Goal: Task Accomplishment & Management: Use online tool/utility

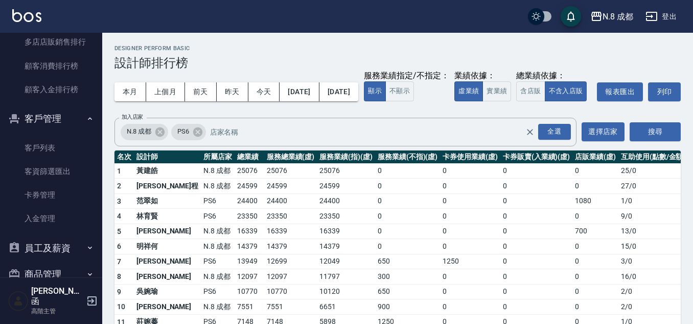
scroll to position [1180, 0]
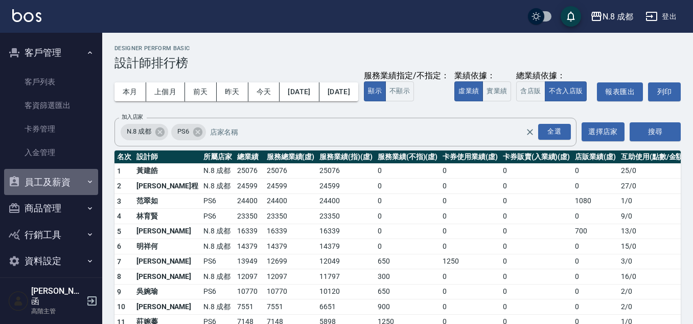
click at [58, 178] on button "員工及薪資" at bounding box center [51, 182] width 94 height 27
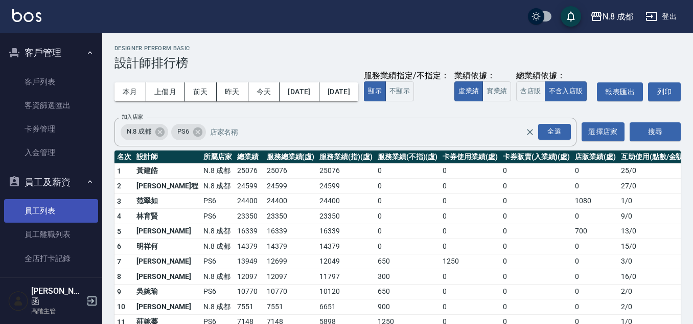
click at [54, 211] on link "員工列表" at bounding box center [51, 211] width 94 height 24
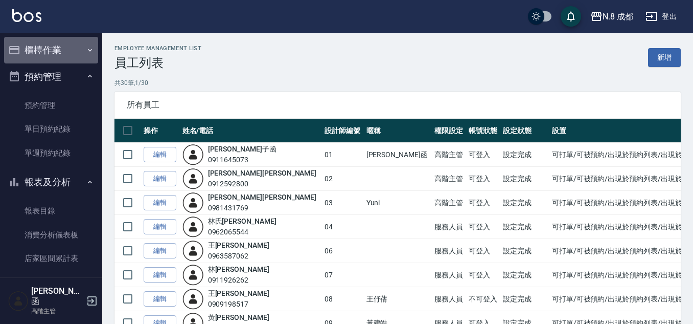
click at [61, 50] on button "櫃檯作業" at bounding box center [51, 50] width 94 height 27
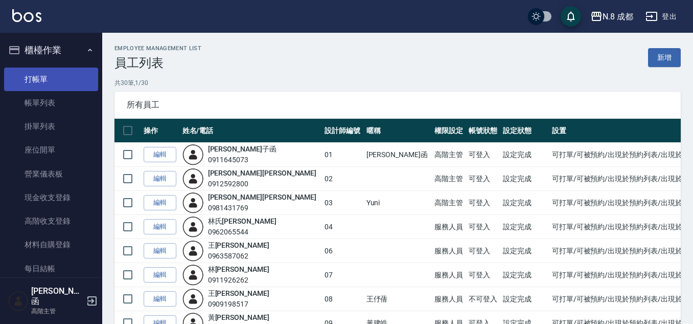
click at [52, 75] on link "打帳單" at bounding box center [51, 79] width 94 height 24
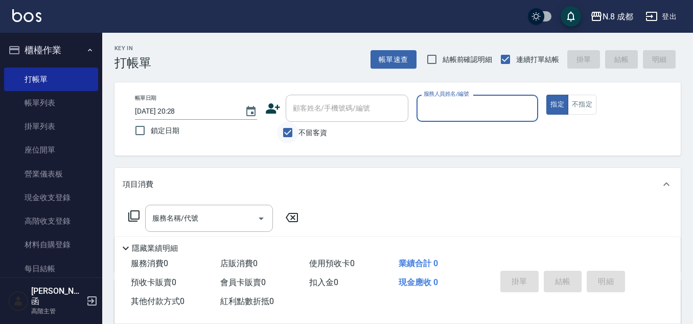
click at [286, 140] on input "不留客資" at bounding box center [287, 132] width 21 height 21
checkbox input "false"
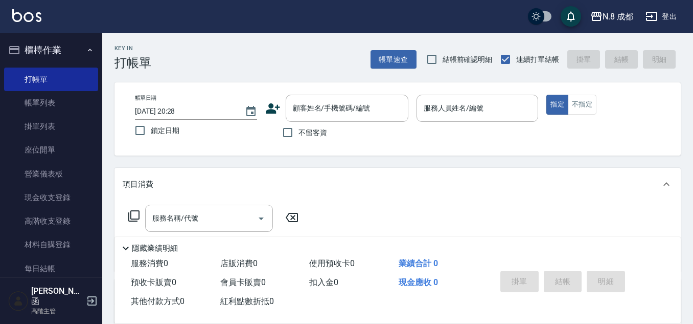
click at [267, 103] on icon at bounding box center [272, 108] width 15 height 15
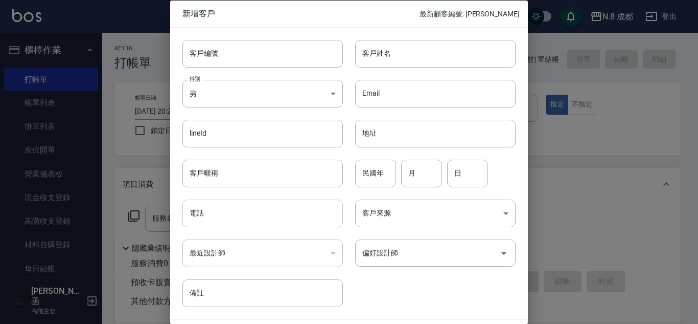
click at [241, 210] on input "電話" at bounding box center [262, 213] width 160 height 28
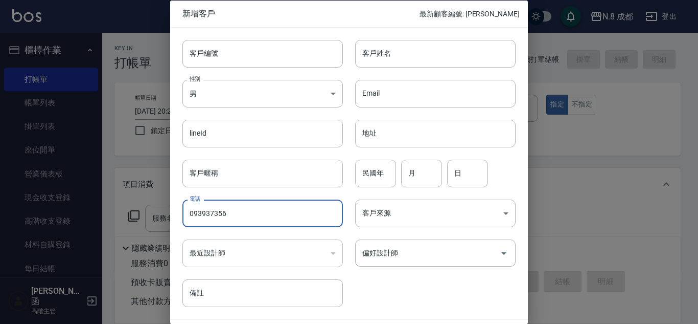
type input "0939373562"
drag, startPoint x: 267, startPoint y: 216, endPoint x: 105, endPoint y: 209, distance: 162.7
click at [105, 209] on div "新增客戶 最新顧客編號: [PERSON_NAME] 客戶編號 客戶編號 客戶姓名 客戶姓名 性別 男 [DEMOGRAPHIC_DATA] 性別 Email…" at bounding box center [349, 162] width 698 height 324
click at [389, 57] on input "客戶姓名" at bounding box center [435, 53] width 160 height 28
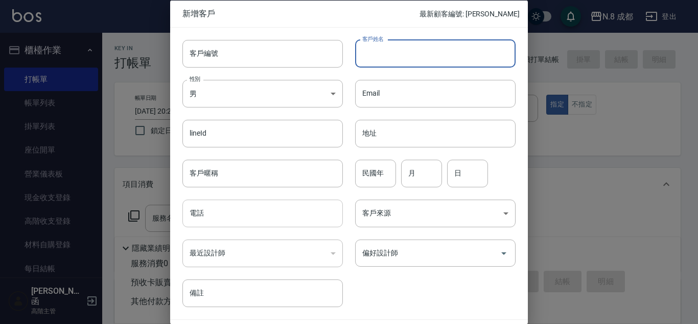
click at [244, 216] on input "電話" at bounding box center [262, 213] width 160 height 28
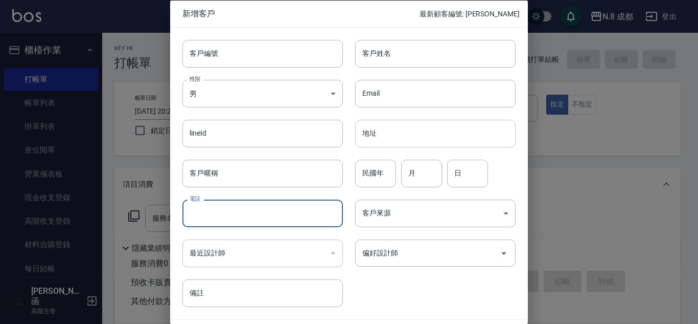
paste input "0939373562"
type input "0939373562"
click at [433, 51] on input "客戶姓名" at bounding box center [435, 53] width 160 height 28
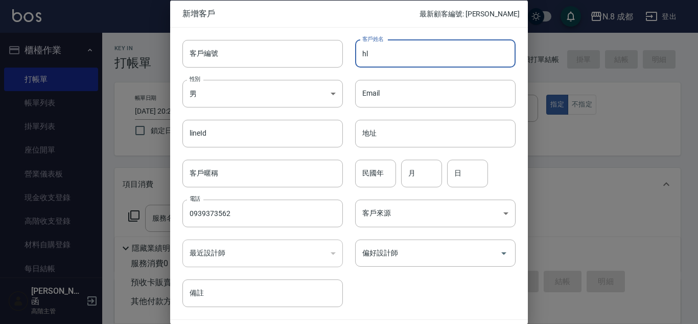
type input "h"
type input "[PERSON_NAME]"
click at [367, 177] on input "民國年" at bounding box center [375, 173] width 41 height 28
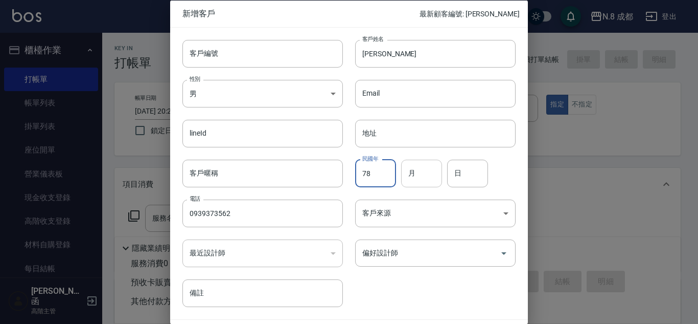
type input "78"
click at [418, 174] on input "月" at bounding box center [421, 173] width 41 height 28
type input "02"
click at [474, 176] on input "日" at bounding box center [467, 173] width 41 height 28
type input "16"
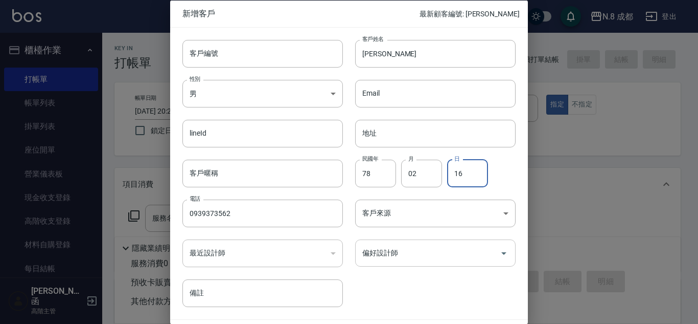
click at [410, 257] on input "偏好設計師" at bounding box center [428, 253] width 136 height 18
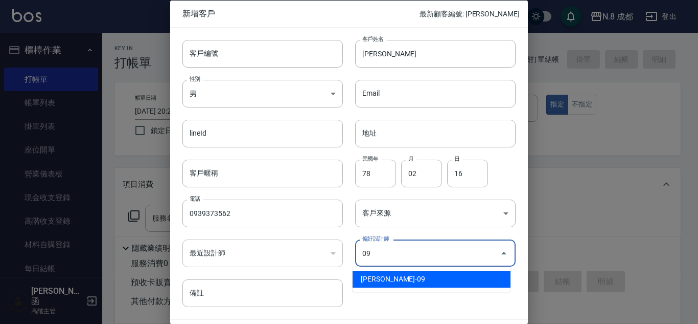
click at [399, 279] on li "[PERSON_NAME]-09" at bounding box center [432, 278] width 158 height 17
type input "黃建皓"
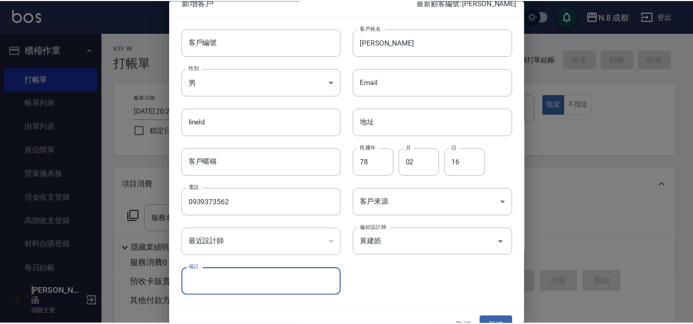
scroll to position [31, 0]
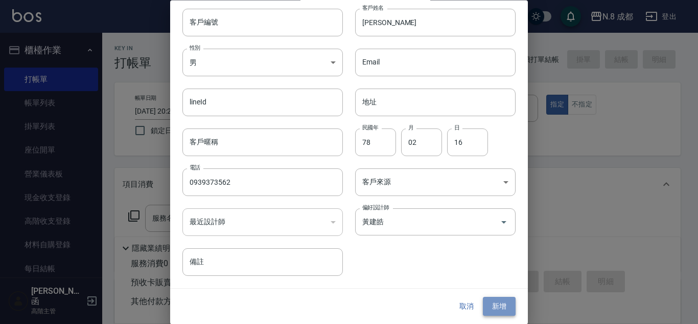
click at [498, 303] on button "新增" at bounding box center [499, 306] width 33 height 19
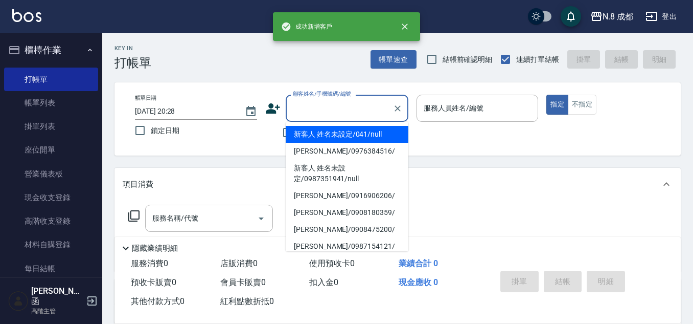
click at [326, 111] on input "顧客姓名/手機號碼/編號" at bounding box center [339, 108] width 98 height 18
paste input "0939373562"
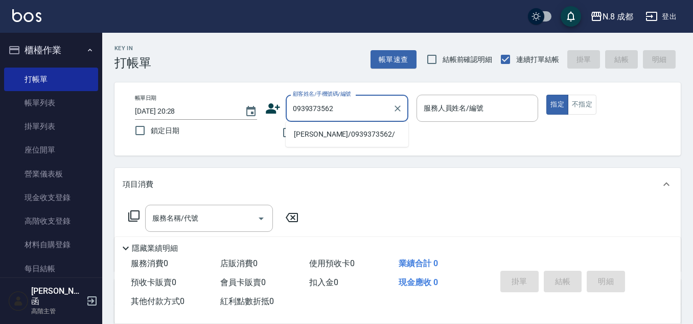
click at [317, 131] on li "[PERSON_NAME]/0939373562/" at bounding box center [347, 134] width 123 height 17
type input "[PERSON_NAME]/0939373562/"
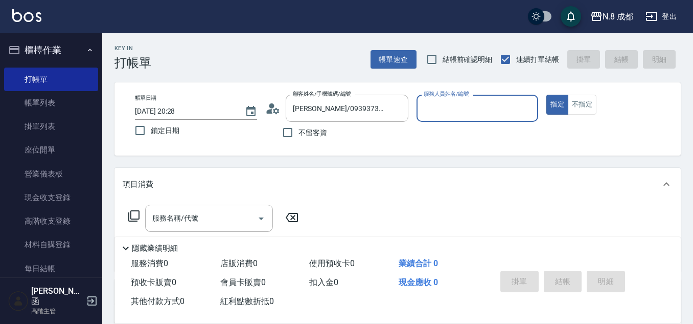
type input "[PERSON_NAME]-09"
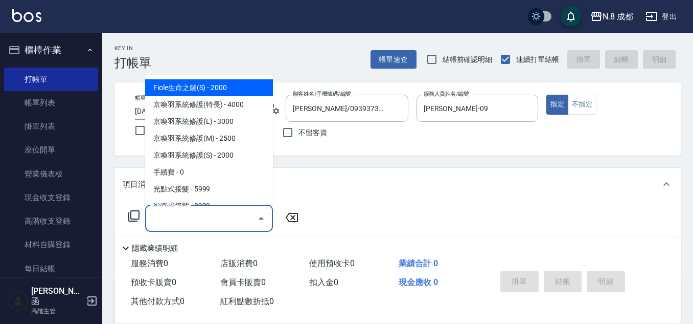
click at [194, 215] on input "服務名稱/代號" at bounding box center [201, 218] width 103 height 18
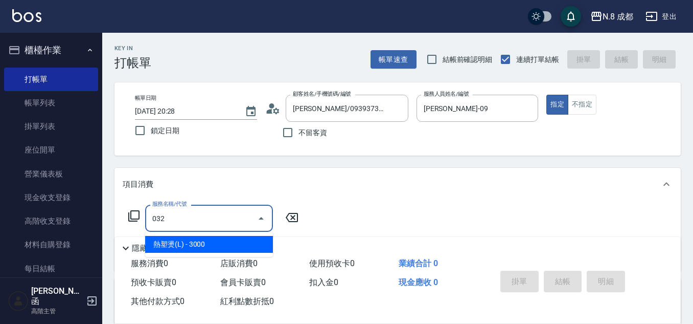
click at [215, 241] on span "熱塑燙(L) - 3000" at bounding box center [209, 244] width 128 height 17
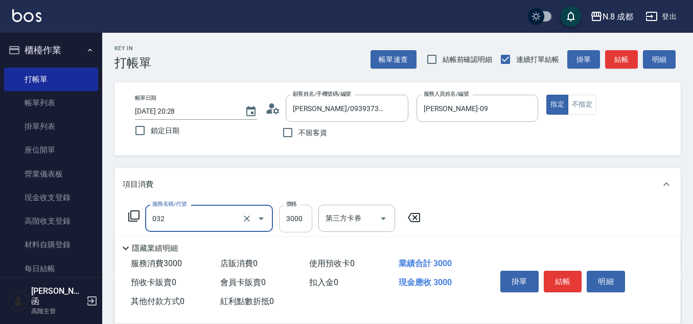
type input "熱塑燙(L)(032)"
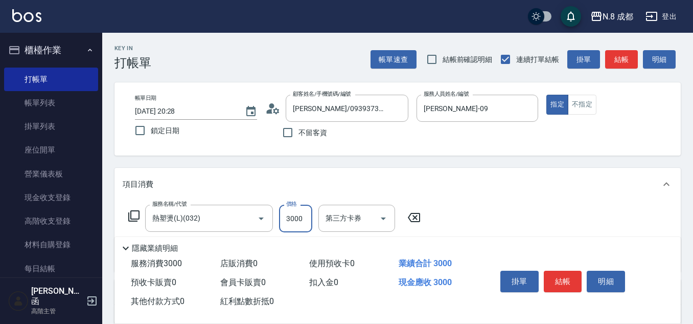
click at [302, 218] on input "3000" at bounding box center [295, 218] width 33 height 28
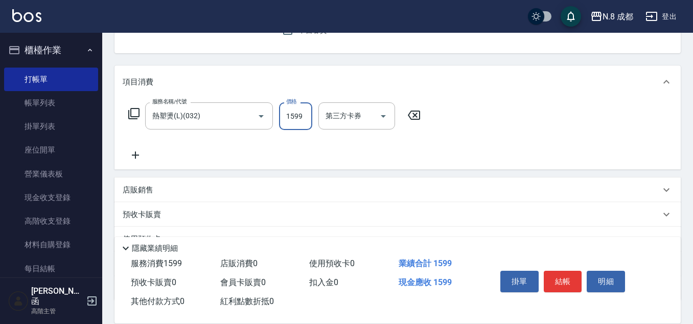
type input "1599"
drag, startPoint x: 138, startPoint y: 163, endPoint x: 173, endPoint y: 160, distance: 35.4
click at [138, 162] on div "服務名稱/代號 熱塑燙(L)(032) 服務名稱/代號 價格 1599 價格 第三方卡券 第三方卡券" at bounding box center [397, 133] width 566 height 71
click at [142, 156] on icon at bounding box center [136, 155] width 26 height 12
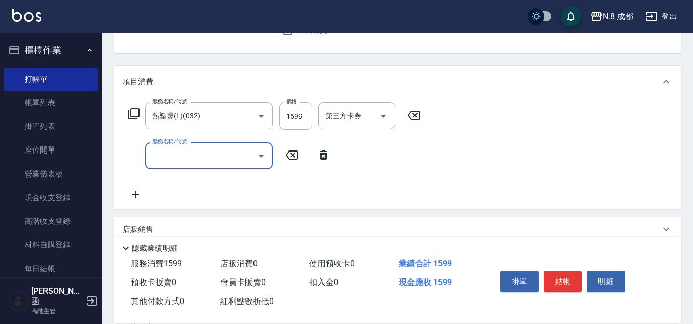
click at [184, 156] on input "服務名稱/代號" at bounding box center [201, 156] width 103 height 18
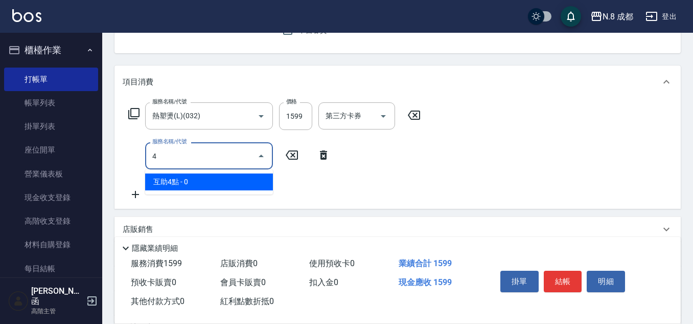
click at [193, 177] on span "互助4點 - 0" at bounding box center [209, 181] width 128 height 17
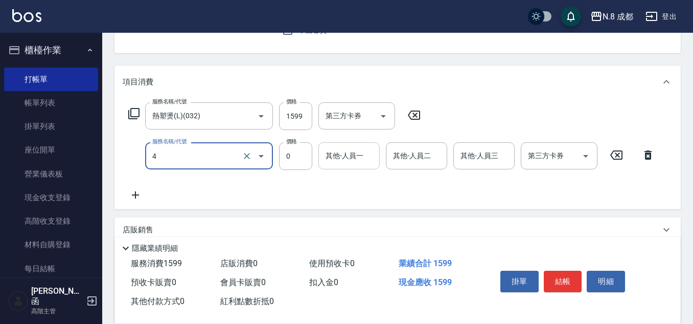
type input "互助4點(4)"
click at [325, 164] on input "其他-人員一" at bounding box center [349, 156] width 52 height 18
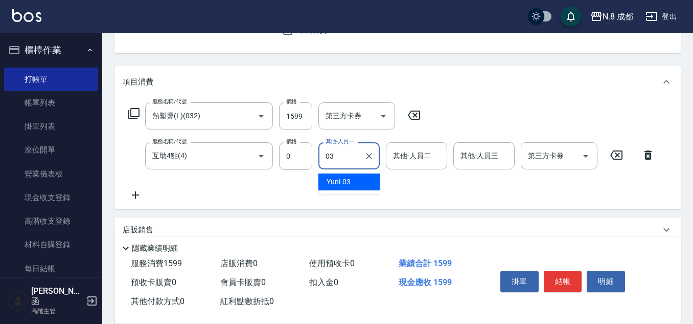
click at [345, 183] on span "Yuni -03" at bounding box center [339, 181] width 24 height 11
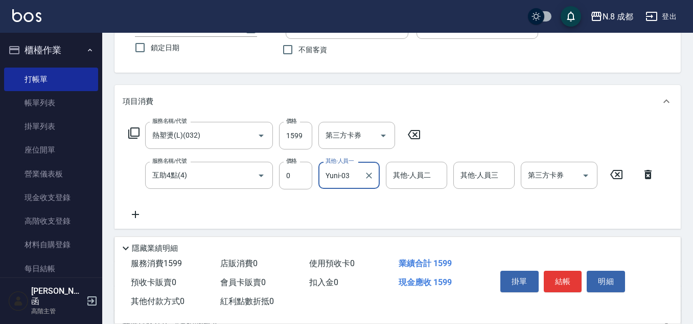
scroll to position [153, 0]
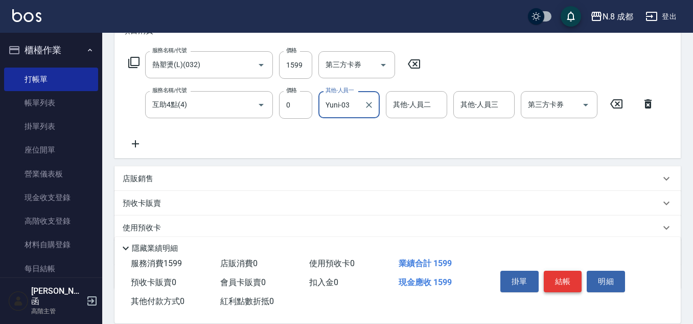
type input "Yuni-03"
click at [568, 275] on button "結帳" at bounding box center [563, 280] width 38 height 21
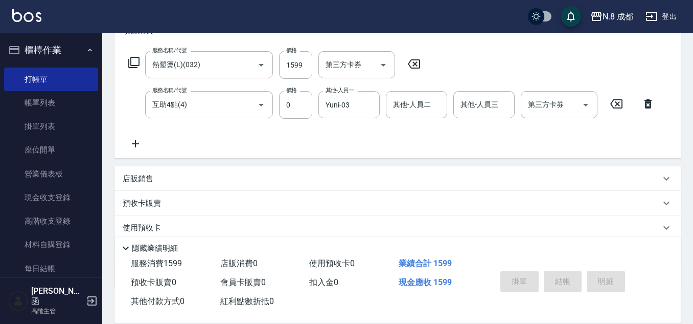
type input "[DATE] 20:30"
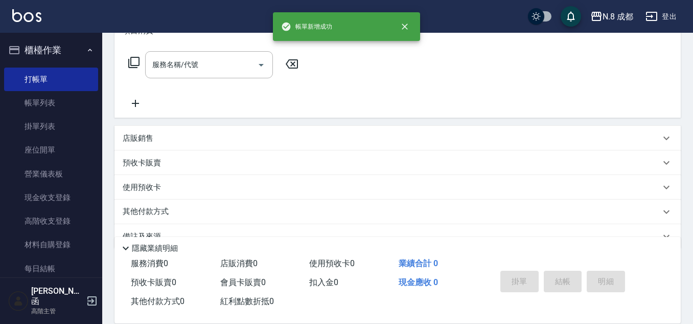
scroll to position [0, 0]
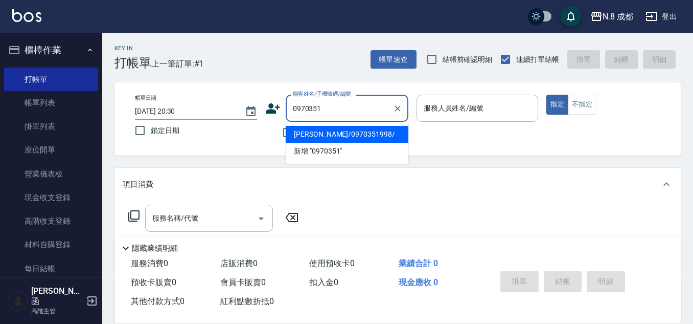
click at [347, 134] on li "[PERSON_NAME]/0970351998/" at bounding box center [347, 134] width 123 height 17
type input "[PERSON_NAME]/0970351998/"
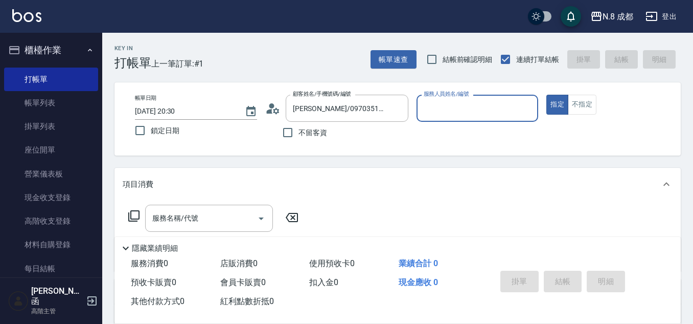
type input "[PERSON_NAME]-09"
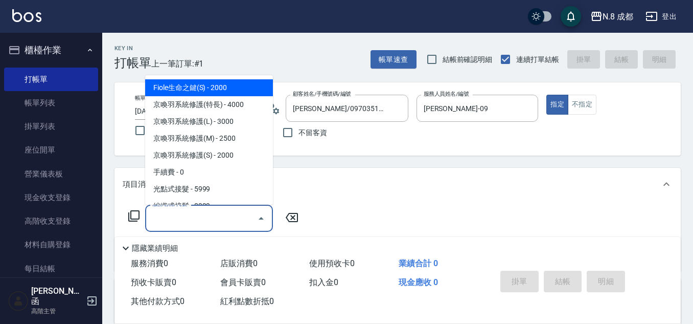
click at [219, 214] on input "服務名稱/代號" at bounding box center [201, 218] width 103 height 18
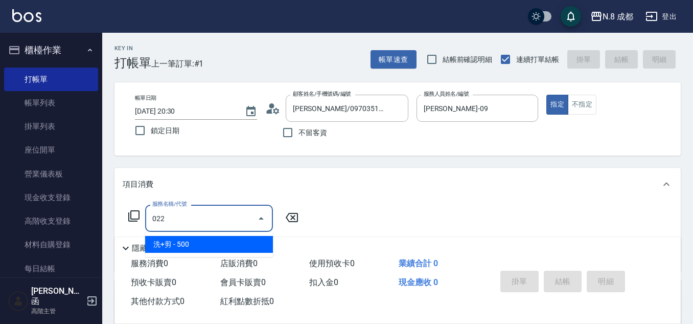
click at [204, 241] on span "洗+剪 - 500" at bounding box center [209, 244] width 128 height 17
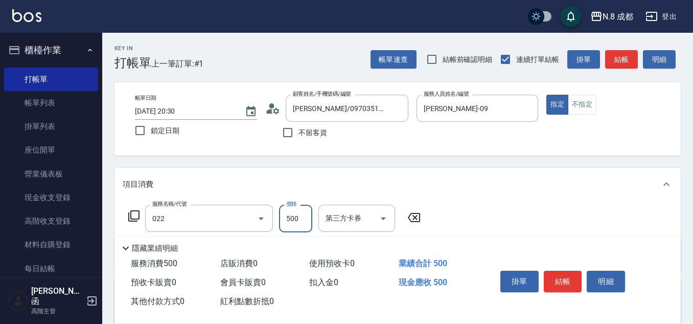
type input "洗+剪(022)"
click at [285, 216] on input "500" at bounding box center [295, 218] width 33 height 28
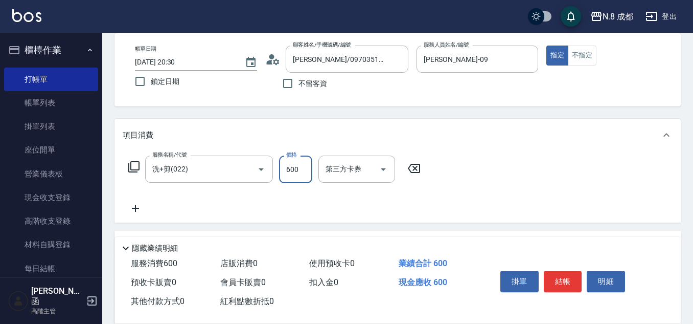
scroll to position [102, 0]
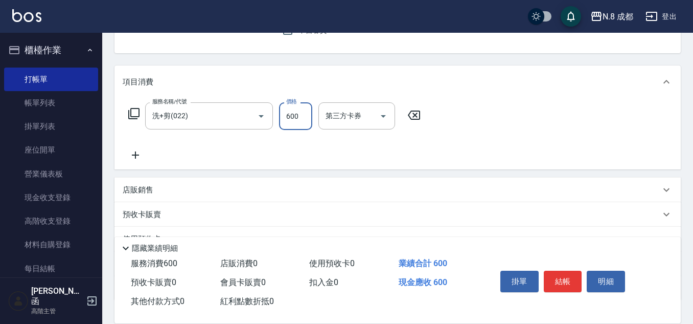
type input "600"
click at [143, 153] on icon at bounding box center [136, 155] width 26 height 12
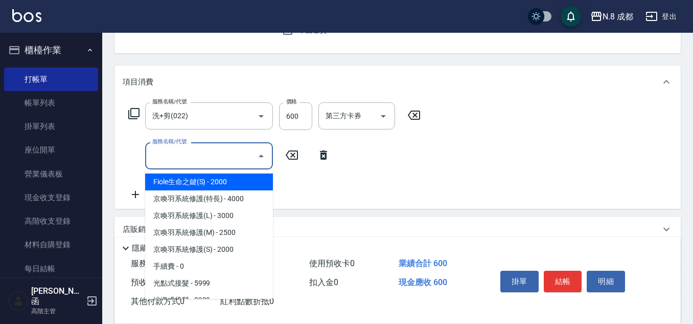
click at [186, 156] on input "服務名稱/代號" at bounding box center [201, 156] width 103 height 18
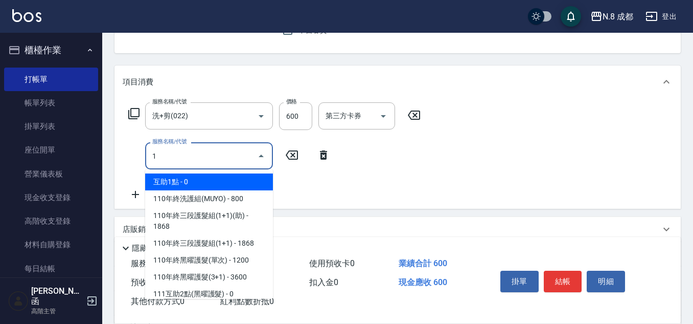
click at [170, 181] on span "互助1點 - 0" at bounding box center [209, 181] width 128 height 17
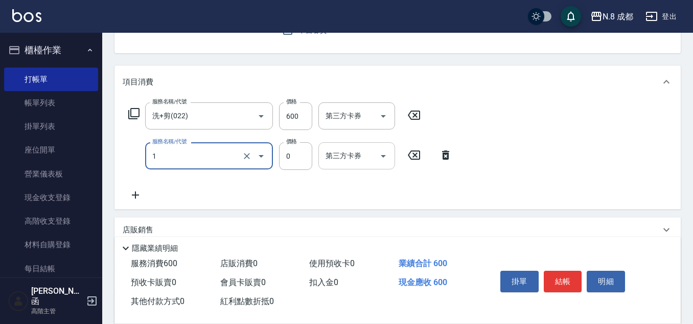
type input "互助1點(1)"
click at [351, 160] on input "第三方卡券" at bounding box center [349, 156] width 52 height 18
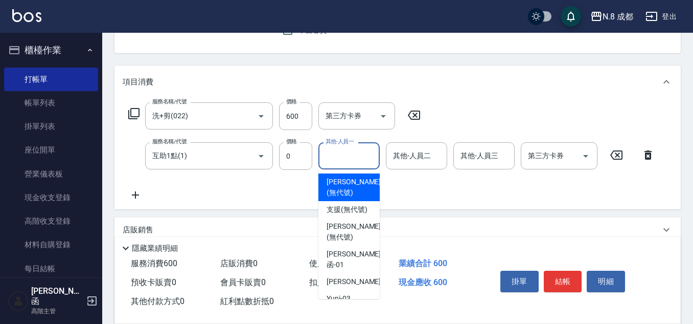
click at [340, 160] on input "其他-人員一" at bounding box center [349, 156] width 52 height 18
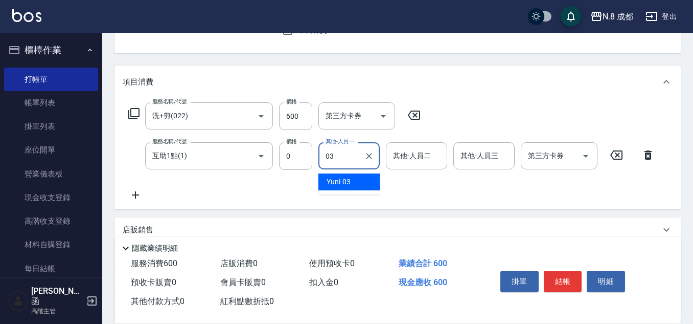
click at [356, 180] on div "Yuni -03" at bounding box center [348, 181] width 61 height 17
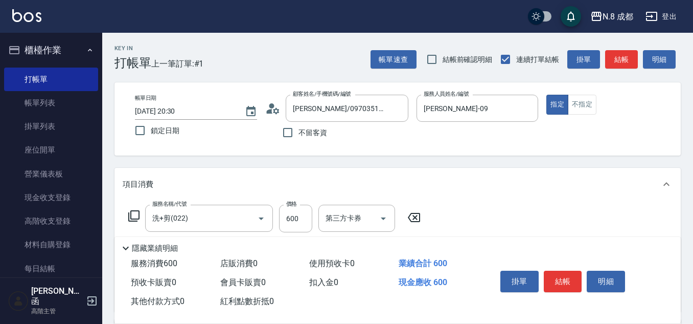
scroll to position [51, 0]
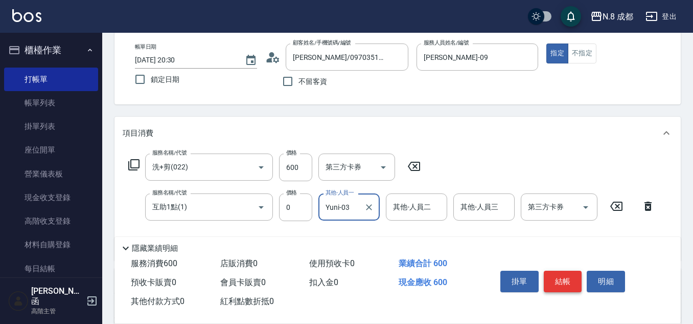
type input "Yuni-03"
click at [557, 275] on button "結帳" at bounding box center [563, 280] width 38 height 21
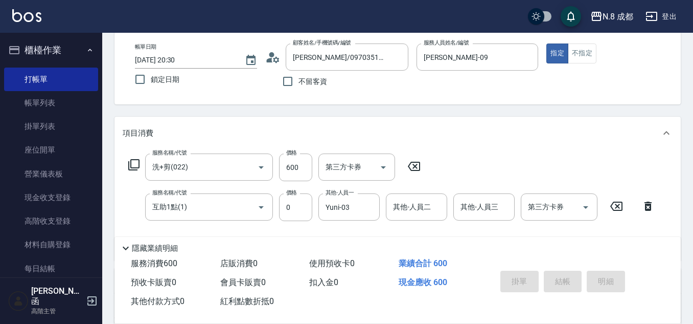
type input "[DATE] 20:31"
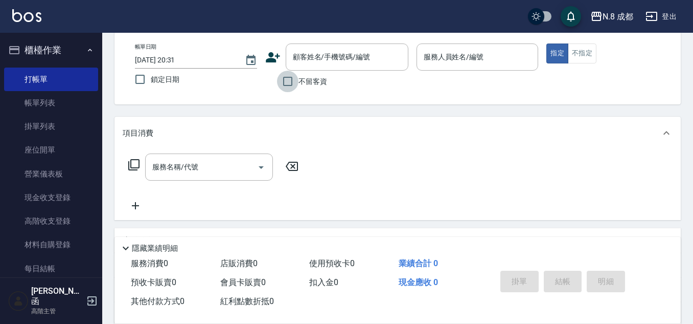
drag, startPoint x: 287, startPoint y: 84, endPoint x: 397, endPoint y: 73, distance: 110.5
click at [291, 84] on input "不留客資" at bounding box center [287, 81] width 21 height 21
checkbox input "true"
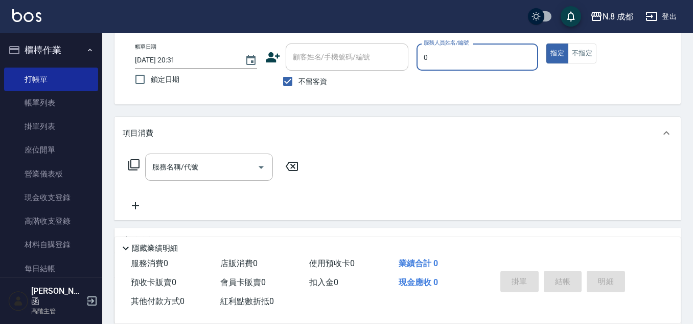
click at [449, 61] on input "0" at bounding box center [477, 57] width 113 height 18
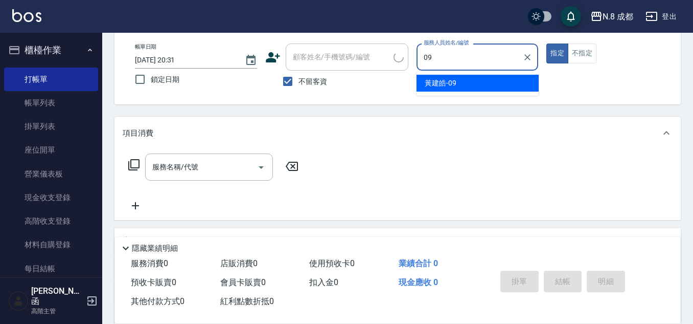
click at [445, 82] on span "[PERSON_NAME]-09" at bounding box center [441, 83] width 32 height 11
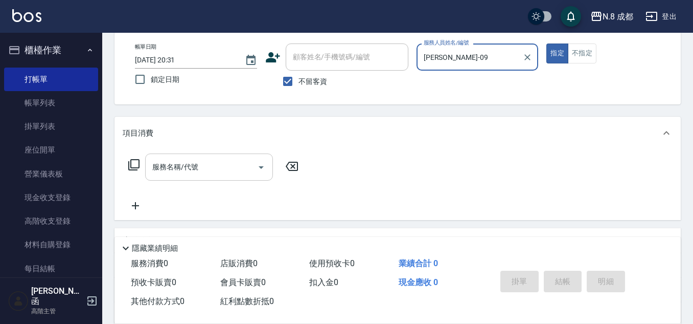
type input "[PERSON_NAME]-09"
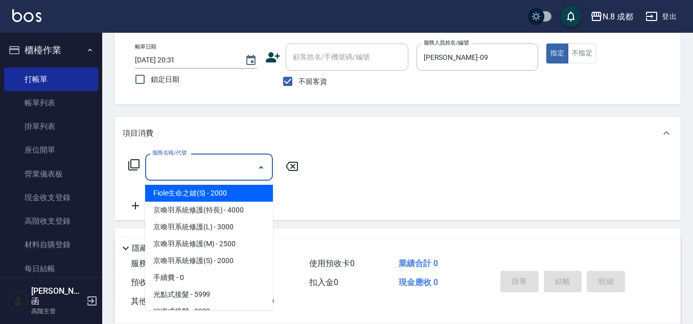
click at [196, 171] on input "服務名稱/代號" at bounding box center [201, 167] width 103 height 18
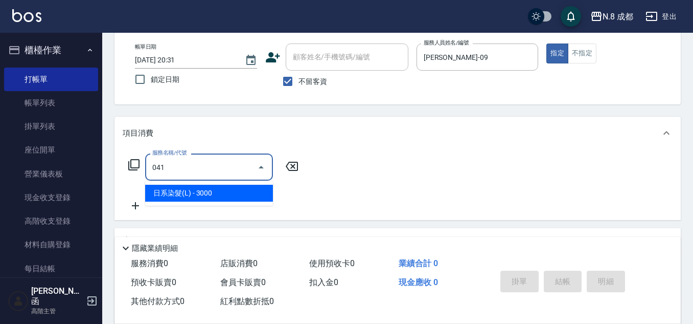
click at [234, 198] on span "日系染髮(L) - 3000" at bounding box center [209, 192] width 128 height 17
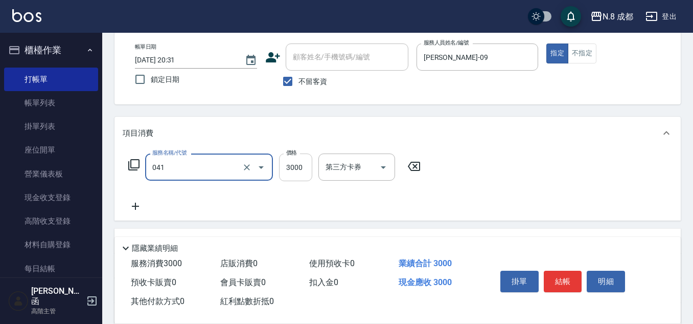
type input "日系染髮(L)(041)"
click at [306, 167] on input "3000" at bounding box center [295, 167] width 33 height 28
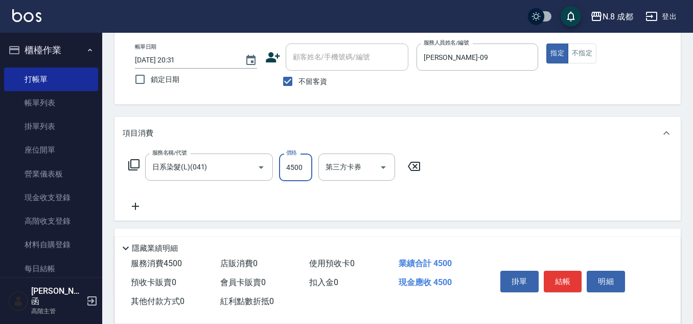
type input "4500"
click at [133, 205] on icon at bounding box center [136, 206] width 26 height 12
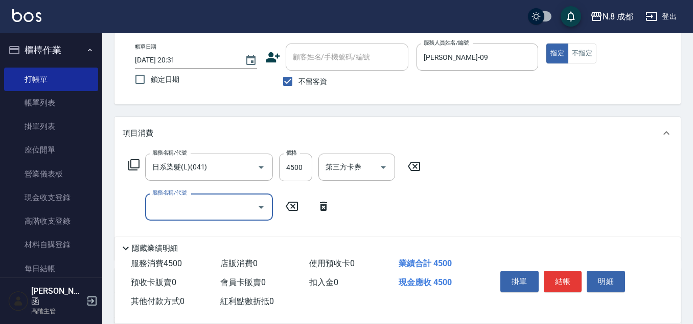
click at [176, 205] on input "服務名稱/代號" at bounding box center [201, 207] width 103 height 18
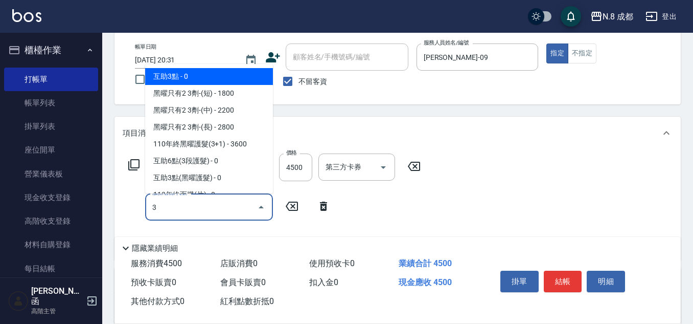
click at [195, 72] on span "互助3點 - 0" at bounding box center [209, 76] width 128 height 17
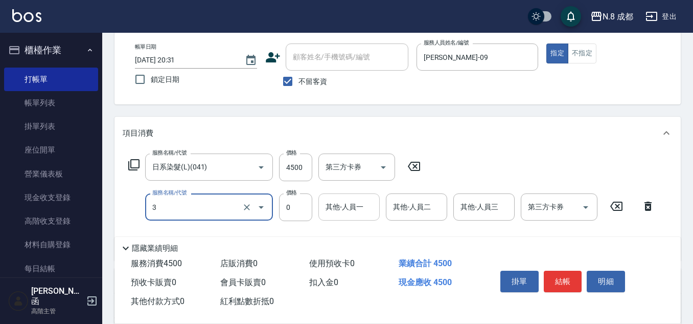
type input "互助3點(3)"
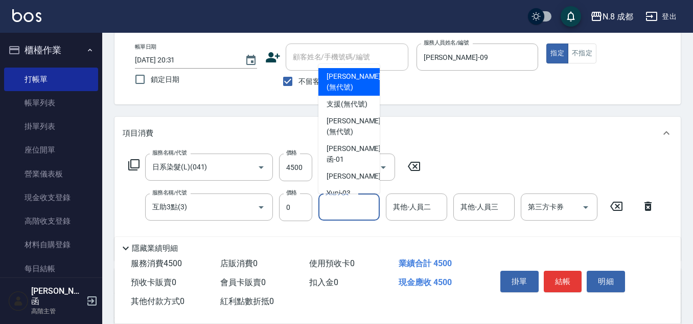
click at [351, 212] on input "其他-人員一" at bounding box center [349, 207] width 52 height 18
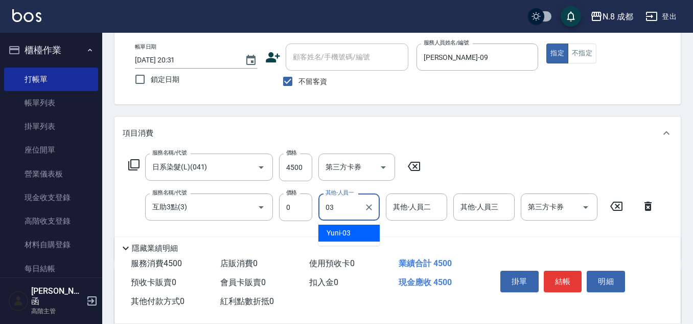
click at [356, 229] on div "Yuni -03" at bounding box center [348, 232] width 61 height 17
type input "Yuni-03"
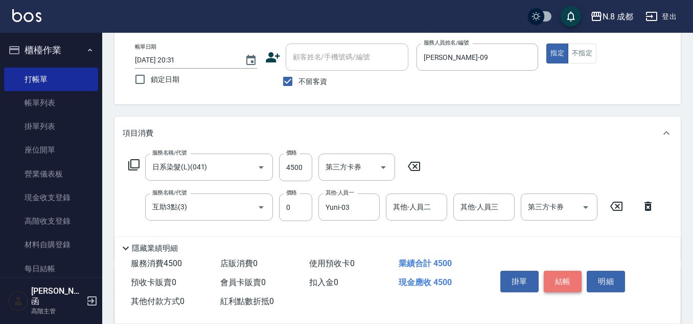
click at [565, 278] on button "結帳" at bounding box center [563, 280] width 38 height 21
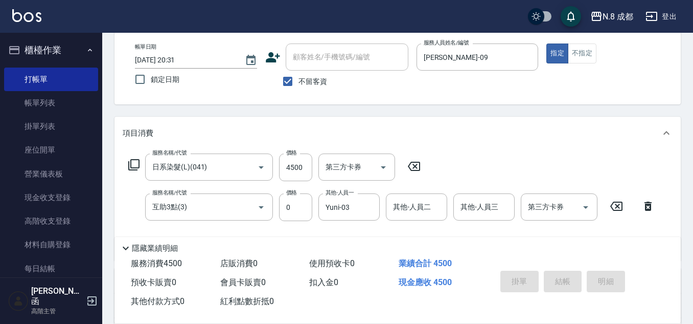
type input "[DATE] 20:32"
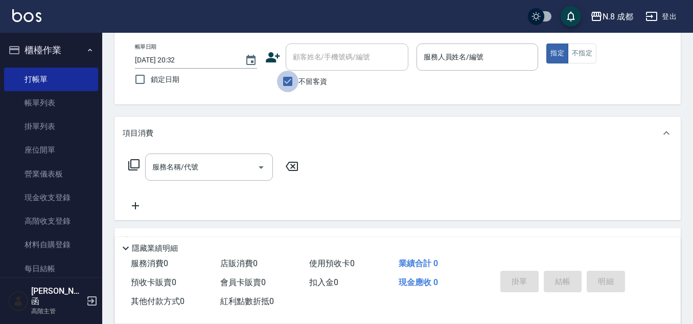
click at [294, 79] on input "不留客資" at bounding box center [287, 81] width 21 height 21
checkbox input "false"
click at [314, 44] on div "顧客姓名/手機號碼/編號" at bounding box center [347, 56] width 123 height 27
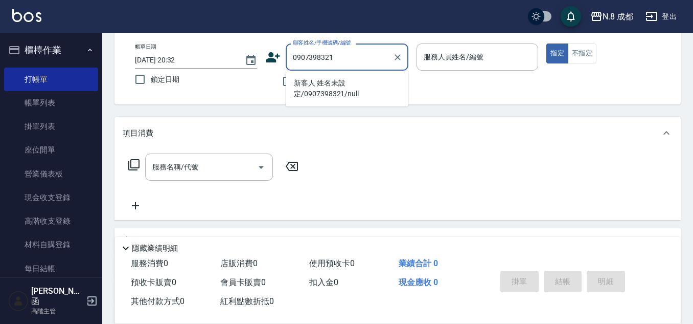
drag, startPoint x: 352, startPoint y: 56, endPoint x: 288, endPoint y: 57, distance: 63.4
click at [288, 57] on div "0907398321 顧客姓名/手機號碼/編號" at bounding box center [347, 56] width 123 height 27
click at [334, 75] on li "新客人 姓名未設定/0907398321/null" at bounding box center [347, 89] width 123 height 28
type input "新客人 姓名未設定/0907398321/null"
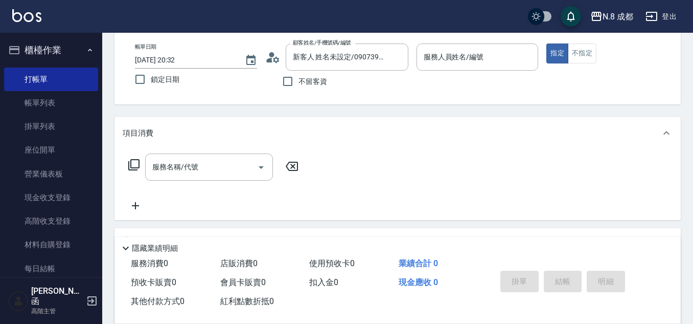
click at [335, 89] on div "不留客資" at bounding box center [336, 81] width 143 height 21
click at [443, 56] on input "服務人員姓名/編號" at bounding box center [477, 57] width 113 height 18
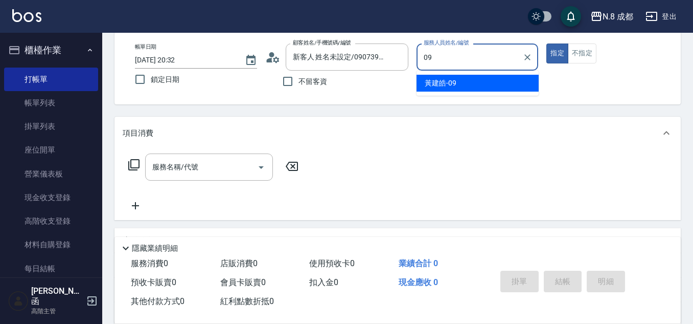
click at [436, 88] on span "[PERSON_NAME]-09" at bounding box center [441, 83] width 32 height 11
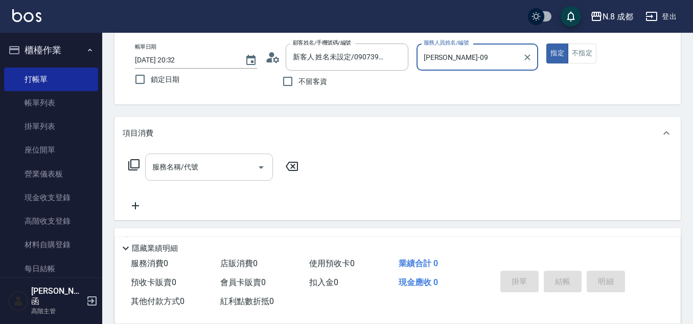
type input "[PERSON_NAME]-09"
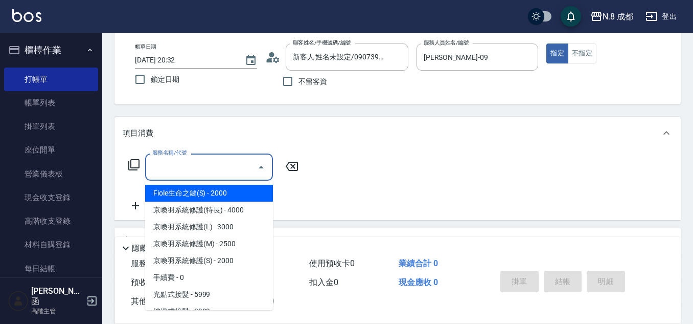
click at [202, 163] on input "服務名稱/代號" at bounding box center [201, 167] width 103 height 18
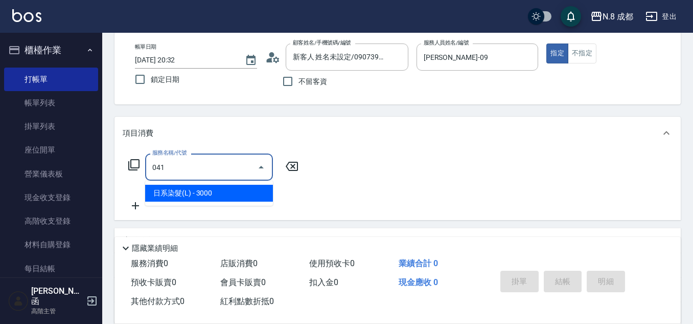
click at [192, 191] on span "日系染髮(L) - 3000" at bounding box center [209, 192] width 128 height 17
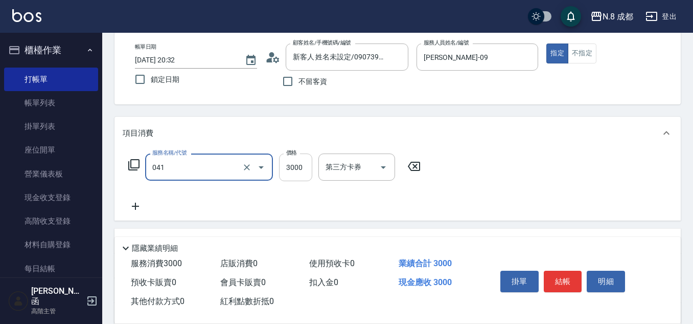
type input "日系染髮(L)(041)"
click at [296, 169] on input "3000" at bounding box center [295, 167] width 33 height 28
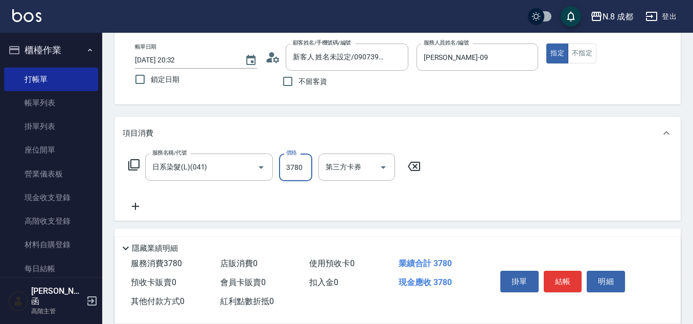
type input "3780"
click at [133, 204] on icon at bounding box center [136, 206] width 26 height 12
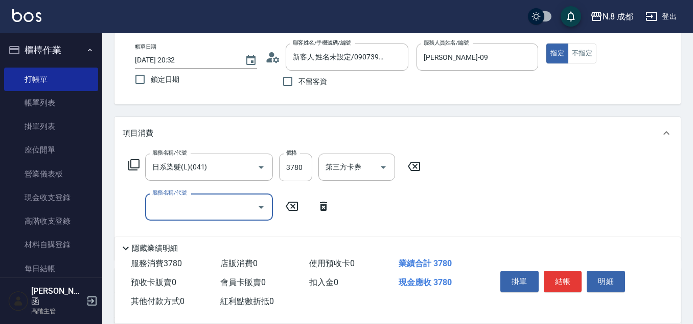
click at [163, 202] on input "服務名稱/代號" at bounding box center [201, 207] width 103 height 18
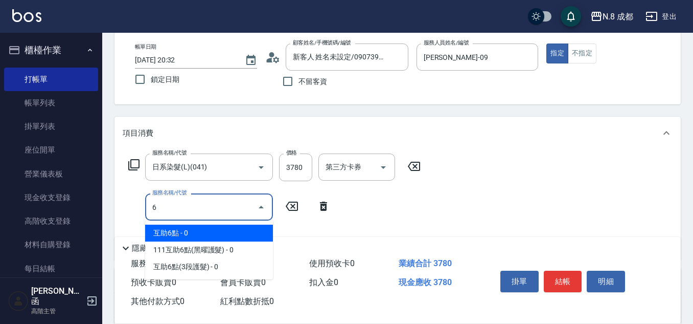
click at [168, 226] on span "互助6點 - 0" at bounding box center [209, 232] width 128 height 17
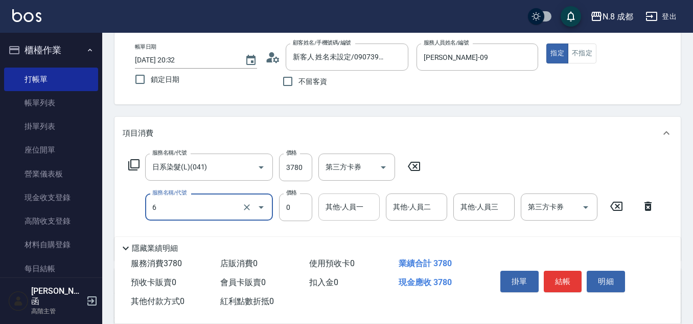
type input "互助6點(6)"
click at [330, 210] on input "其他-人員一" at bounding box center [349, 207] width 52 height 18
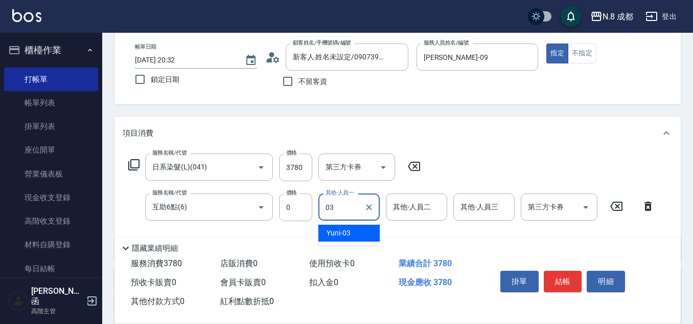
click at [349, 233] on span "Yuni -03" at bounding box center [339, 232] width 24 height 11
type input "Yuni-03"
click at [572, 283] on button "結帳" at bounding box center [563, 280] width 38 height 21
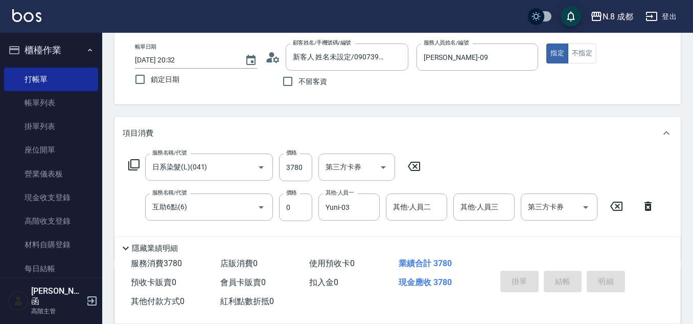
type input "[DATE] 20:34"
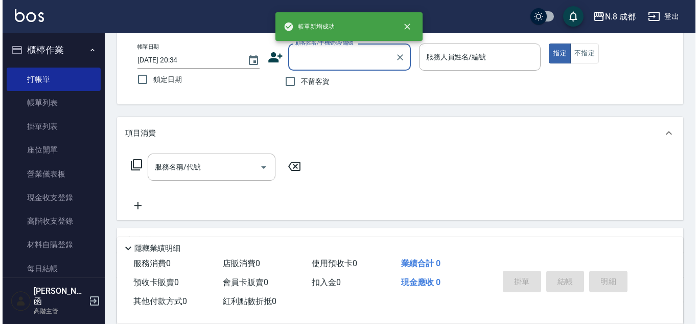
scroll to position [0, 0]
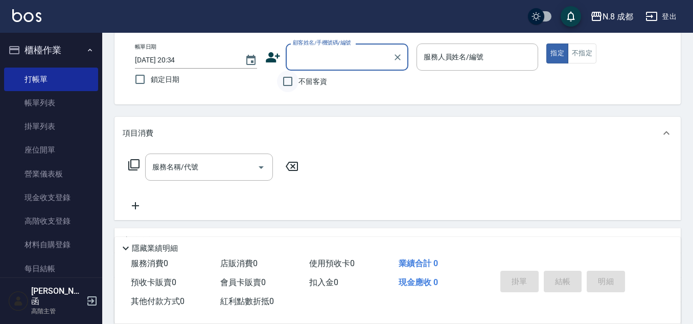
click at [294, 83] on input "不留客資" at bounding box center [287, 81] width 21 height 21
checkbox input "true"
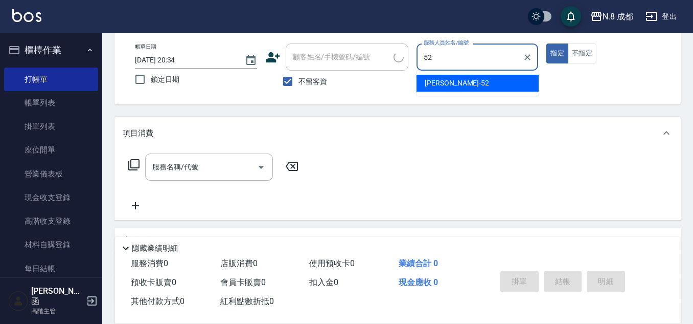
click at [453, 80] on span "[PERSON_NAME]-52" at bounding box center [457, 83] width 64 height 11
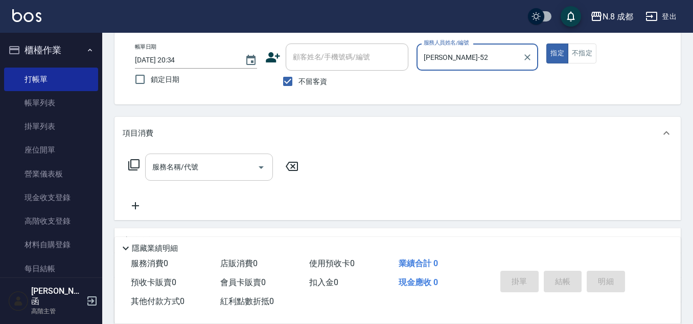
type input "[PERSON_NAME]-52"
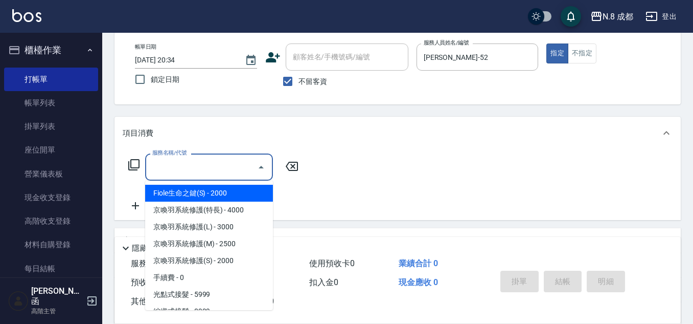
click at [218, 169] on input "服務名稱/代號" at bounding box center [201, 167] width 103 height 18
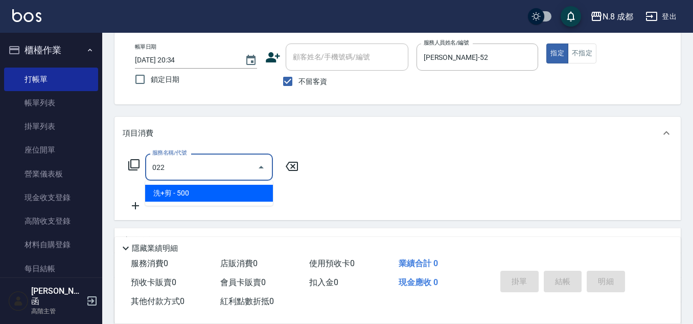
click at [212, 192] on span "洗+剪 - 500" at bounding box center [209, 192] width 128 height 17
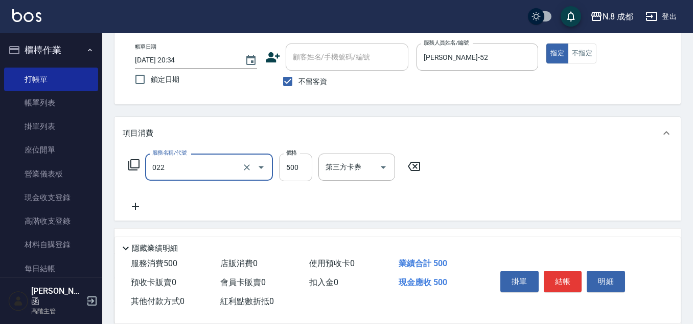
type input "洗+剪(022)"
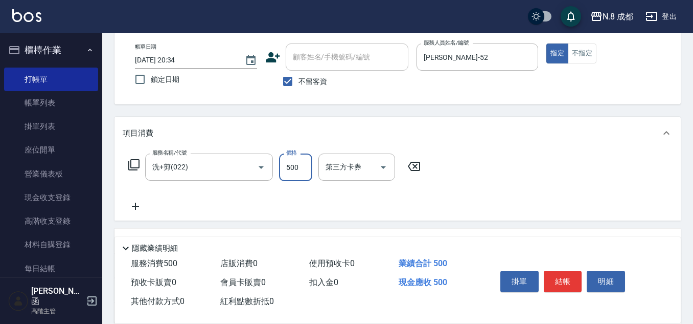
click at [304, 167] on input "500" at bounding box center [295, 167] width 33 height 28
type input "700"
click at [143, 203] on icon at bounding box center [136, 206] width 26 height 12
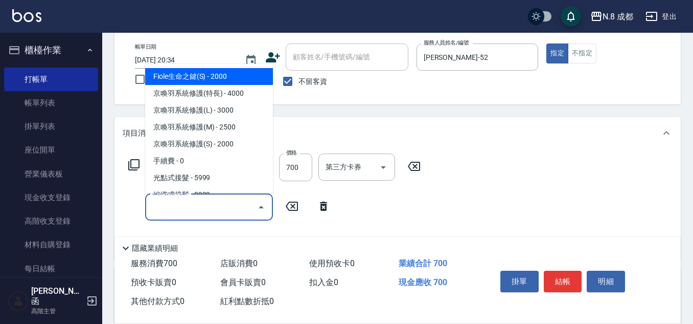
click at [182, 203] on input "服務名稱/代號" at bounding box center [201, 207] width 103 height 18
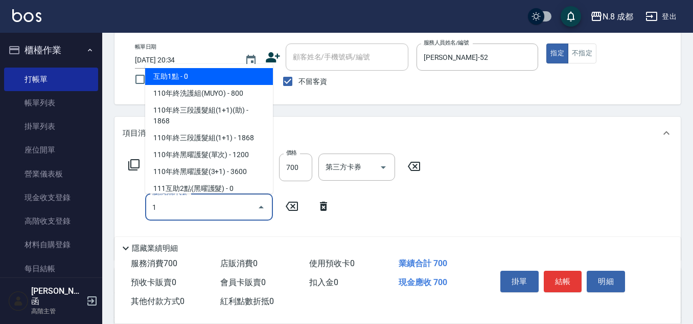
click at [205, 81] on span "互助1點 - 0" at bounding box center [209, 76] width 128 height 17
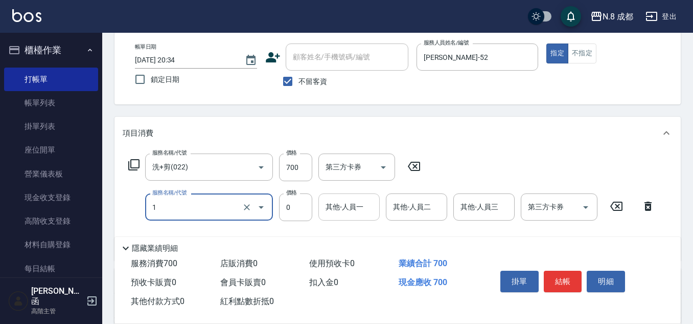
type input "互助1點(1)"
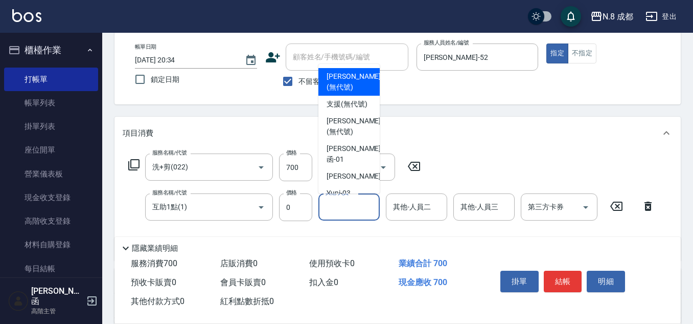
click at [354, 215] on input "其他-人員一" at bounding box center [349, 207] width 52 height 18
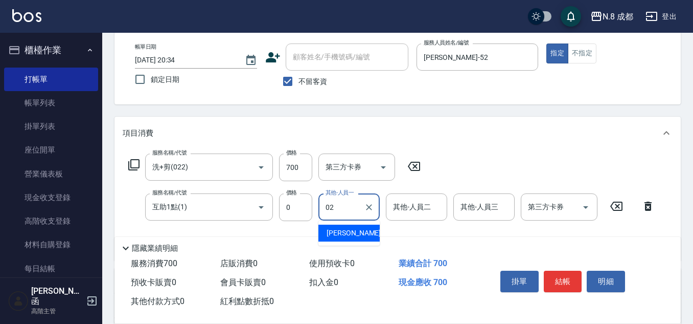
click at [357, 229] on span "[PERSON_NAME]-02" at bounding box center [359, 232] width 64 height 11
type input "[PERSON_NAME]-02"
click at [569, 271] on button "結帳" at bounding box center [563, 280] width 38 height 21
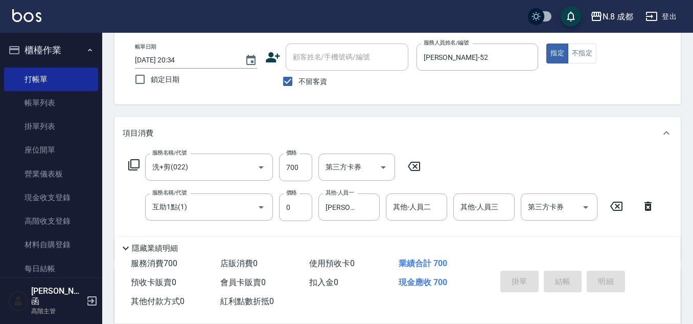
type input "[DATE] 20:35"
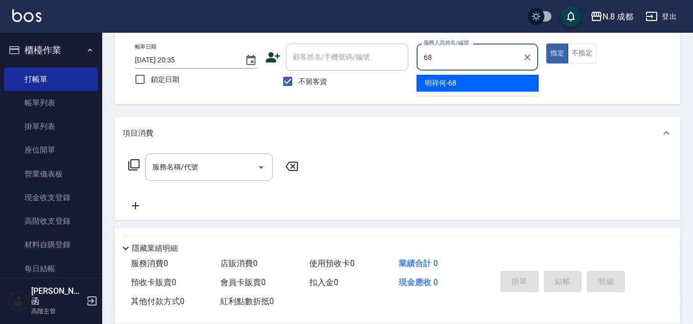
click at [454, 80] on span "明祥何 -68" at bounding box center [441, 83] width 32 height 11
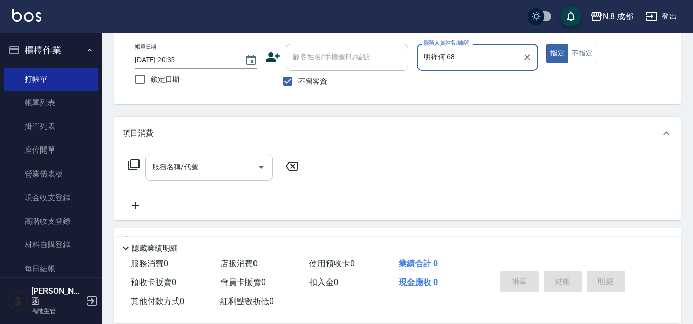
type input "明祥何-68"
click at [188, 169] on input "服務名稱/代號" at bounding box center [201, 167] width 103 height 18
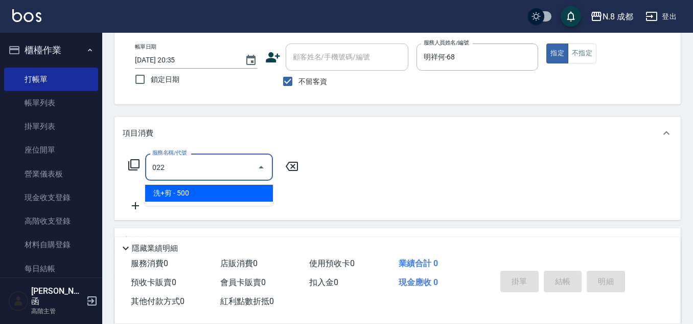
drag, startPoint x: 197, startPoint y: 190, endPoint x: 291, endPoint y: 187, distance: 94.6
click at [200, 190] on span "洗+剪 - 500" at bounding box center [209, 192] width 128 height 17
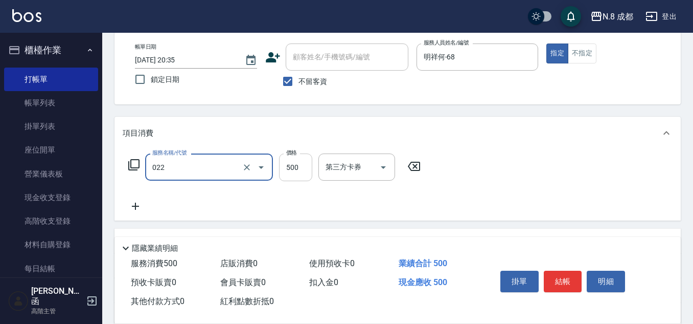
type input "洗+剪(022)"
click at [297, 167] on input "500" at bounding box center [295, 167] width 33 height 28
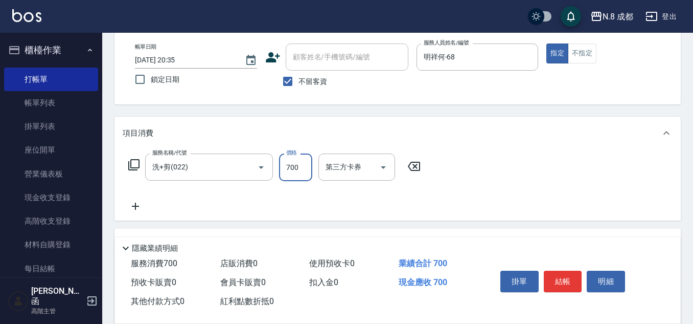
type input "700"
click at [135, 206] on icon at bounding box center [135, 205] width 7 height 7
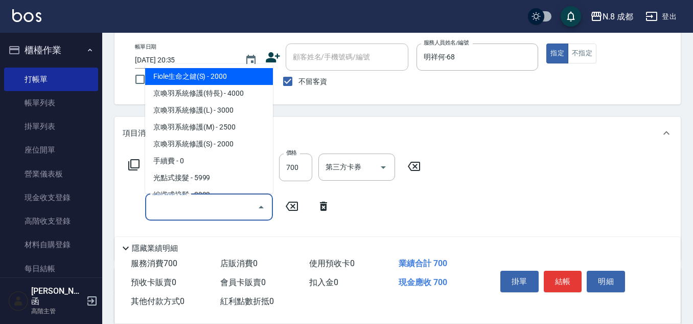
click at [168, 206] on input "服務名稱/代號" at bounding box center [201, 207] width 103 height 18
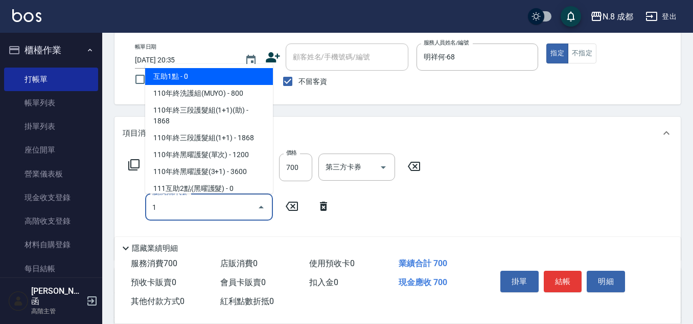
click at [207, 79] on span "互助1點 - 0" at bounding box center [209, 76] width 128 height 17
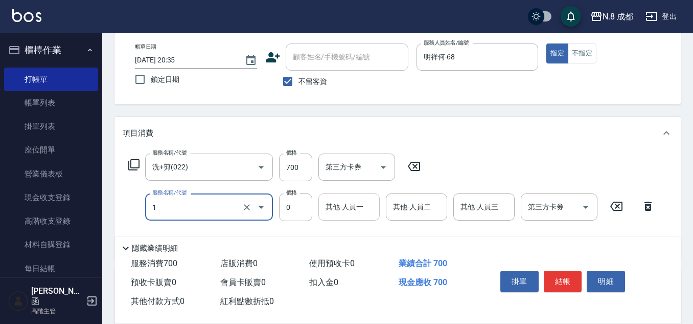
type input "互助1點(1)"
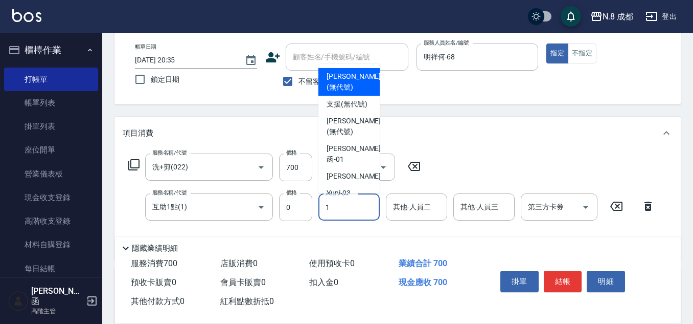
click at [352, 203] on input "1" at bounding box center [349, 207] width 52 height 18
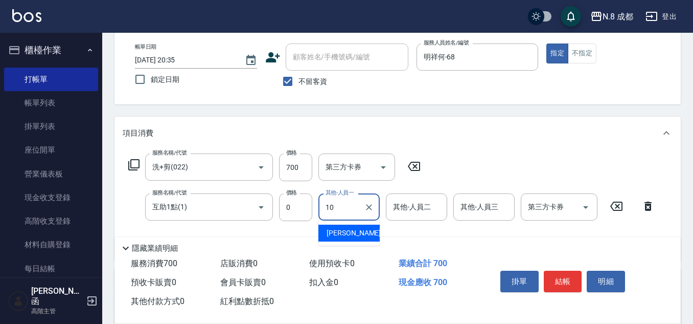
click at [347, 229] on span "[PERSON_NAME]-10" at bounding box center [359, 232] width 64 height 11
type input "[PERSON_NAME]-10"
click at [564, 278] on button "結帳" at bounding box center [563, 280] width 38 height 21
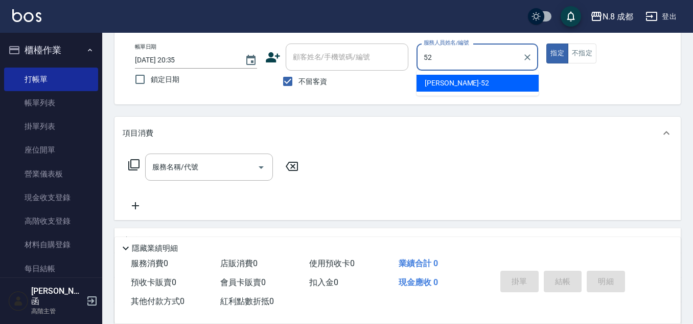
click at [466, 84] on div "[PERSON_NAME]-52" at bounding box center [478, 83] width 122 height 17
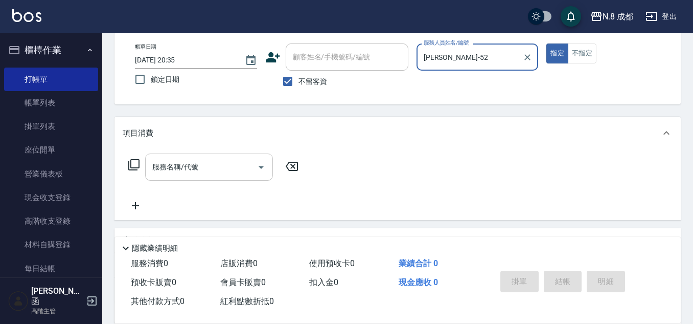
type input "[PERSON_NAME]-52"
click at [198, 169] on input "服務名稱/代號" at bounding box center [201, 167] width 103 height 18
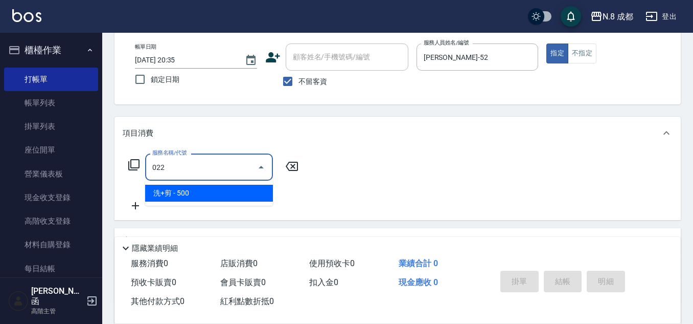
click at [185, 192] on span "洗+剪 - 500" at bounding box center [209, 192] width 128 height 17
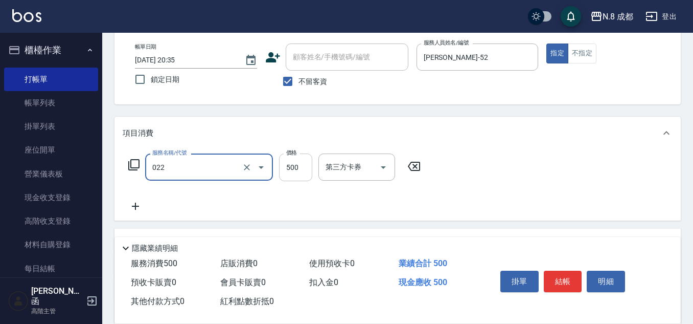
type input "洗+剪(022)"
click at [287, 169] on input "500" at bounding box center [295, 167] width 33 height 28
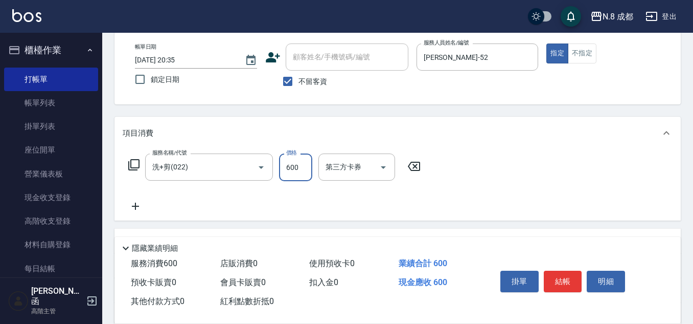
type input "600"
click at [133, 209] on icon at bounding box center [136, 206] width 26 height 12
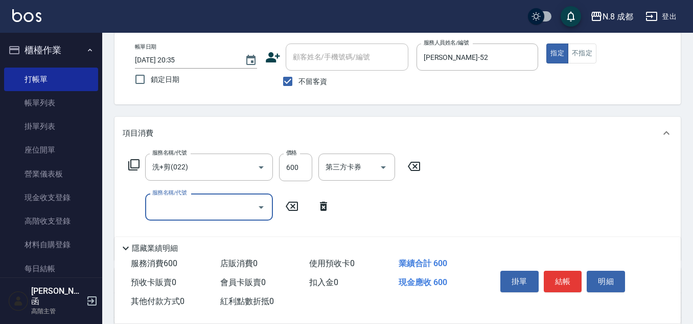
click at [176, 207] on input "服務名稱/代號" at bounding box center [201, 207] width 103 height 18
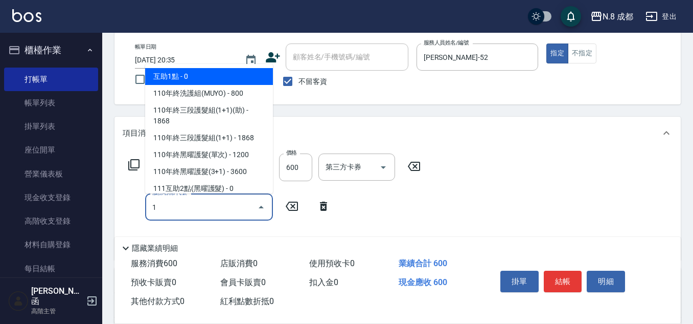
click at [198, 77] on span "互助1點 - 0" at bounding box center [209, 76] width 128 height 17
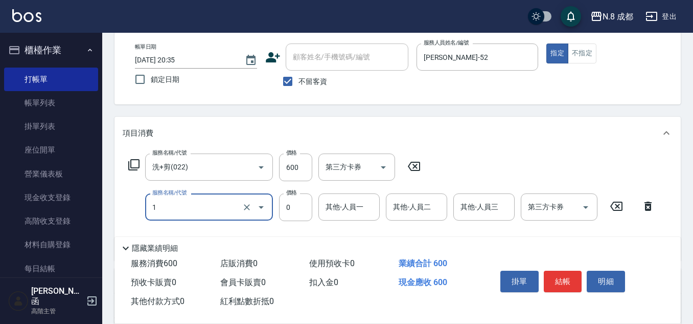
type input "互助1點(1)"
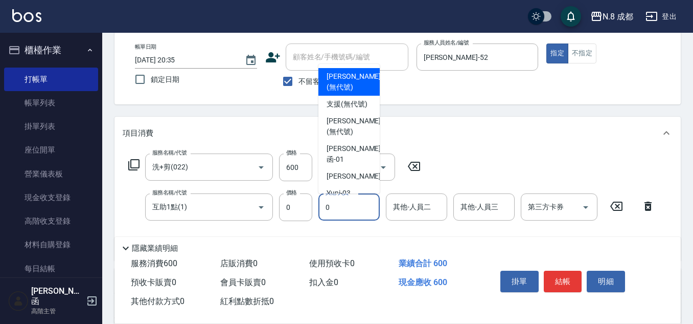
click at [348, 205] on input "0" at bounding box center [349, 207] width 52 height 18
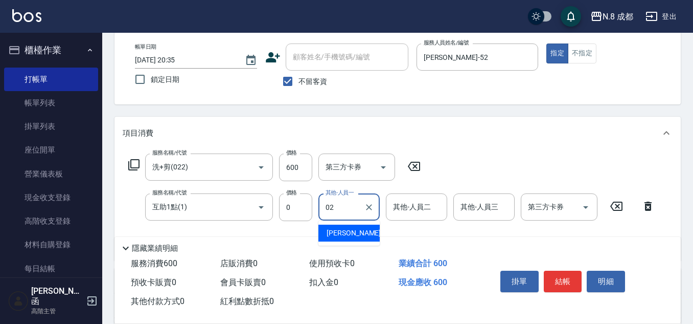
click at [361, 231] on div "[PERSON_NAME]-02" at bounding box center [348, 232] width 61 height 17
type input "[PERSON_NAME]-02"
click at [566, 270] on button "結帳" at bounding box center [563, 280] width 38 height 21
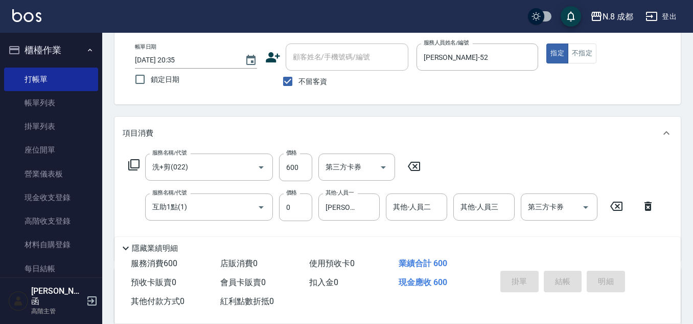
type input "[DATE] 20:36"
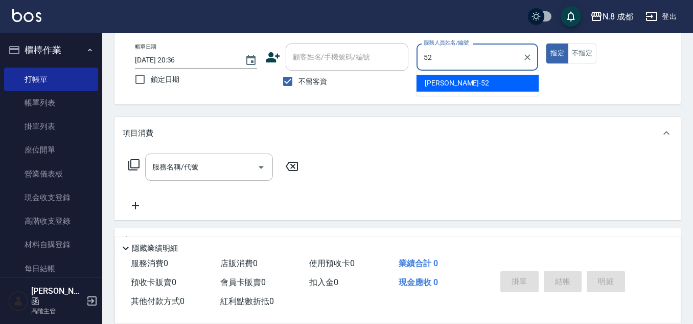
click at [444, 81] on span "[PERSON_NAME]-52" at bounding box center [457, 83] width 64 height 11
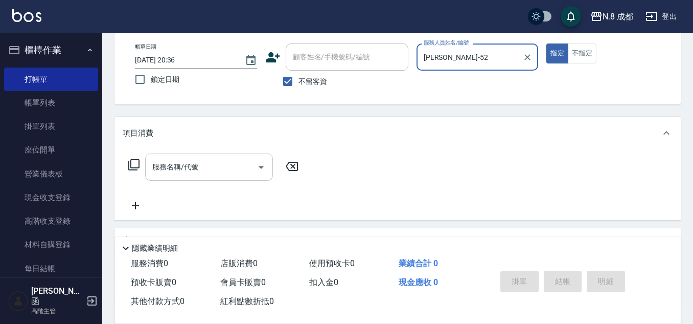
type input "[PERSON_NAME]-52"
click at [214, 172] on input "服務名稱/代號" at bounding box center [201, 167] width 103 height 18
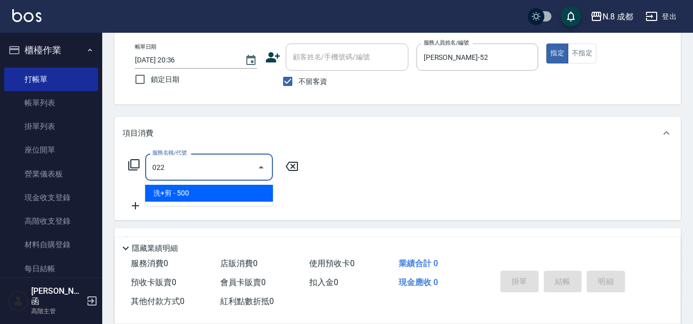
click at [198, 197] on span "洗+剪 - 500" at bounding box center [209, 192] width 128 height 17
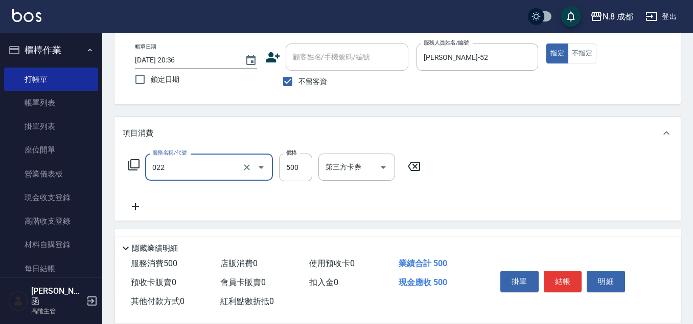
type input "洗+剪(022)"
click at [312, 167] on div "服務名稱/代號 洗+剪(022) 服務名稱/代號 價格 500 價格 第三方卡券 第三方卡券" at bounding box center [275, 167] width 304 height 28
click at [305, 170] on input "500" at bounding box center [295, 167] width 33 height 28
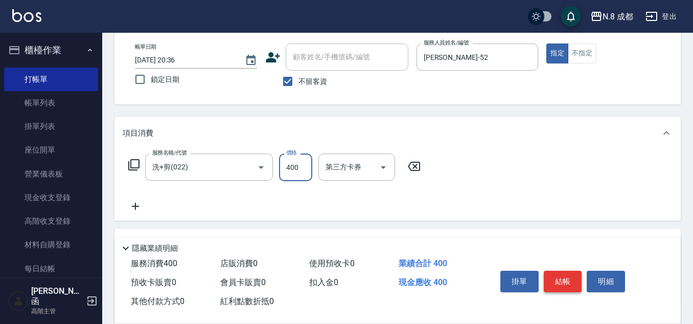
type input "400"
click at [562, 280] on button "結帳" at bounding box center [563, 280] width 38 height 21
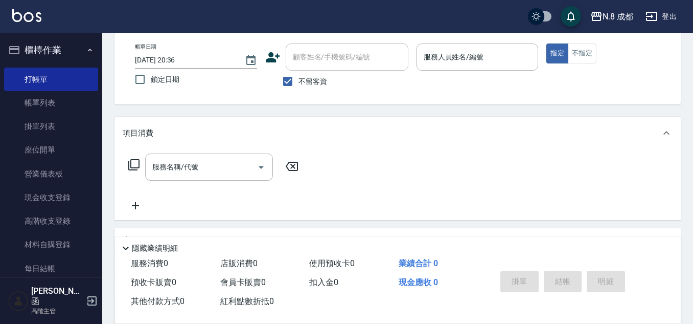
click at [274, 59] on icon at bounding box center [273, 57] width 14 height 10
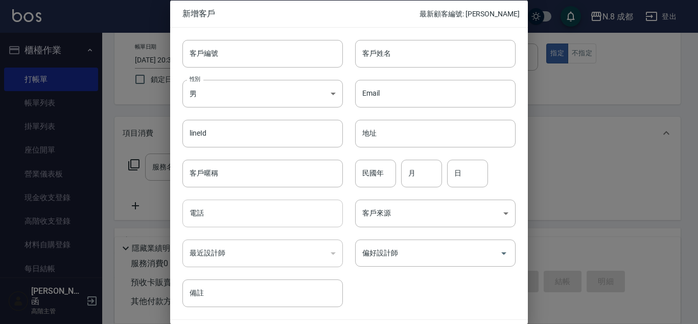
click at [243, 211] on input "電話" at bounding box center [262, 213] width 160 height 28
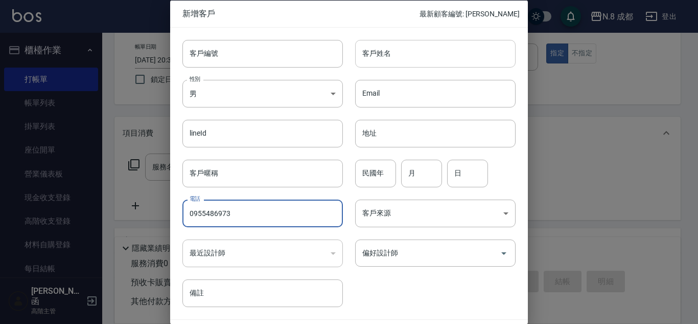
type input "0955486973"
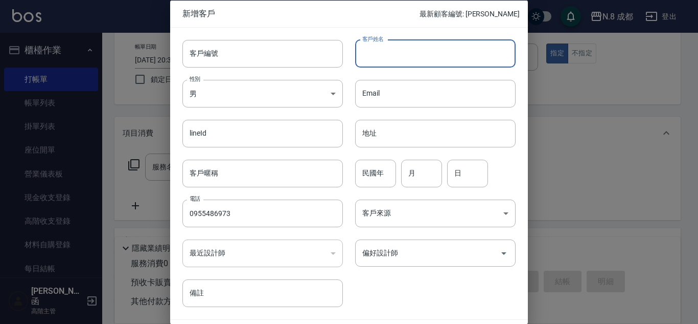
click at [421, 52] on input "客戶姓名" at bounding box center [435, 53] width 160 height 28
type input "[PERSON_NAME]?茹"
click at [383, 169] on input "民國年" at bounding box center [375, 173] width 41 height 28
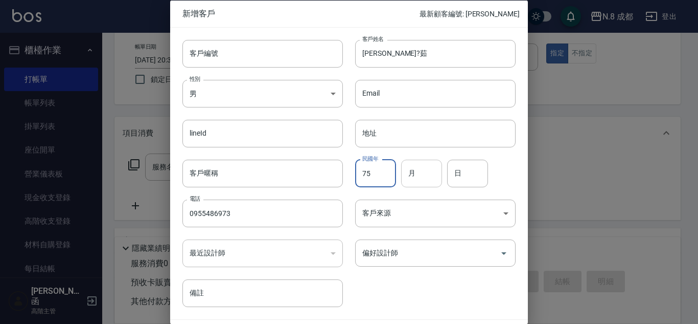
type input "75"
click at [420, 169] on input "月" at bounding box center [421, 173] width 41 height 28
type input "01"
click at [457, 175] on input "日" at bounding box center [467, 173] width 41 height 28
type input "10"
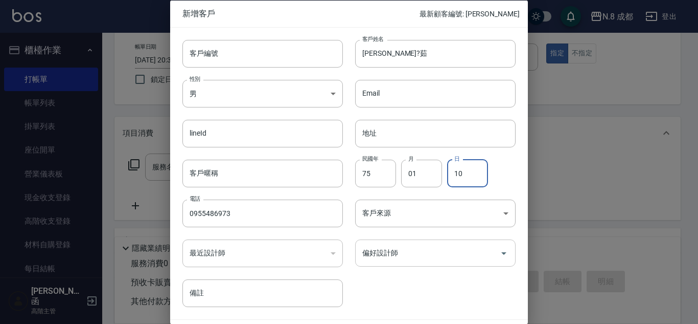
click at [430, 251] on input "偏好設計師" at bounding box center [428, 253] width 136 height 18
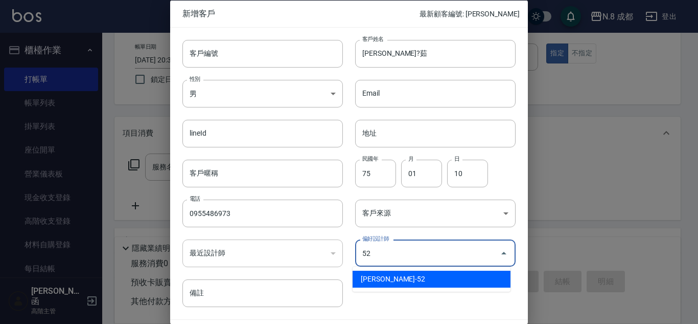
drag, startPoint x: 401, startPoint y: 274, endPoint x: 421, endPoint y: 270, distance: 20.8
click at [401, 275] on li "[PERSON_NAME]-52" at bounding box center [432, 278] width 158 height 17
type input "[PERSON_NAME]"
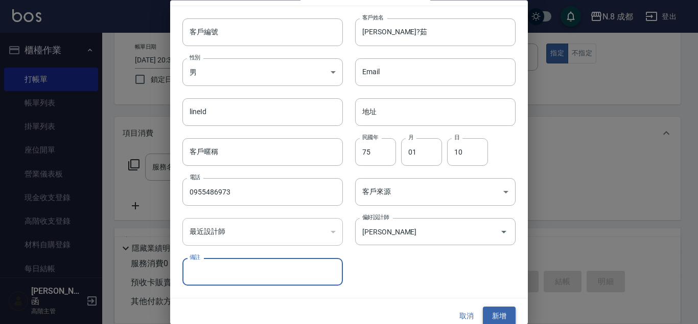
scroll to position [31, 0]
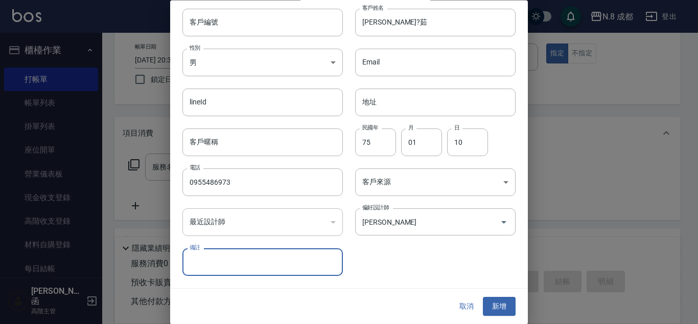
drag, startPoint x: 506, startPoint y: 304, endPoint x: 444, endPoint y: 194, distance: 126.6
click at [505, 303] on button "新增" at bounding box center [499, 306] width 33 height 19
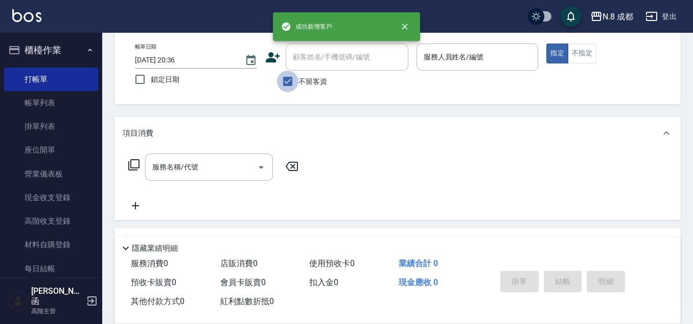
click at [289, 82] on input "不留客資" at bounding box center [287, 81] width 21 height 21
checkbox input "false"
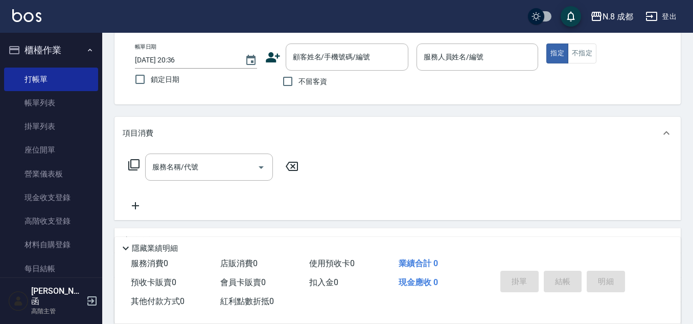
click at [273, 54] on icon at bounding box center [272, 57] width 15 height 15
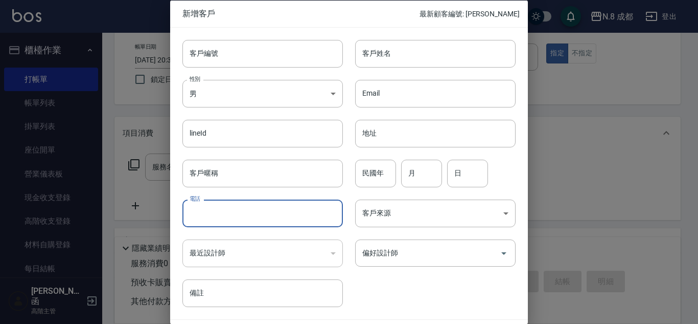
click at [264, 205] on input "電話" at bounding box center [262, 213] width 160 height 28
paste input "0939373562"
type input "0939373562"
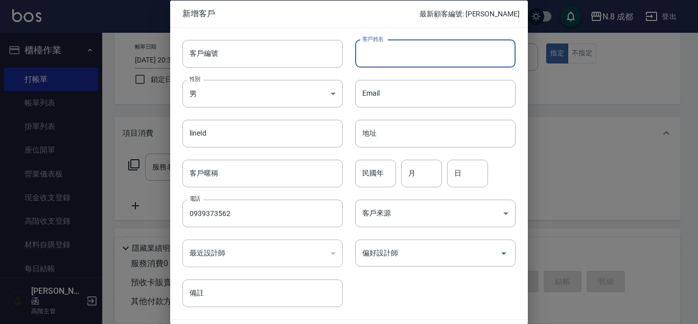
drag, startPoint x: 418, startPoint y: 48, endPoint x: 418, endPoint y: 60, distance: 12.8
click at [418, 52] on input "客戶姓名" at bounding box center [435, 53] width 160 height 28
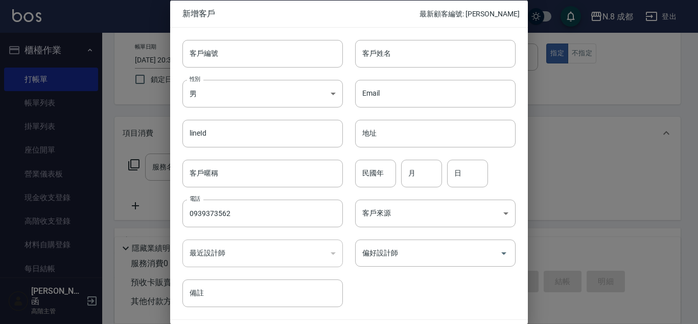
click at [594, 151] on div at bounding box center [349, 162] width 698 height 324
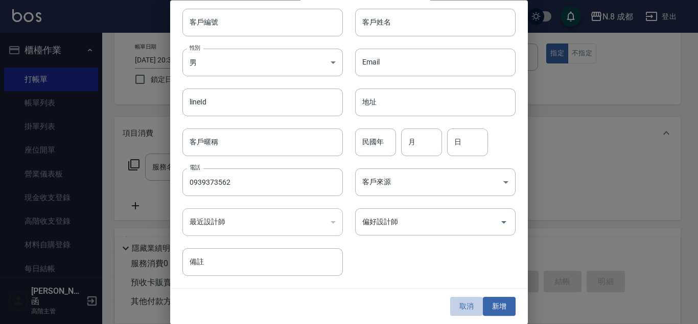
click at [459, 298] on button "取消" at bounding box center [466, 306] width 33 height 19
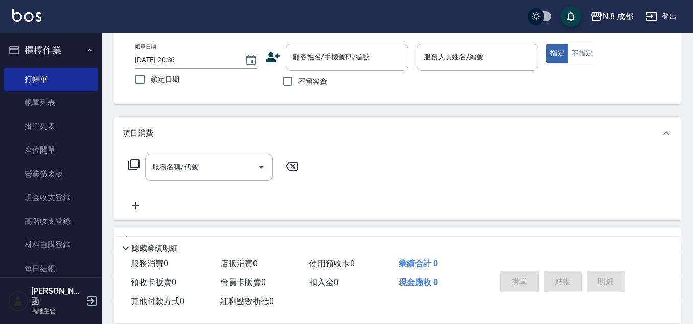
click at [273, 54] on icon at bounding box center [272, 57] width 15 height 15
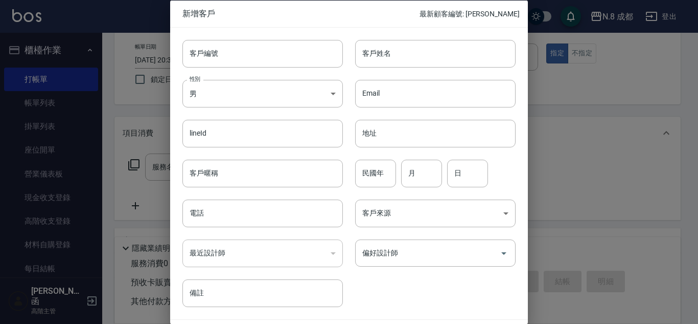
click at [553, 93] on div at bounding box center [349, 162] width 698 height 324
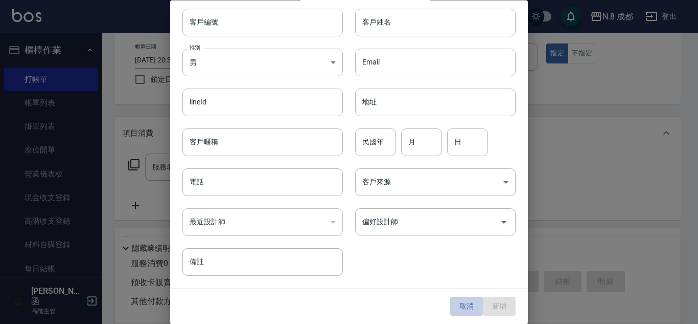
drag, startPoint x: 464, startPoint y: 306, endPoint x: 459, endPoint y: 292, distance: 15.0
click at [463, 306] on button "取消" at bounding box center [466, 306] width 33 height 19
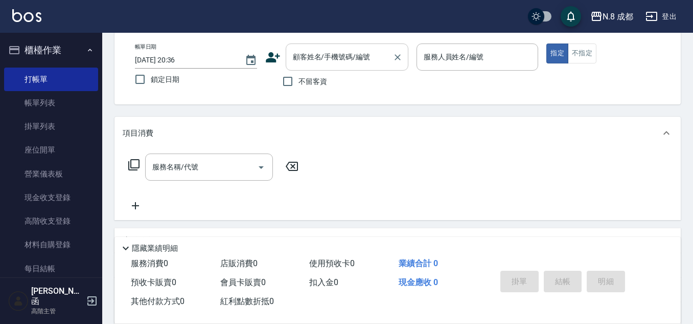
click at [339, 58] on input "顧客姓名/手機號碼/編號" at bounding box center [339, 57] width 98 height 18
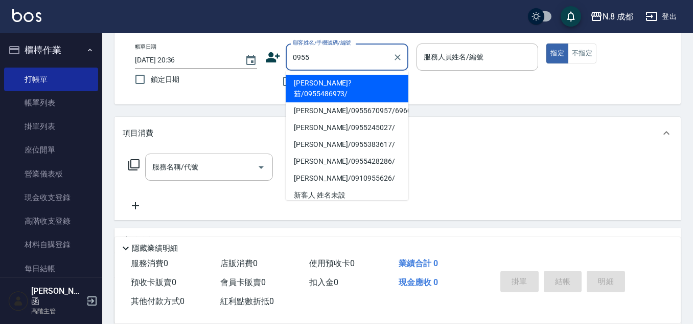
click at [339, 79] on li "[PERSON_NAME]?茹/0955486973/" at bounding box center [347, 89] width 123 height 28
type input "[PERSON_NAME]?茹/0955486973/"
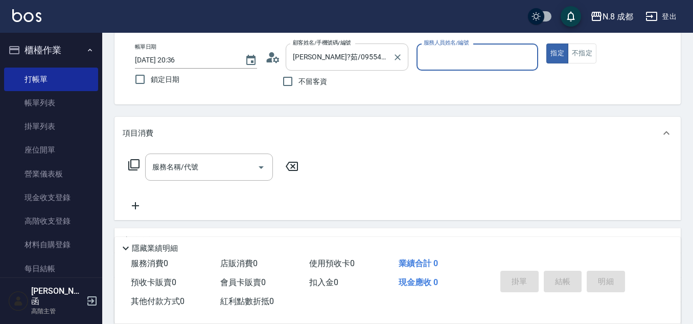
type input "[PERSON_NAME]-52"
click at [217, 161] on input "服務名稱/代號" at bounding box center [201, 167] width 103 height 18
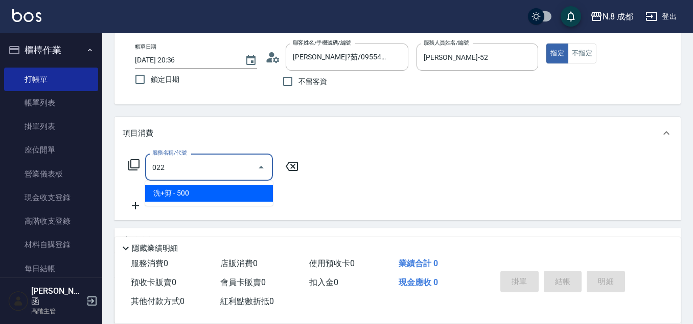
click at [212, 194] on span "洗+剪 - 500" at bounding box center [209, 192] width 128 height 17
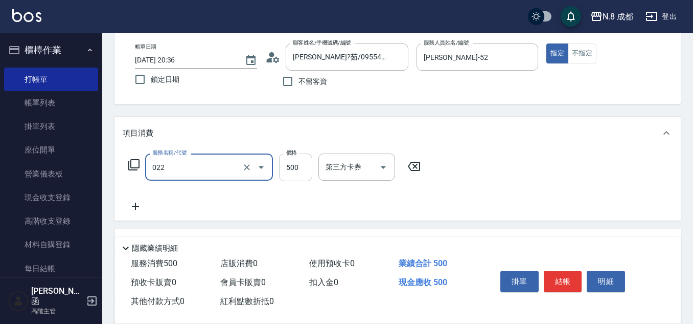
type input "洗+剪(022)"
click at [298, 167] on input "500" at bounding box center [295, 167] width 33 height 28
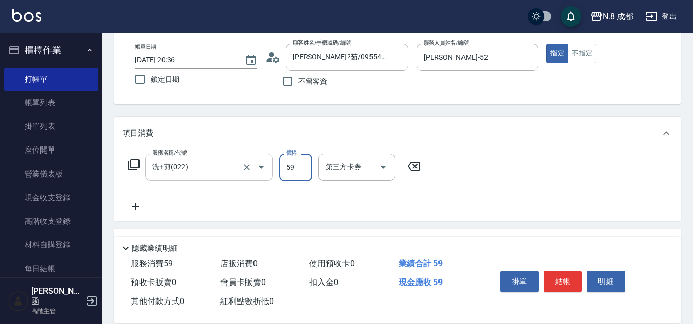
drag, startPoint x: 296, startPoint y: 167, endPoint x: 261, endPoint y: 167, distance: 35.8
click at [261, 167] on div "服務名稱/代號 洗+剪(022) 服務名稱/代號 價格 59 價格 第三方卡券 第三方卡券" at bounding box center [275, 167] width 304 height 28
type input "2699"
click at [136, 205] on icon at bounding box center [135, 205] width 7 height 7
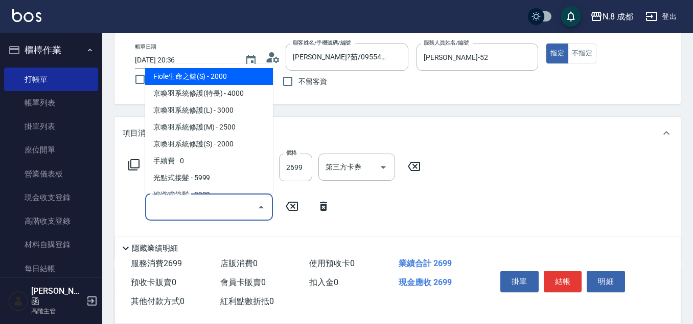
click at [210, 205] on input "服務名稱/代號" at bounding box center [201, 207] width 103 height 18
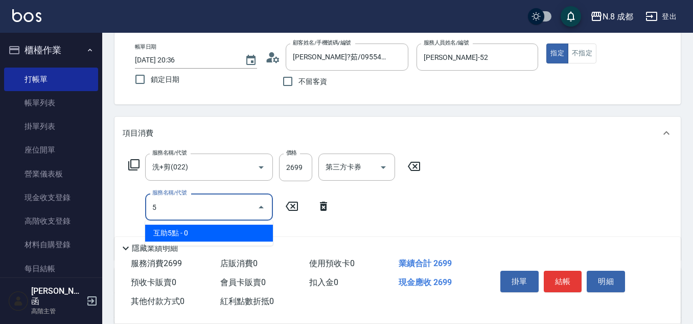
click at [192, 230] on span "互助5點 - 0" at bounding box center [209, 232] width 128 height 17
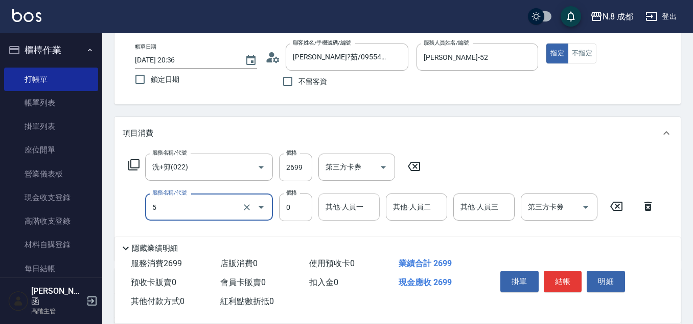
type input "互助5點(5)"
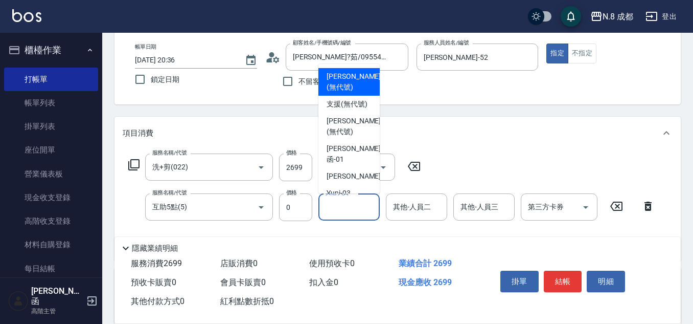
click at [351, 206] on input "其他-人員一" at bounding box center [349, 207] width 52 height 18
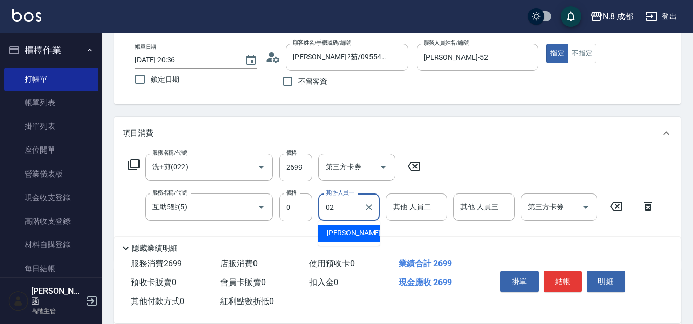
click at [358, 230] on span "[PERSON_NAME]-02" at bounding box center [359, 232] width 64 height 11
type input "[PERSON_NAME]-02"
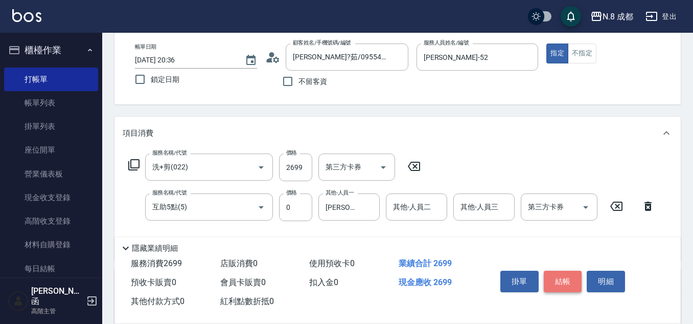
click at [565, 275] on button "結帳" at bounding box center [563, 280] width 38 height 21
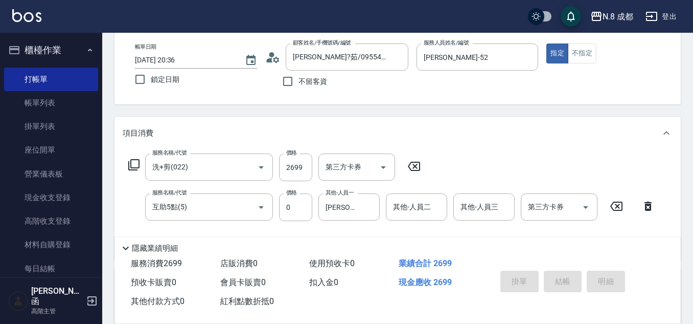
type input "[DATE] 20:37"
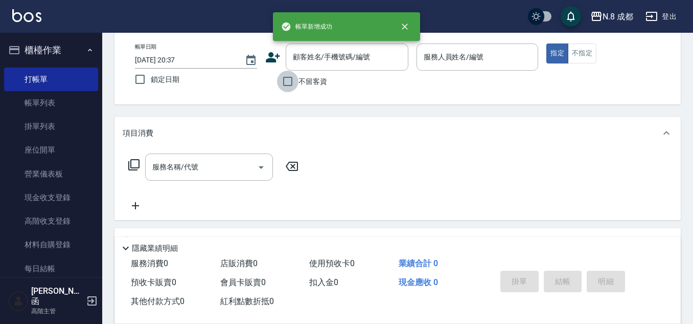
click at [293, 80] on input "不留客資" at bounding box center [287, 81] width 21 height 21
checkbox input "true"
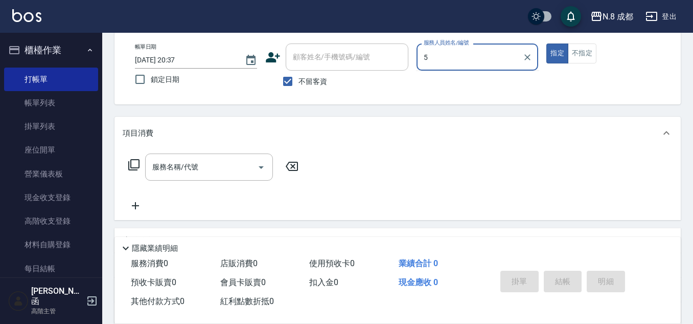
click at [448, 59] on input "5" at bounding box center [470, 57] width 98 height 18
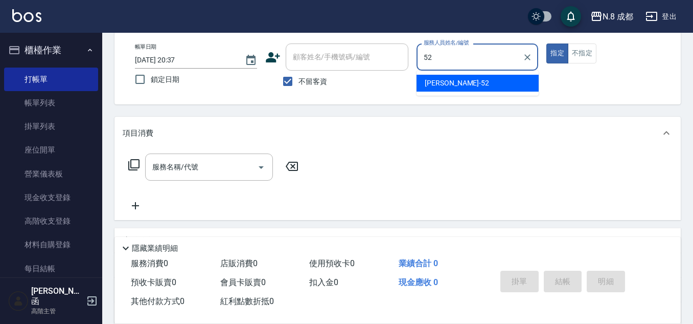
click at [448, 85] on span "[PERSON_NAME]-52" at bounding box center [457, 83] width 64 height 11
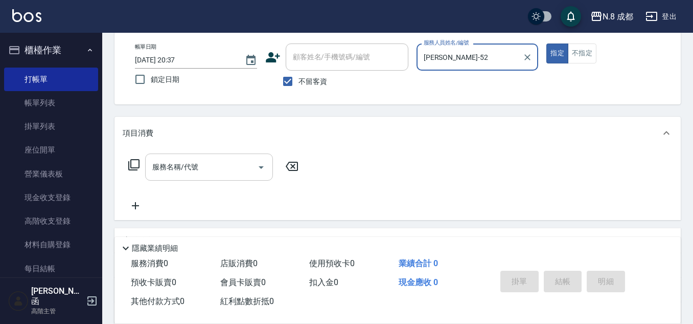
type input "[PERSON_NAME]-52"
click at [191, 167] on input "服務名稱/代號" at bounding box center [201, 167] width 103 height 18
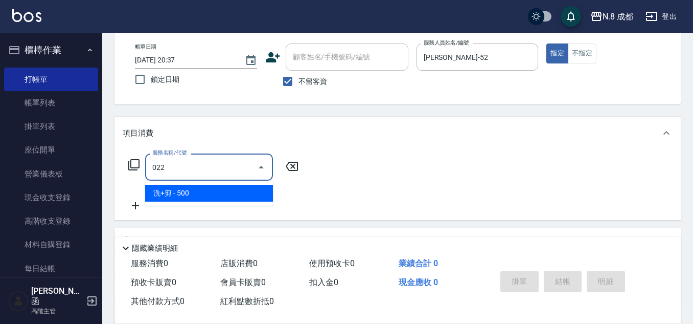
click at [192, 184] on ul "洗+剪 - 500" at bounding box center [209, 192] width 128 height 25
click at [205, 190] on span "洗+剪 - 500" at bounding box center [209, 192] width 128 height 17
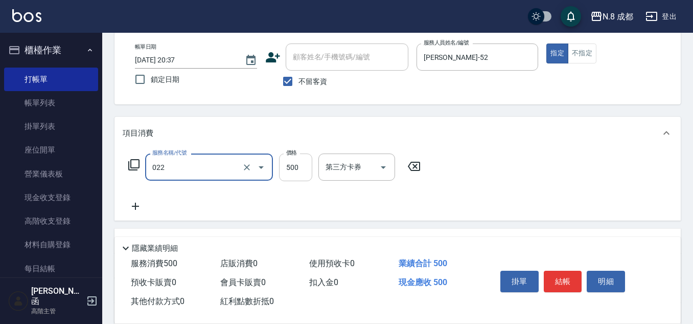
type input "洗+剪(022)"
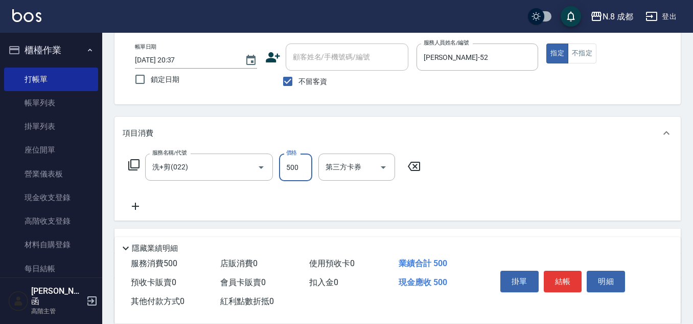
click at [290, 166] on input "500" at bounding box center [295, 167] width 33 height 28
type input "600"
click at [134, 207] on icon at bounding box center [136, 206] width 26 height 12
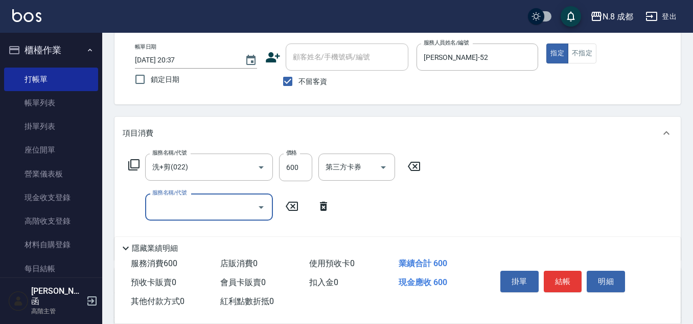
drag, startPoint x: 168, startPoint y: 211, endPoint x: 176, endPoint y: 197, distance: 16.0
click at [168, 211] on input "服務名稱/代號" at bounding box center [201, 207] width 103 height 18
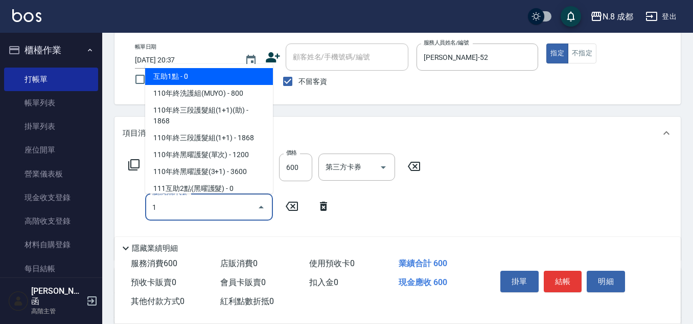
click at [194, 72] on span "互助1點 - 0" at bounding box center [209, 76] width 128 height 17
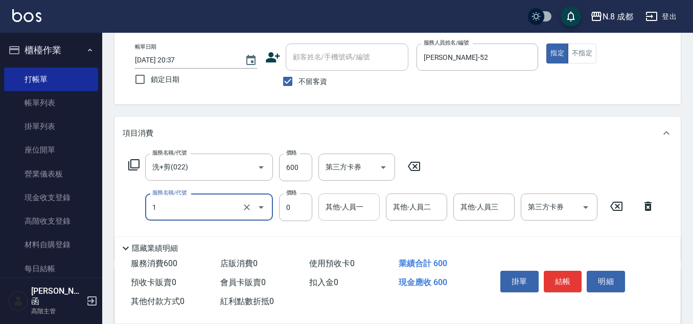
type input "互助1點(1)"
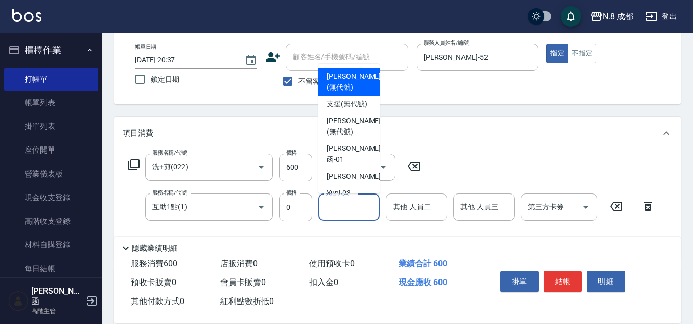
click at [341, 213] on input "其他-人員一" at bounding box center [349, 207] width 52 height 18
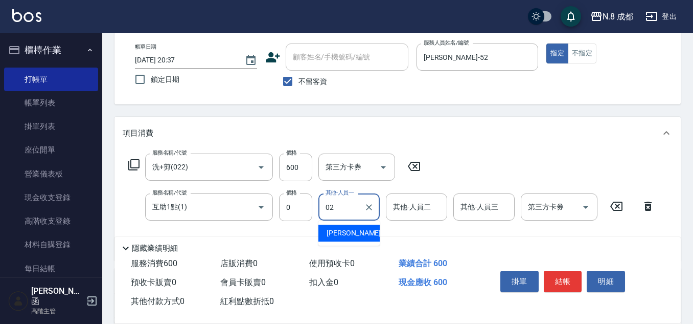
click at [343, 235] on span "[PERSON_NAME]-02" at bounding box center [359, 232] width 64 height 11
type input "[PERSON_NAME]-02"
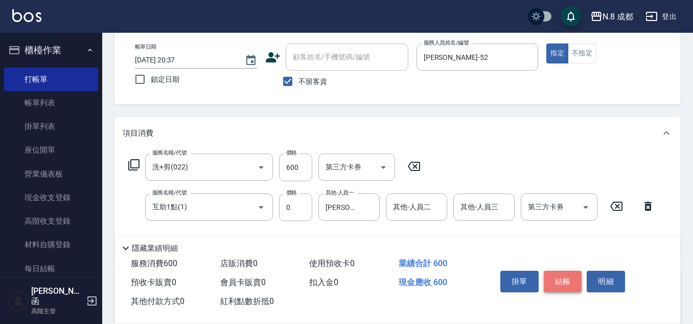
click at [568, 279] on button "結帳" at bounding box center [563, 280] width 38 height 21
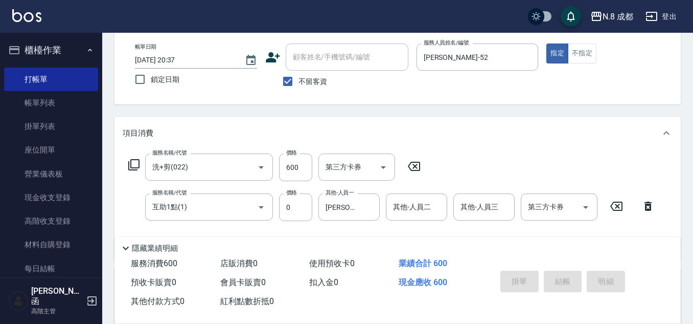
type input "[DATE] 20:38"
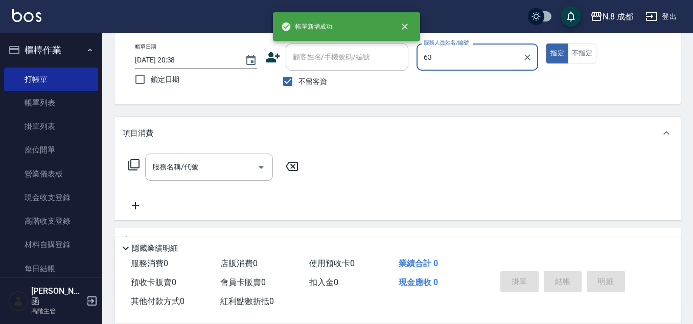
type input "63"
click at [450, 84] on div "帳單日期 [DATE] 20:38 鎖定日期 顧客姓名/手機號碼/編號 顧客姓名/手機號碼/編號 不留客資 服務人員姓名/編號 服務人員姓名/編號 指定 不指定" at bounding box center [398, 67] width 542 height 49
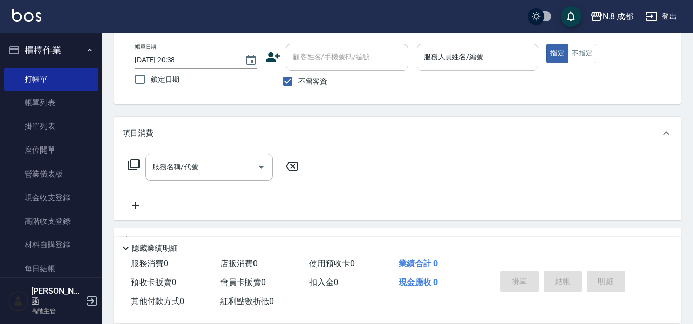
click at [442, 61] on input "服務人員姓名/編號" at bounding box center [477, 57] width 113 height 18
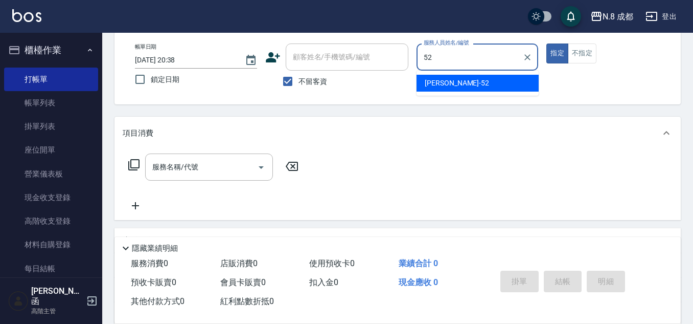
click at [442, 87] on span "[PERSON_NAME]-52" at bounding box center [457, 83] width 64 height 11
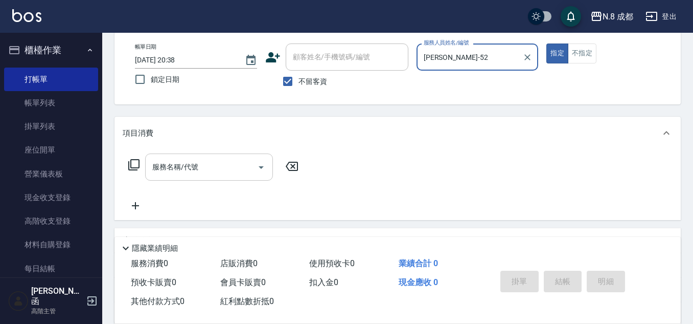
type input "[PERSON_NAME]-52"
click at [176, 163] on div "服務名稱/代號 服務名稱/代號" at bounding box center [209, 166] width 128 height 27
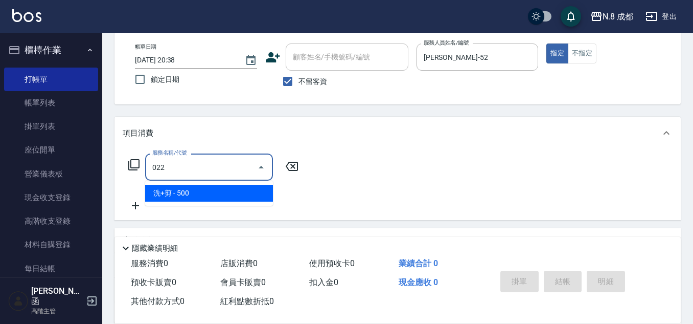
drag, startPoint x: 179, startPoint y: 189, endPoint x: 295, endPoint y: 182, distance: 115.7
click at [185, 190] on span "洗+剪 - 500" at bounding box center [209, 192] width 128 height 17
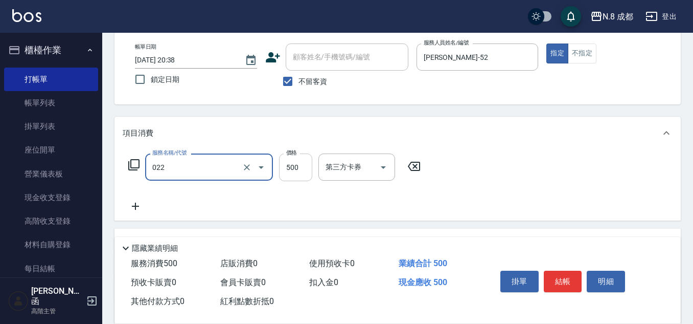
type input "洗+剪(022)"
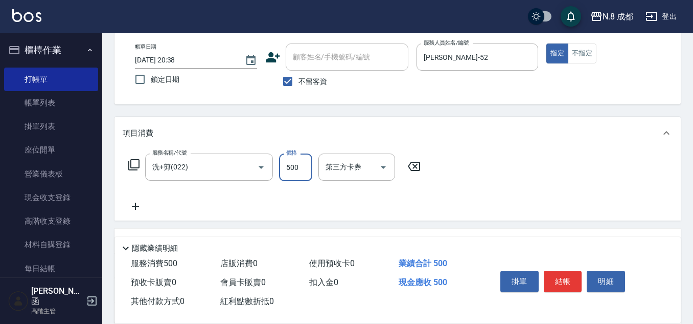
click at [294, 176] on input "500" at bounding box center [295, 167] width 33 height 28
type input "600"
click at [136, 208] on icon at bounding box center [135, 205] width 7 height 7
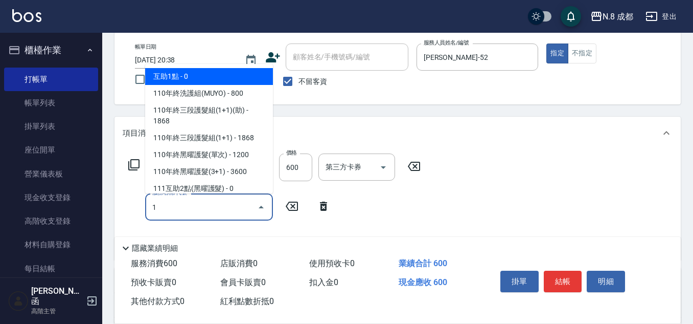
click at [198, 76] on span "互助1點 - 0" at bounding box center [209, 76] width 128 height 17
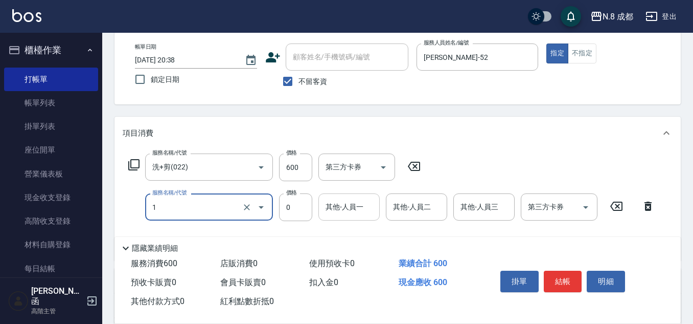
type input "互助1點(1)"
click at [340, 212] on input "其他-人員一" at bounding box center [349, 207] width 52 height 18
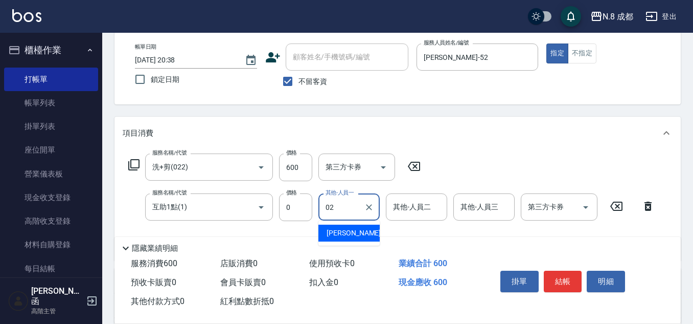
click at [342, 234] on span "[PERSON_NAME]-02" at bounding box center [359, 232] width 64 height 11
type input "[PERSON_NAME]-02"
click at [571, 276] on button "結帳" at bounding box center [563, 280] width 38 height 21
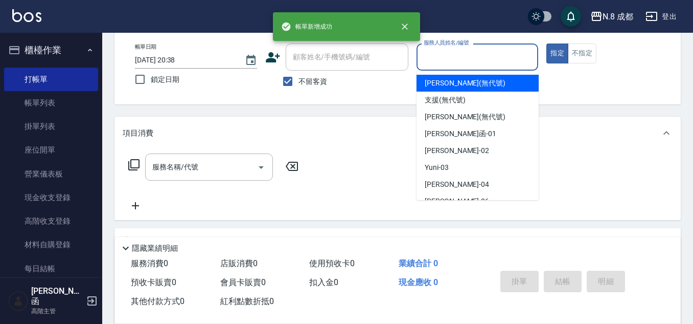
click at [444, 63] on input "服務人員姓名/編號" at bounding box center [477, 57] width 113 height 18
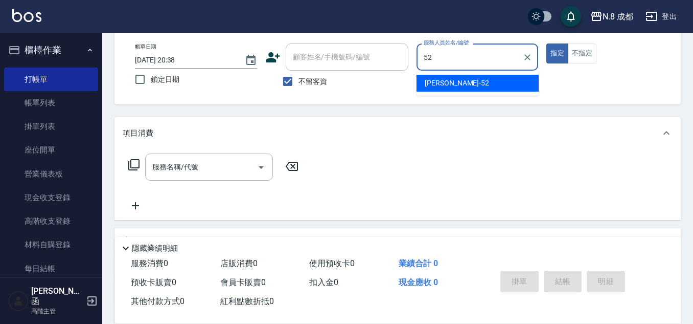
click at [439, 84] on span "[PERSON_NAME]-52" at bounding box center [457, 83] width 64 height 11
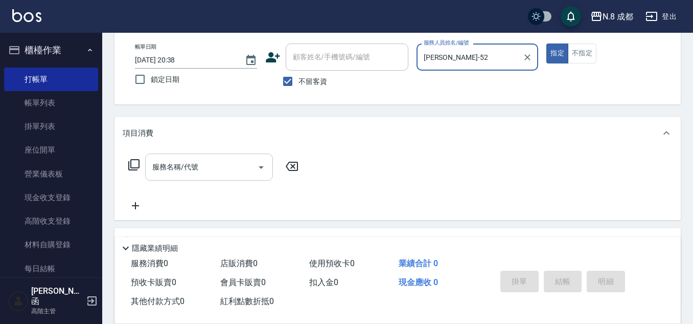
type input "[PERSON_NAME]-52"
click at [195, 165] on input "服務名稱/代號" at bounding box center [201, 167] width 103 height 18
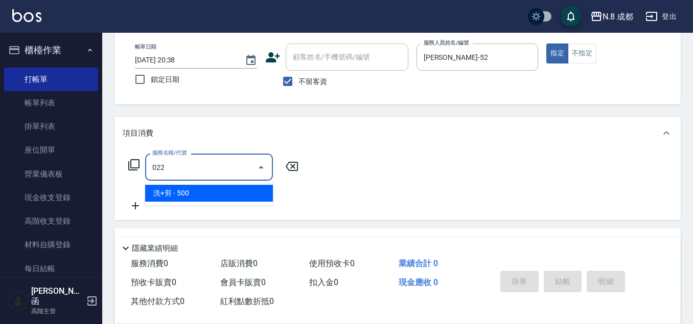
click at [181, 198] on span "洗+剪 - 500" at bounding box center [209, 192] width 128 height 17
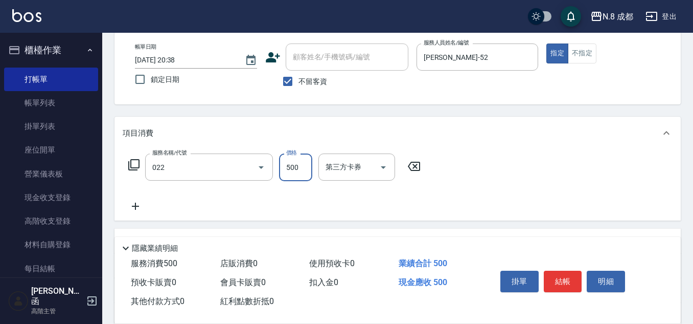
type input "洗+剪(022)"
drag, startPoint x: 305, startPoint y: 162, endPoint x: 272, endPoint y: 178, distance: 36.3
click at [305, 162] on input "500" at bounding box center [295, 167] width 33 height 28
type input "700"
click at [140, 205] on icon at bounding box center [136, 206] width 26 height 12
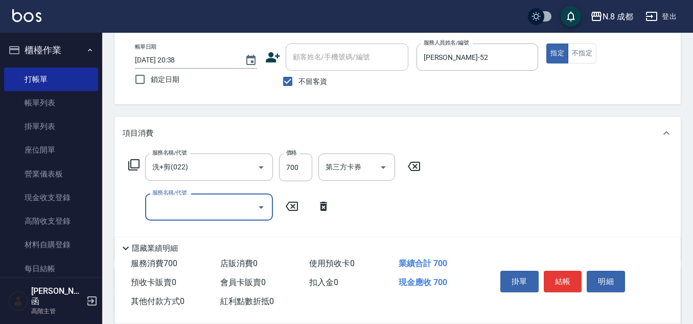
click at [172, 210] on input "服務名稱/代號" at bounding box center [201, 207] width 103 height 18
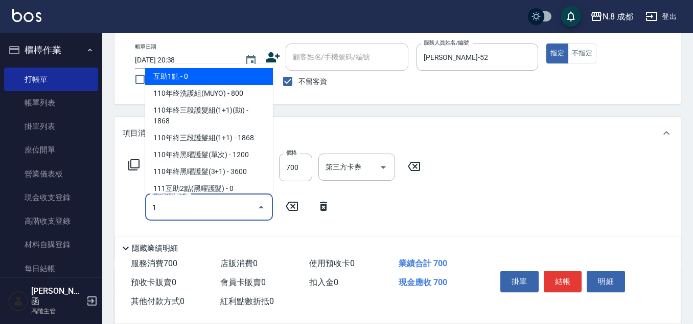
click at [200, 78] on span "互助1點 - 0" at bounding box center [209, 76] width 128 height 17
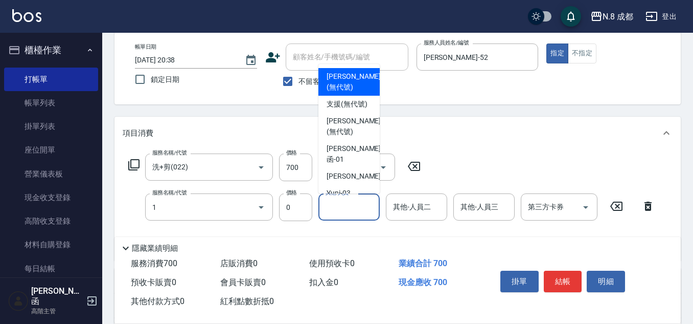
type input "互助1點(1)"
click at [357, 207] on input "其他-人員一" at bounding box center [349, 207] width 52 height 18
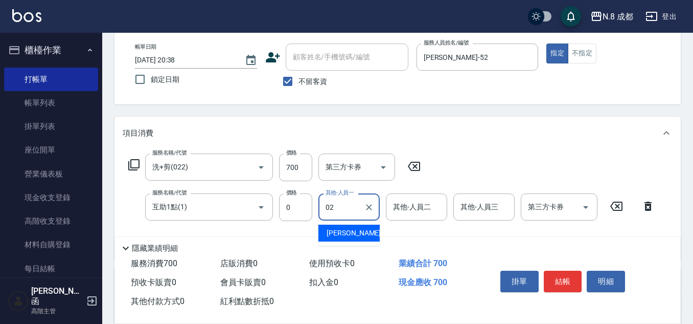
click at [343, 234] on span "[PERSON_NAME]-02" at bounding box center [359, 232] width 64 height 11
type input "[PERSON_NAME]-02"
click at [566, 276] on button "結帳" at bounding box center [563, 280] width 38 height 21
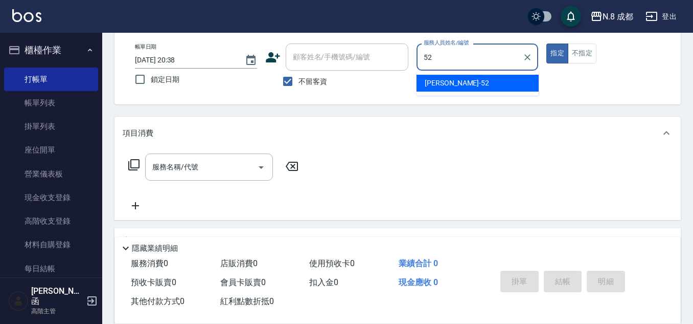
drag, startPoint x: 450, startPoint y: 80, endPoint x: 409, endPoint y: 88, distance: 41.7
click at [448, 80] on span "[PERSON_NAME]-52" at bounding box center [457, 83] width 64 height 11
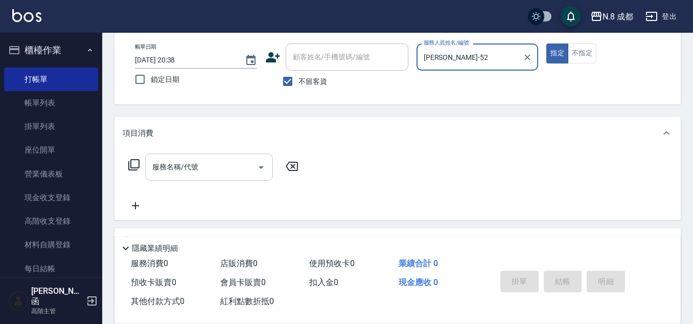
type input "[PERSON_NAME]-52"
click at [203, 166] on input "服務名稱/代號" at bounding box center [201, 167] width 103 height 18
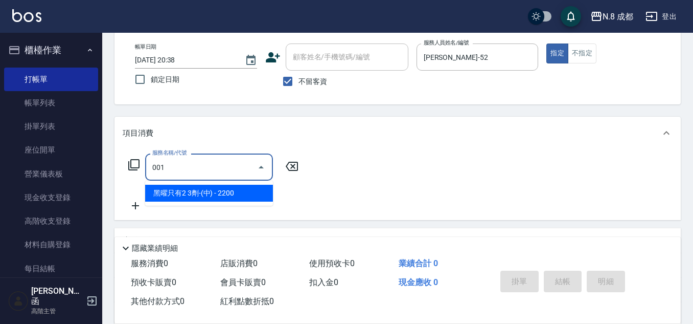
click at [213, 196] on span "黑曜只有2 3劑-(中) - 2200" at bounding box center [209, 192] width 128 height 17
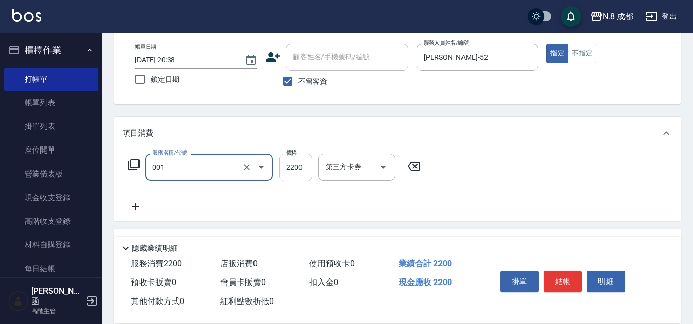
type input "黑曜只有2 3劑-(中)(001)"
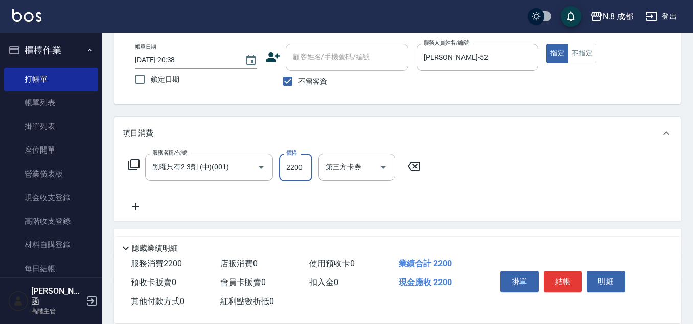
click at [297, 169] on input "2200" at bounding box center [295, 167] width 33 height 28
type input "4960"
click at [133, 204] on icon at bounding box center [136, 206] width 26 height 12
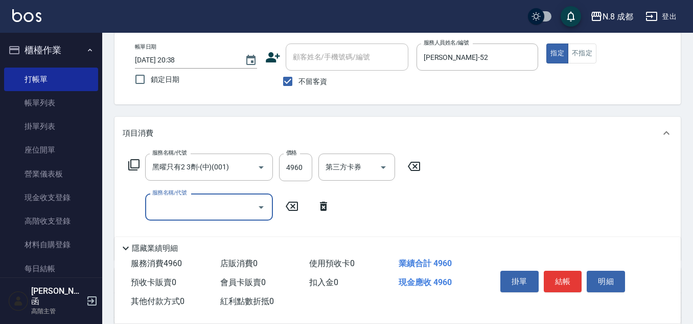
click at [217, 196] on div "服務名稱/代號" at bounding box center [209, 206] width 128 height 27
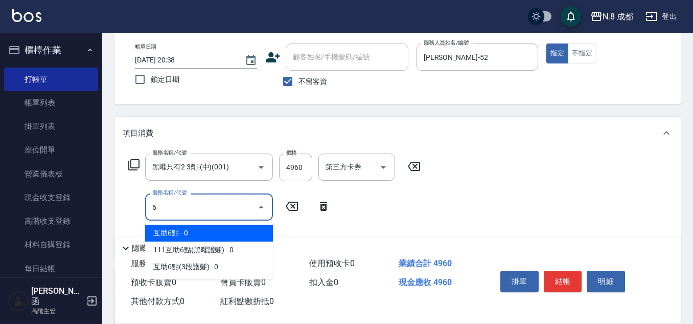
click at [198, 240] on span "互助6點 - 0" at bounding box center [209, 232] width 128 height 17
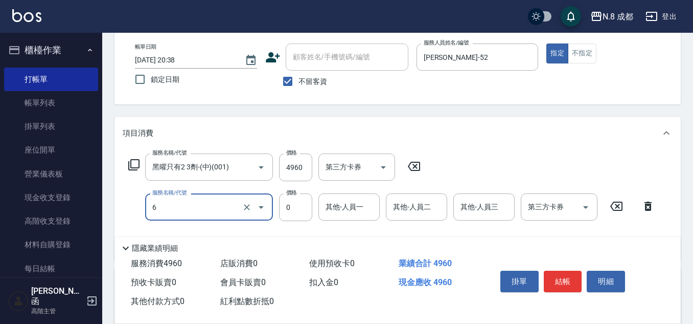
type input "互助6點(6)"
click at [355, 209] on input "其他-人員一" at bounding box center [349, 207] width 52 height 18
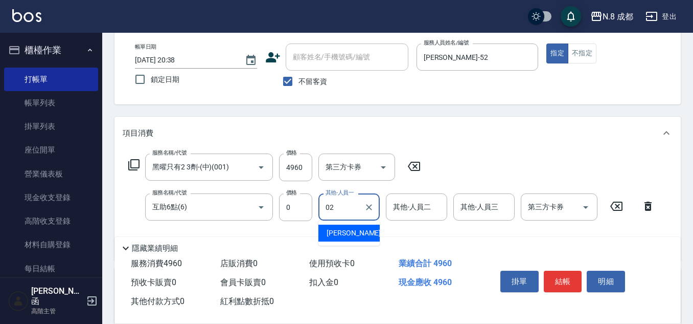
click at [353, 228] on span "[PERSON_NAME]-02" at bounding box center [359, 232] width 64 height 11
type input "[PERSON_NAME]-02"
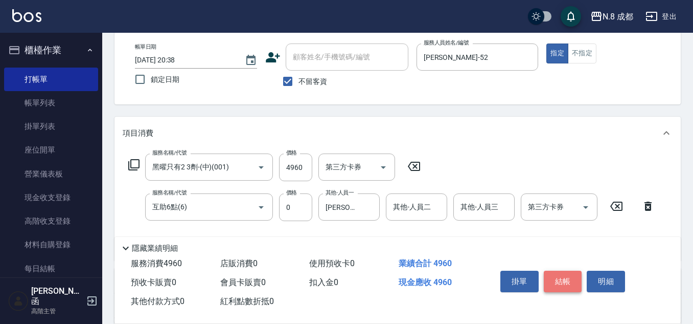
click at [565, 276] on button "結帳" at bounding box center [563, 280] width 38 height 21
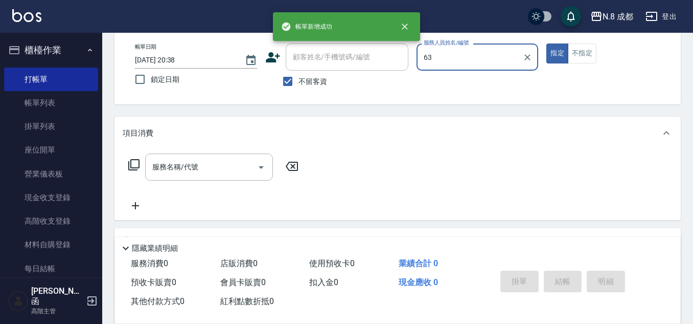
click at [389, 49] on div "帳單日期 [DATE] 20:38 鎖定日期 顧客姓名/手機號碼/編號 顧客姓名/手機號碼/編號 不留客資 服務人員姓名/編號 63 服務人員姓名/編號 指定…" at bounding box center [398, 67] width 542 height 49
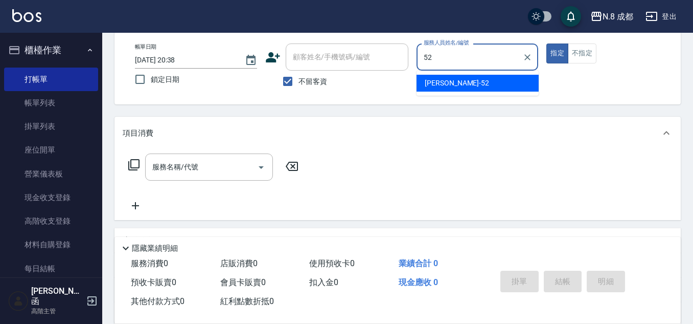
click at [474, 84] on div "[PERSON_NAME]-52" at bounding box center [478, 83] width 122 height 17
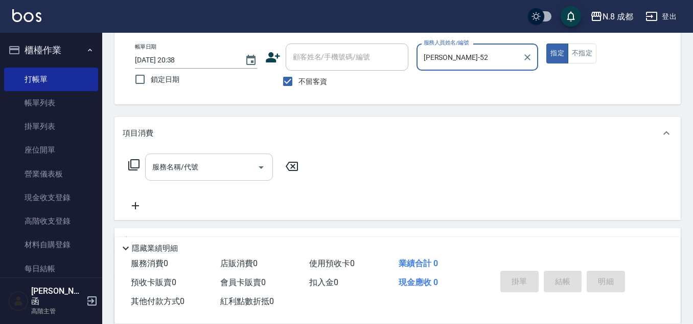
type input "[PERSON_NAME]-52"
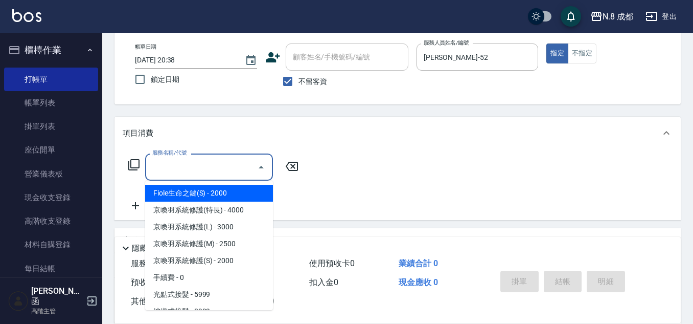
click at [211, 165] on input "服務名稱/代號" at bounding box center [201, 167] width 103 height 18
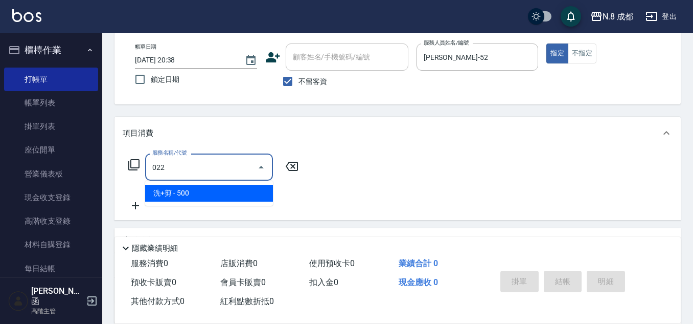
click at [201, 188] on span "洗+剪 - 500" at bounding box center [209, 192] width 128 height 17
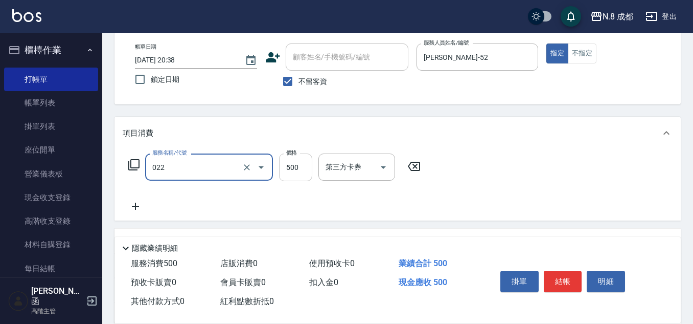
type input "洗+剪(022)"
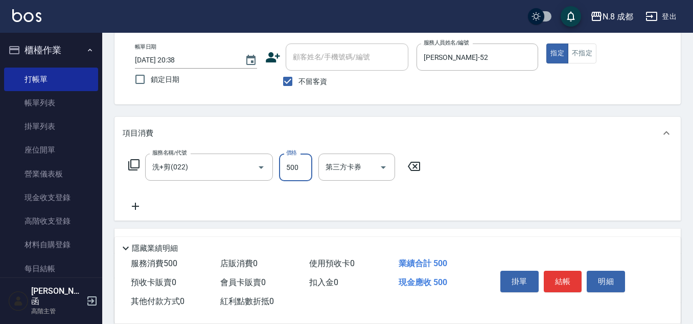
drag, startPoint x: 299, startPoint y: 167, endPoint x: 275, endPoint y: 174, distance: 24.6
click at [299, 167] on input "500" at bounding box center [295, 167] width 33 height 28
type input "600"
click at [142, 207] on icon at bounding box center [136, 206] width 26 height 12
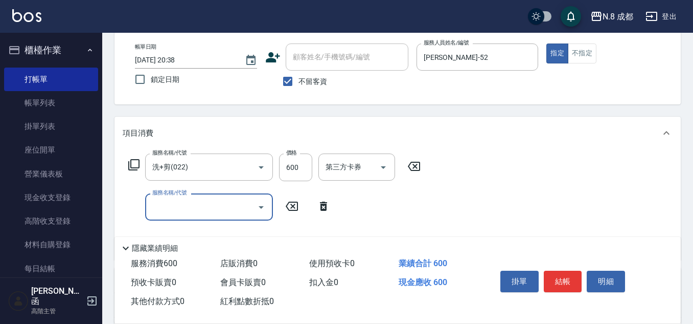
click at [182, 204] on input "服務名稱/代號" at bounding box center [201, 207] width 103 height 18
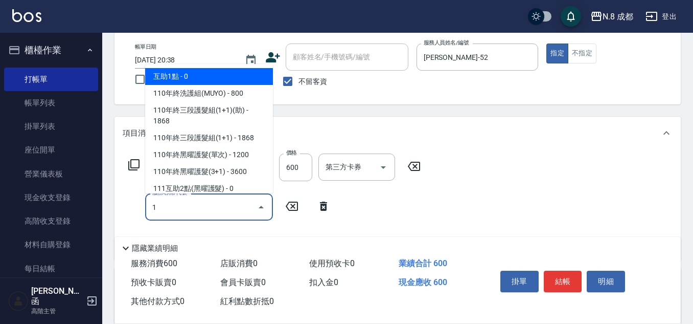
click at [199, 75] on span "互助1點 - 0" at bounding box center [209, 76] width 128 height 17
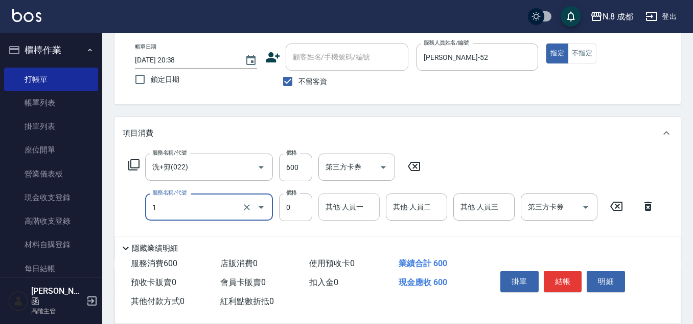
type input "互助1點(1)"
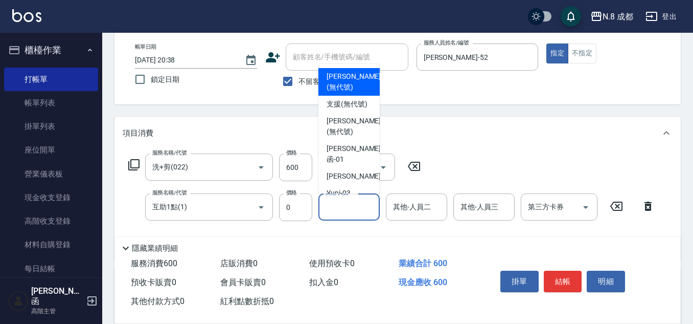
click at [356, 213] on input "其他-人員一" at bounding box center [349, 207] width 52 height 18
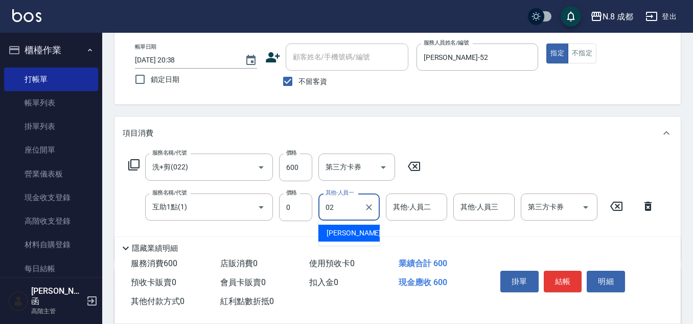
click at [353, 229] on span "[PERSON_NAME]-02" at bounding box center [359, 232] width 64 height 11
type input "[PERSON_NAME]-02"
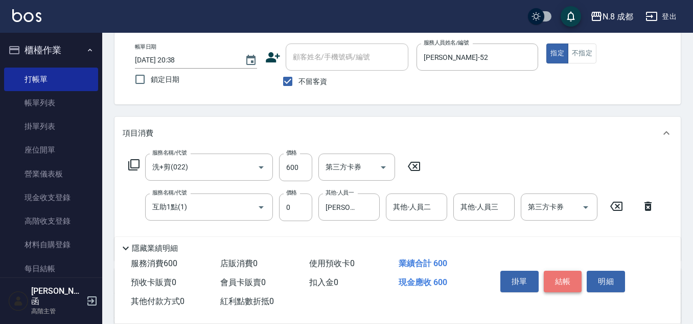
click at [574, 276] on button "結帳" at bounding box center [563, 280] width 38 height 21
type input "[DATE] 20:39"
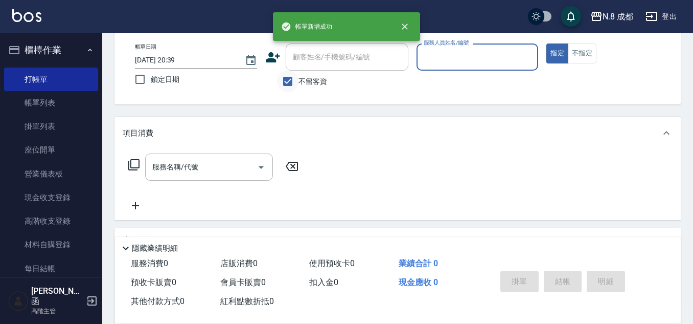
click at [289, 91] on input "不留客資" at bounding box center [287, 81] width 21 height 21
checkbox input "false"
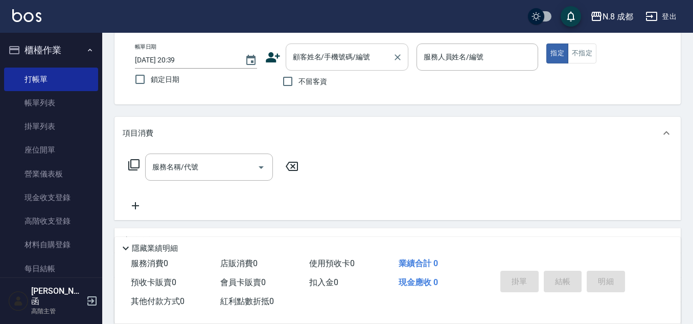
click at [307, 62] on input "顧客姓名/手機號碼/編號" at bounding box center [339, 57] width 98 height 18
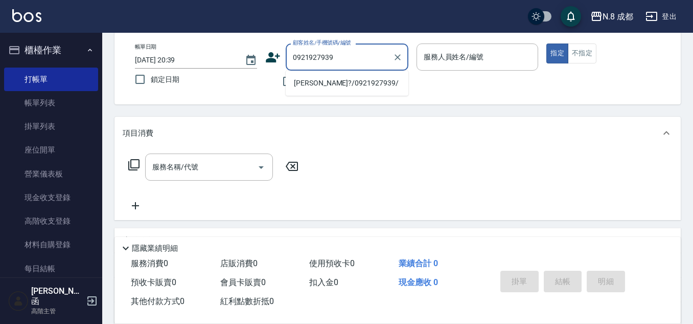
drag, startPoint x: 333, startPoint y: 92, endPoint x: 325, endPoint y: 89, distance: 8.6
click at [332, 80] on li "[PERSON_NAME]?/0921927939/" at bounding box center [347, 83] width 123 height 17
type input "[PERSON_NAME]?/0921927939/"
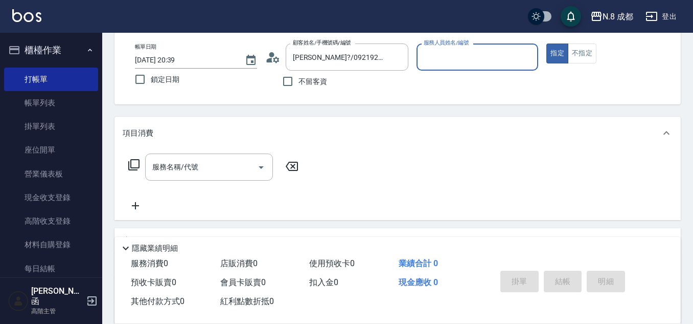
type input "[PERSON_NAME]程-13"
click at [214, 160] on input "服務名稱/代號" at bounding box center [201, 167] width 103 height 18
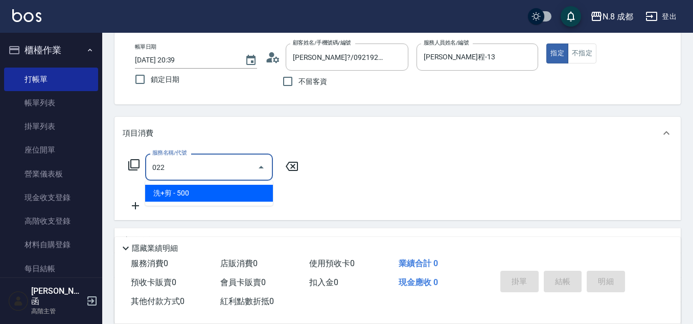
click at [200, 189] on span "洗+剪 - 500" at bounding box center [209, 192] width 128 height 17
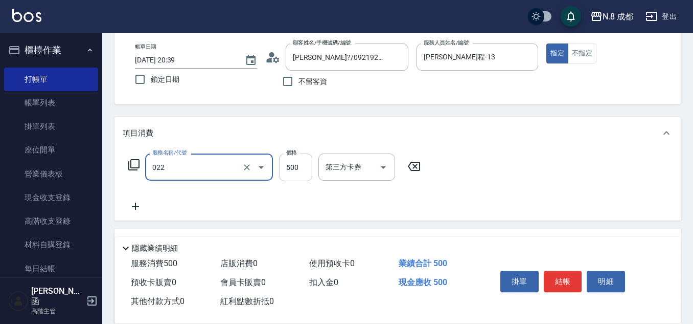
type input "洗+剪(022)"
click at [290, 169] on input "500" at bounding box center [295, 167] width 33 height 28
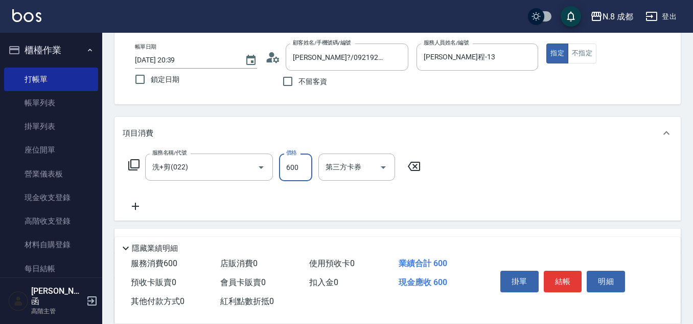
type input "600"
click at [135, 208] on icon at bounding box center [136, 206] width 26 height 12
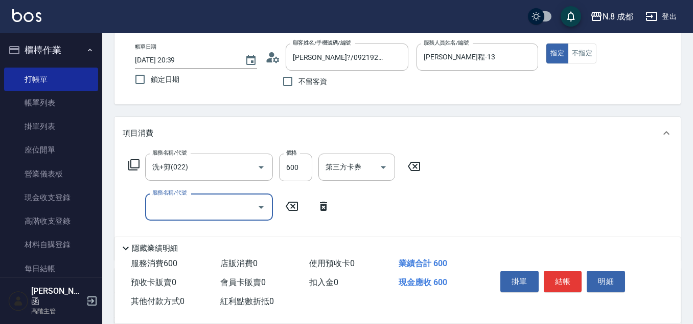
click at [175, 206] on input "服務名稱/代號" at bounding box center [201, 207] width 103 height 18
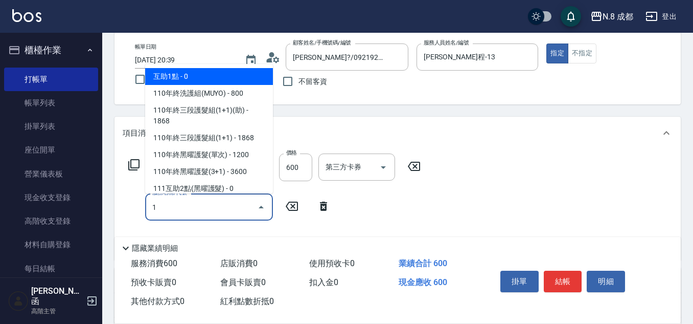
click at [191, 76] on span "互助1點 - 0" at bounding box center [209, 76] width 128 height 17
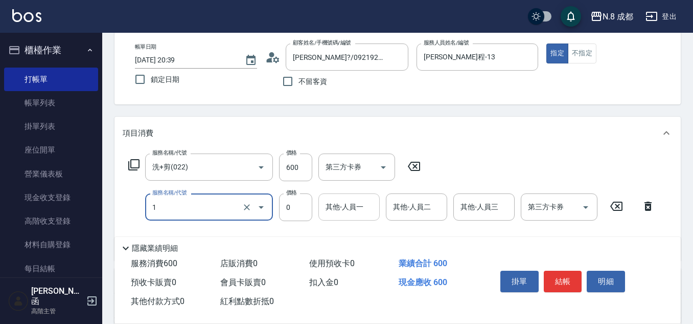
type input "互助1點(1)"
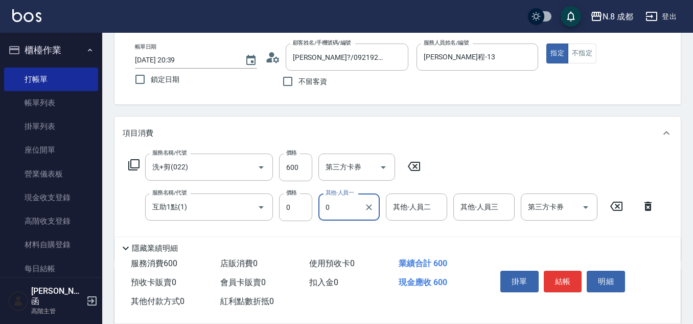
click at [339, 204] on input "0" at bounding box center [341, 207] width 37 height 18
click at [352, 227] on div "[PERSON_NAME] -06" at bounding box center [348, 232] width 61 height 17
type input "[PERSON_NAME]-06"
click at [567, 276] on button "結帳" at bounding box center [563, 280] width 38 height 21
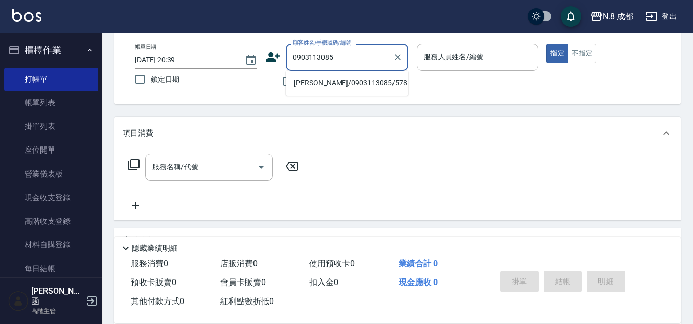
click at [330, 85] on li "[PERSON_NAME]/0903113085/578557" at bounding box center [347, 83] width 123 height 17
type input "[PERSON_NAME]/0903113085/578557"
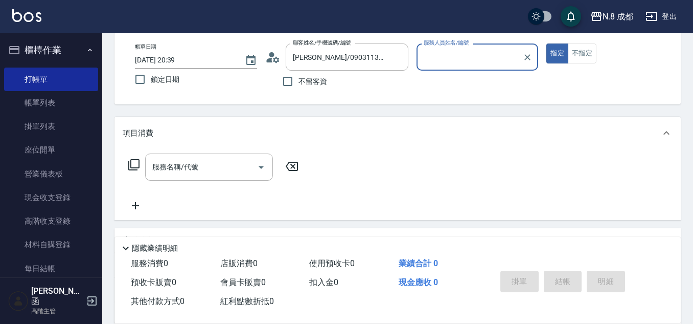
type input "[PERSON_NAME]-11"
click at [182, 167] on input "服務名稱/代號" at bounding box center [201, 167] width 103 height 18
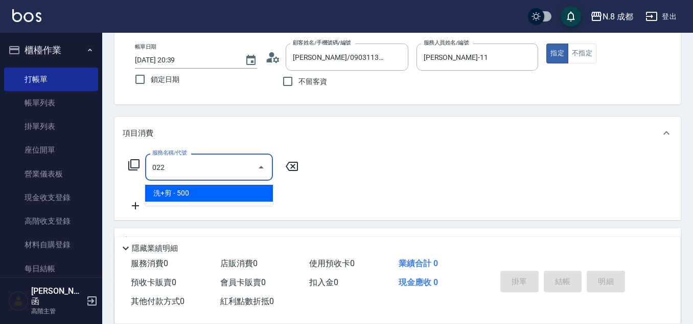
click at [203, 190] on span "洗+剪 - 500" at bounding box center [209, 192] width 128 height 17
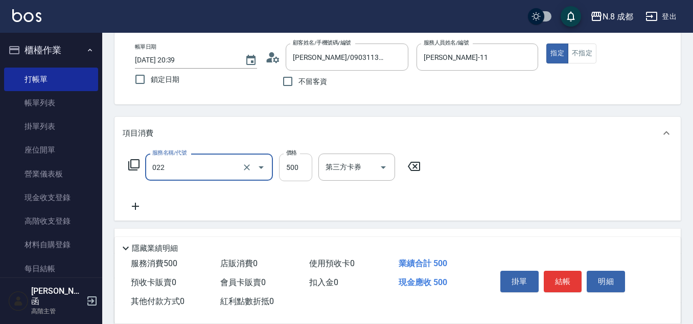
type input "洗+剪(022)"
click at [303, 170] on input "500" at bounding box center [295, 167] width 33 height 28
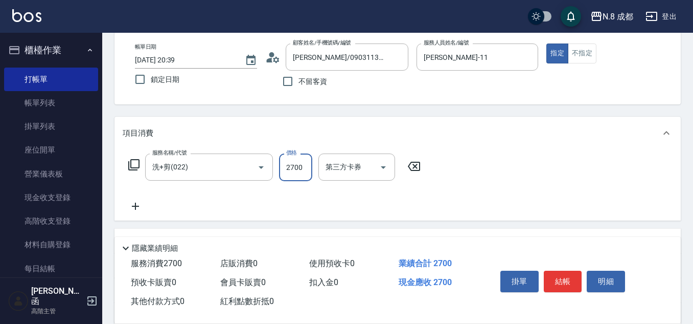
type input "2700"
click at [130, 211] on icon at bounding box center [136, 206] width 26 height 12
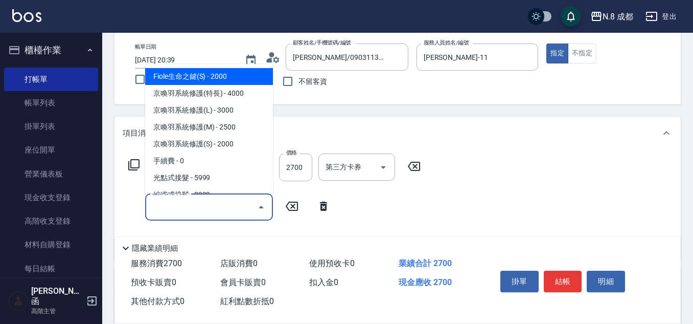
click at [163, 214] on input "服務名稱/代號" at bounding box center [201, 207] width 103 height 18
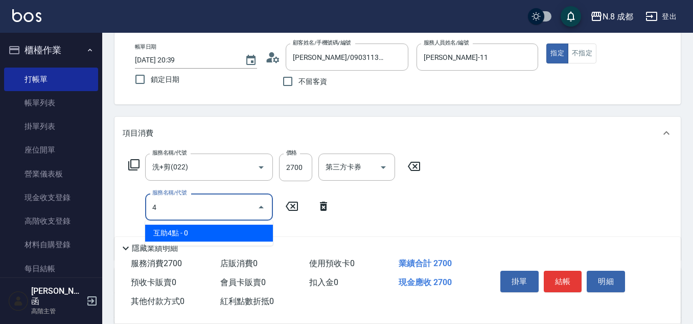
drag, startPoint x: 193, startPoint y: 234, endPoint x: 293, endPoint y: 228, distance: 99.8
click at [195, 233] on span "互助4點 - 0" at bounding box center [209, 232] width 128 height 17
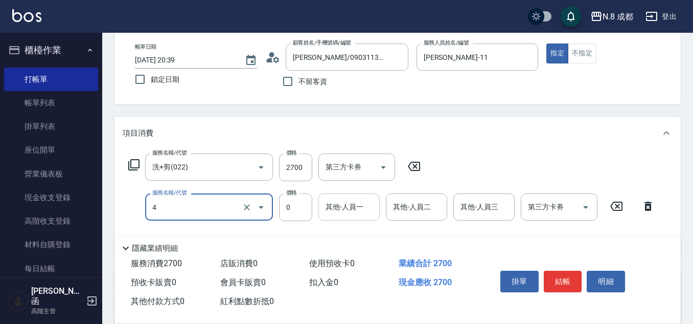
type input "互助4點(4)"
click at [344, 212] on input "0" at bounding box center [349, 207] width 52 height 18
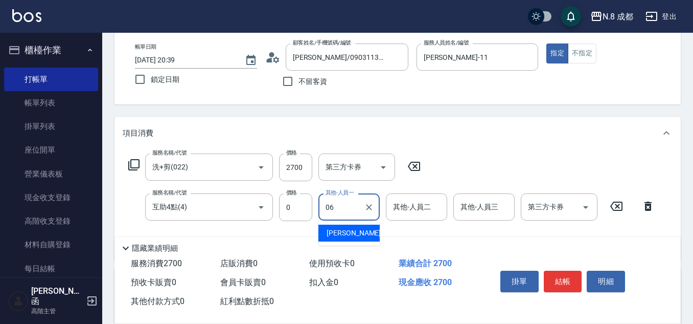
click at [343, 232] on span "[PERSON_NAME] -06" at bounding box center [359, 232] width 64 height 11
type input "[PERSON_NAME]-06"
click at [565, 279] on button "結帳" at bounding box center [563, 280] width 38 height 21
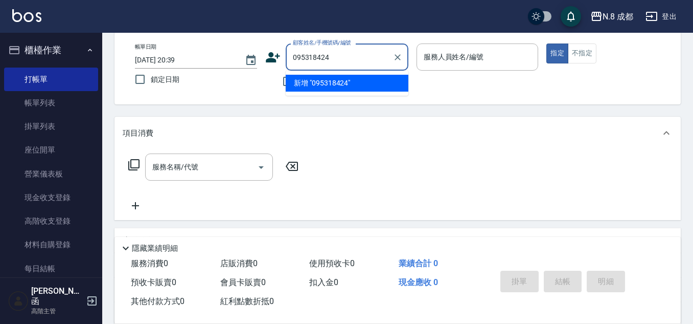
type input "0953184240"
drag, startPoint x: 360, startPoint y: 57, endPoint x: 169, endPoint y: 64, distance: 190.8
click at [169, 64] on div "帳單日期 [DATE] 20:39 鎖定日期 顧客姓名/手機號碼/編號 0953184240 顧客姓名/手機號碼/編號 不留客資 服務人員姓名/編號 服務人員…" at bounding box center [398, 67] width 542 height 49
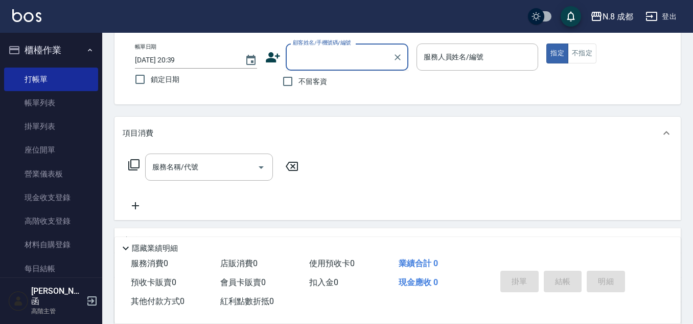
click at [274, 57] on icon at bounding box center [272, 57] width 15 height 15
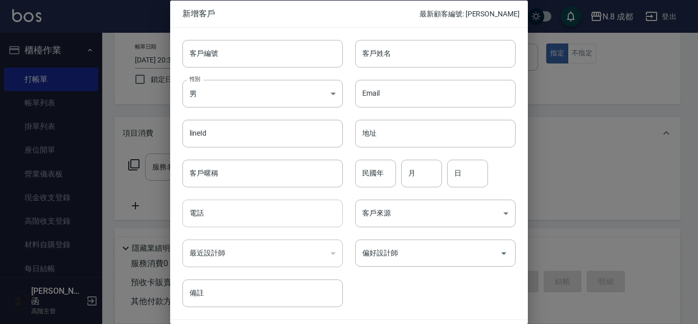
click at [215, 225] on input "電話" at bounding box center [262, 213] width 160 height 28
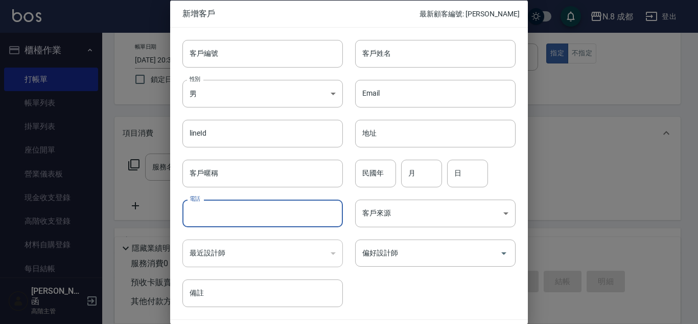
paste input "0953184240"
type input "0953184240"
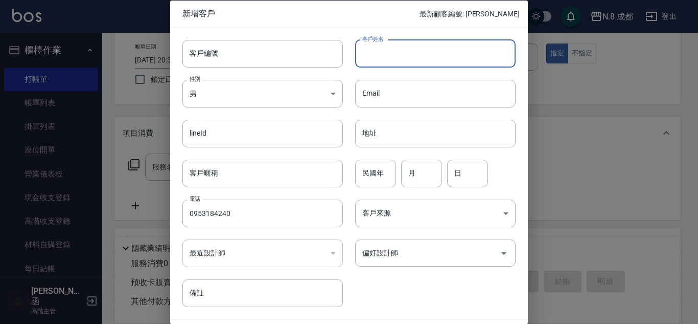
click at [425, 54] on input "客戶姓名" at bounding box center [435, 53] width 160 height 28
type input "[PERSON_NAME]"
click at [367, 162] on div "民國年 民國年" at bounding box center [375, 173] width 41 height 28
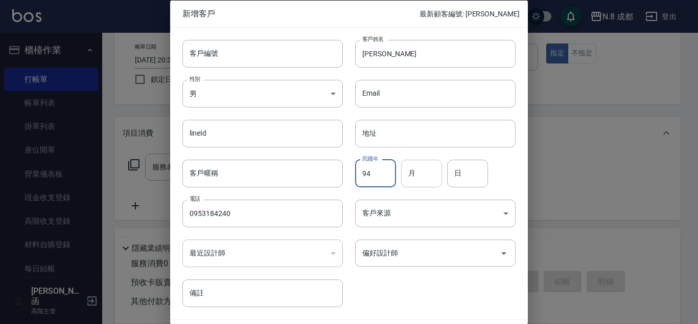
type input "94"
click at [423, 174] on input "月" at bounding box center [421, 173] width 41 height 28
type input "01"
click at [466, 172] on input "日" at bounding box center [467, 173] width 41 height 28
type input "22"
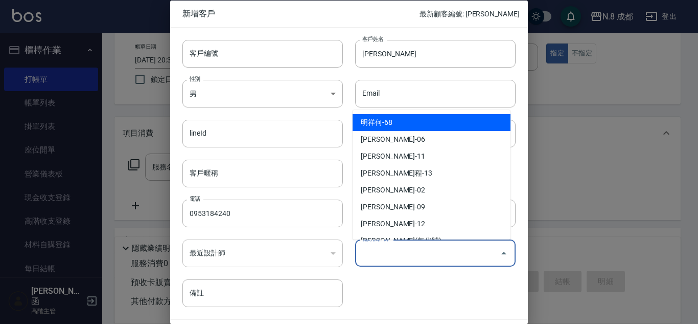
click at [408, 253] on input "偏好設計師" at bounding box center [428, 253] width 136 height 18
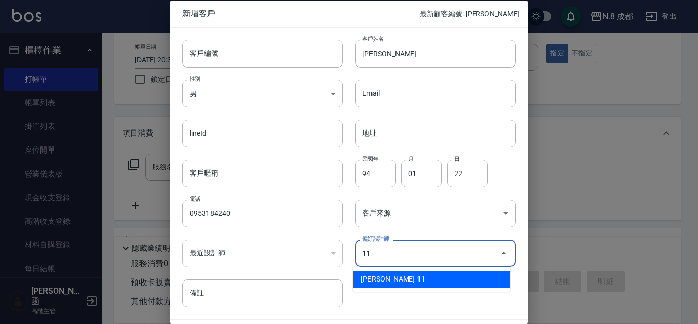
click at [396, 278] on li "[PERSON_NAME]-11" at bounding box center [432, 278] width 158 height 17
type input "[PERSON_NAME]"
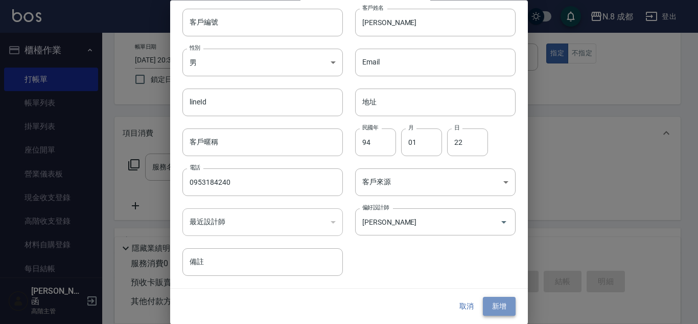
click at [492, 297] on button "新增" at bounding box center [499, 306] width 33 height 19
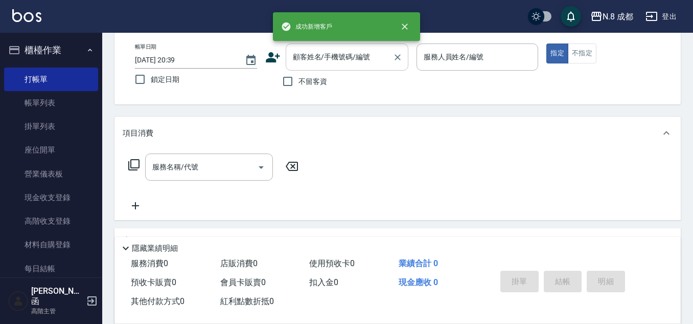
click at [343, 68] on div "顧客姓名/手機號碼/編號" at bounding box center [347, 56] width 123 height 27
paste input "0953184240"
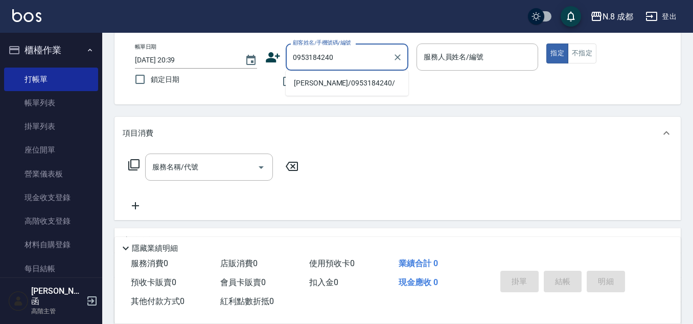
click at [321, 86] on li "[PERSON_NAME]/0953184240/" at bounding box center [347, 83] width 123 height 17
type input "[PERSON_NAME]/0953184240/"
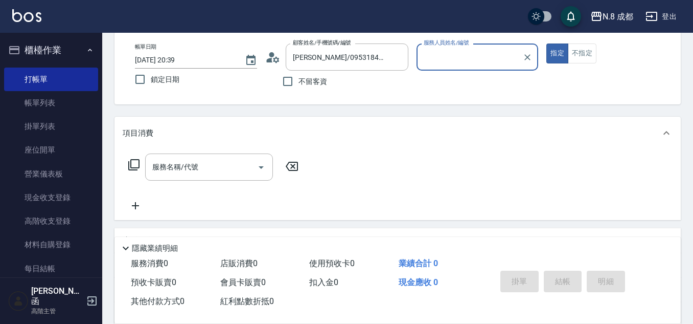
type input "[PERSON_NAME]-11"
click at [211, 169] on input "服務名稱/代號" at bounding box center [201, 167] width 103 height 18
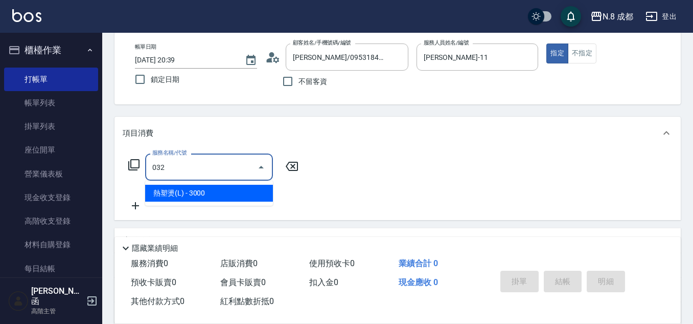
click at [201, 202] on ul "熱塑燙(L) - 3000" at bounding box center [209, 192] width 128 height 25
click at [235, 187] on span "熱塑燙(L) - 3000" at bounding box center [209, 192] width 128 height 17
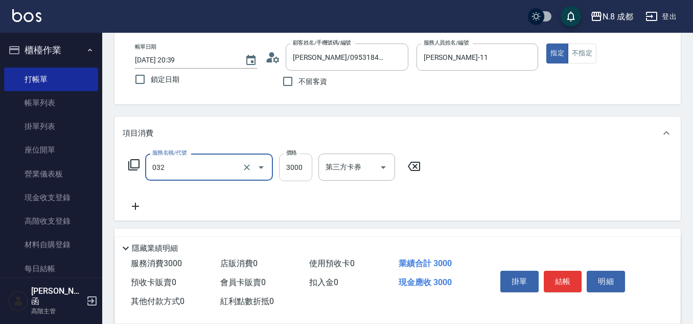
type input "熱塑燙(L)(032)"
click at [295, 168] on input "3000" at bounding box center [295, 167] width 33 height 28
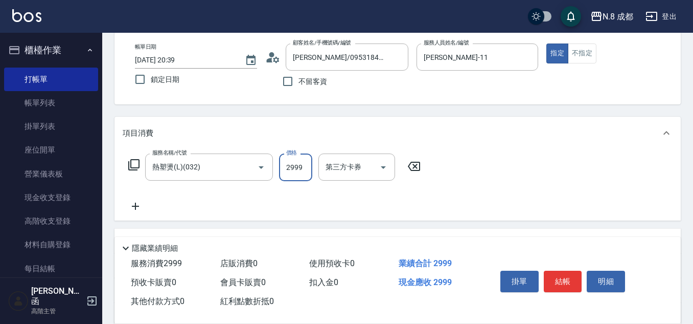
type input "2999"
click at [139, 203] on icon at bounding box center [136, 206] width 26 height 12
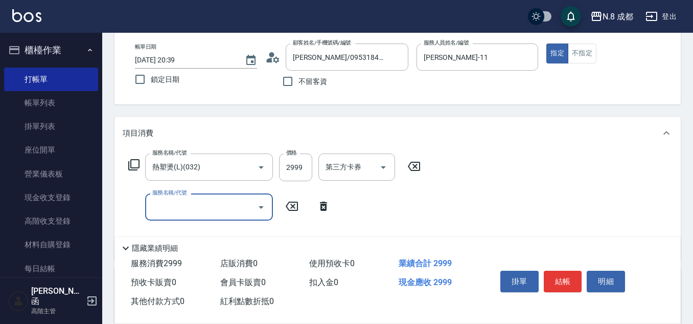
click at [183, 204] on input "服務名稱/代號" at bounding box center [201, 207] width 103 height 18
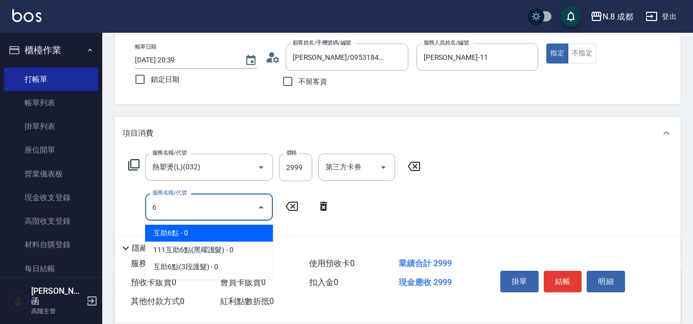
click at [190, 227] on span "互助6點 - 0" at bounding box center [209, 232] width 128 height 17
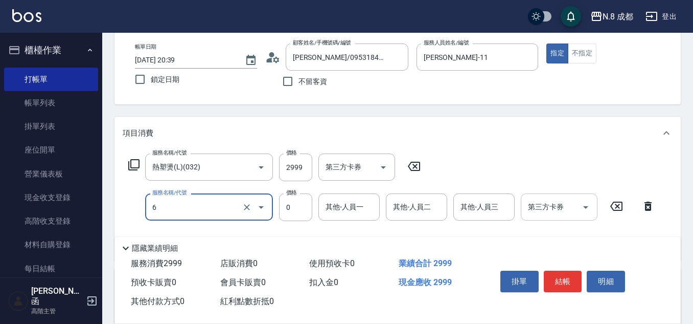
click at [379, 211] on div "其他-人員一" at bounding box center [348, 206] width 61 height 27
type input "互助6點(6)"
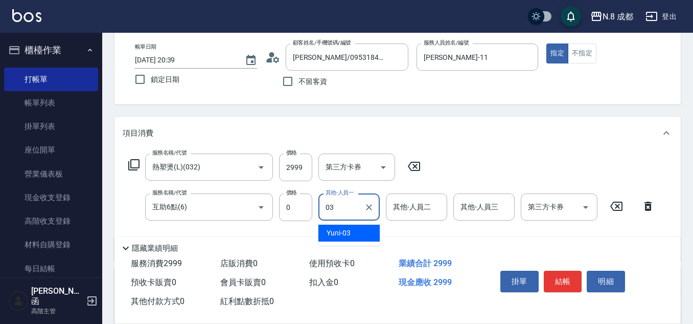
click at [361, 233] on div "Yuni -03" at bounding box center [348, 232] width 61 height 17
type input "Yuni-03"
click at [571, 272] on button "結帳" at bounding box center [563, 280] width 38 height 21
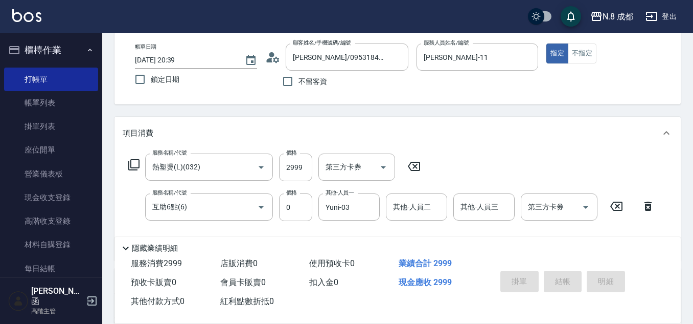
type input "[DATE] 20:40"
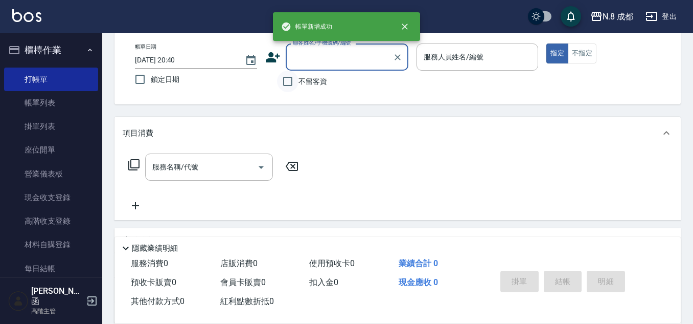
click at [282, 83] on input "不留客資" at bounding box center [287, 81] width 21 height 21
checkbox input "true"
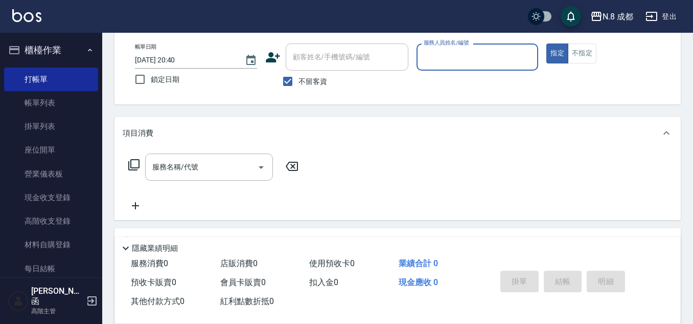
click at [446, 60] on input "服務人員姓名/編號" at bounding box center [477, 57] width 113 height 18
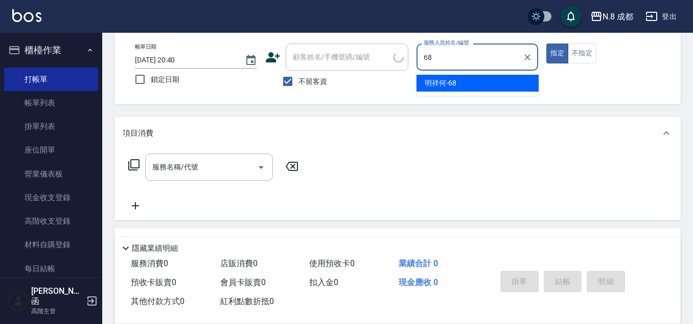
click at [457, 80] on div "明祥何 -68" at bounding box center [478, 83] width 122 height 17
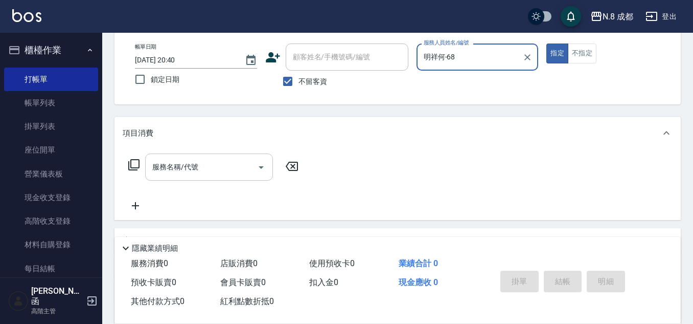
type input "明祥何-68"
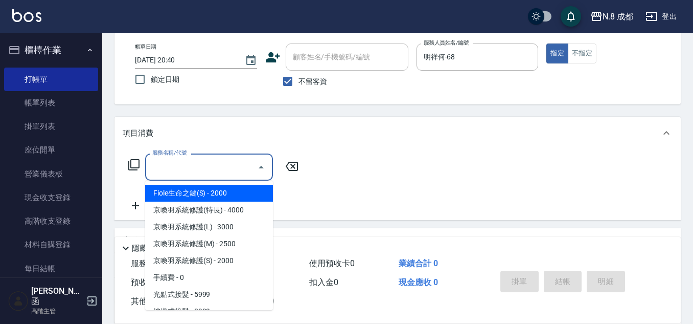
drag, startPoint x: 195, startPoint y: 164, endPoint x: 211, endPoint y: 165, distance: 15.9
click at [202, 165] on input "服務名稱/代號" at bounding box center [201, 167] width 103 height 18
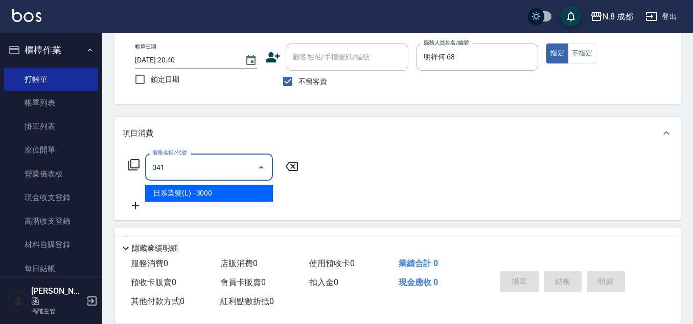
drag, startPoint x: 215, startPoint y: 189, endPoint x: 281, endPoint y: 188, distance: 65.9
click at [217, 189] on span "日系染髮(L) - 3000" at bounding box center [209, 192] width 128 height 17
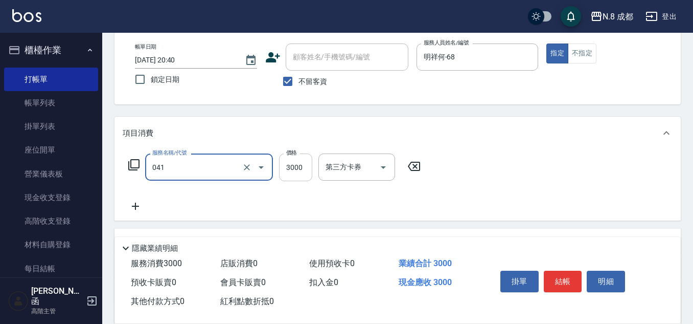
type input "日系染髮(L)(041)"
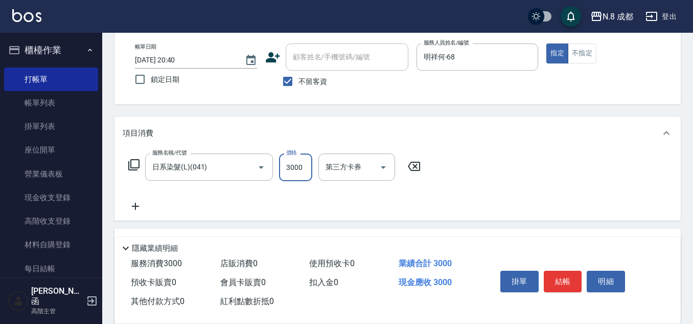
click at [293, 173] on input "3000" at bounding box center [295, 167] width 33 height 28
type input "4399"
drag, startPoint x: 132, startPoint y: 204, endPoint x: 139, endPoint y: 205, distance: 6.7
click at [139, 205] on icon at bounding box center [136, 206] width 26 height 12
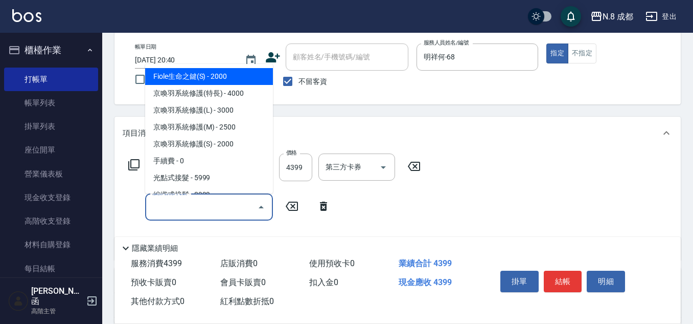
click at [165, 205] on input "服務名稱/代號" at bounding box center [201, 207] width 103 height 18
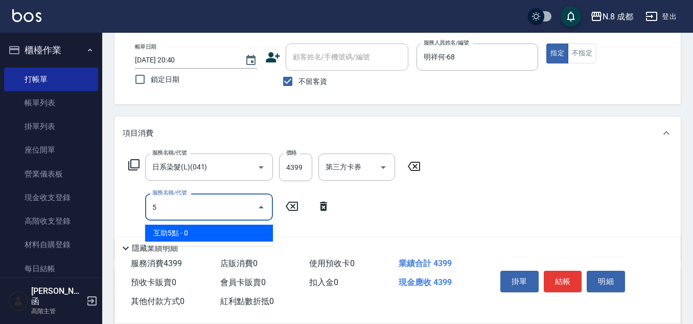
click at [193, 230] on span "互助5點 - 0" at bounding box center [209, 232] width 128 height 17
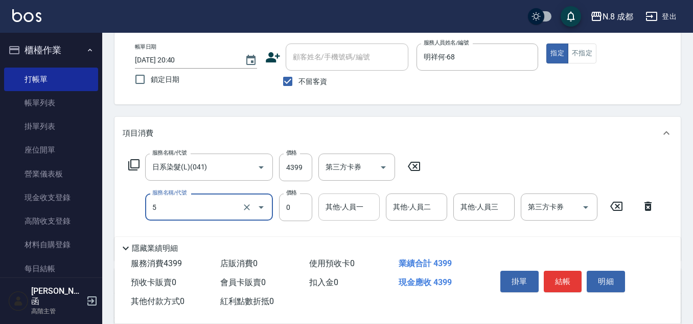
type input "互助5點(5)"
click at [344, 212] on input "其他-人員一" at bounding box center [349, 207] width 52 height 18
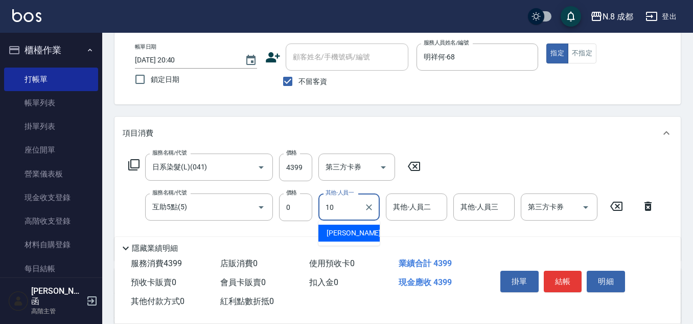
click at [349, 230] on span "[PERSON_NAME]-10" at bounding box center [359, 232] width 64 height 11
type input "[PERSON_NAME]-10"
click at [573, 276] on button "結帳" at bounding box center [563, 280] width 38 height 21
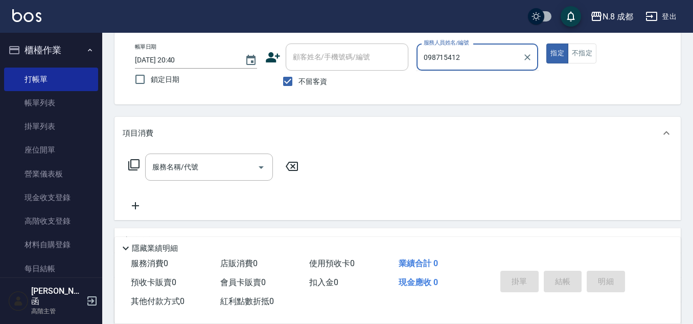
type input "0987154121"
click at [358, 63] on div "帳單日期 [DATE] 20:40 鎖定日期 顧客姓名/手機號碼/編號 顧客姓名/手機號碼/編號 不留客資 服務人員姓名/編號 0987154121 服務人員…" at bounding box center [398, 67] width 542 height 49
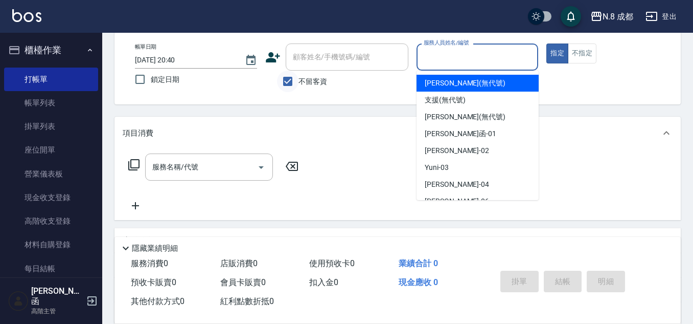
click at [294, 80] on input "不留客資" at bounding box center [287, 81] width 21 height 21
checkbox input "false"
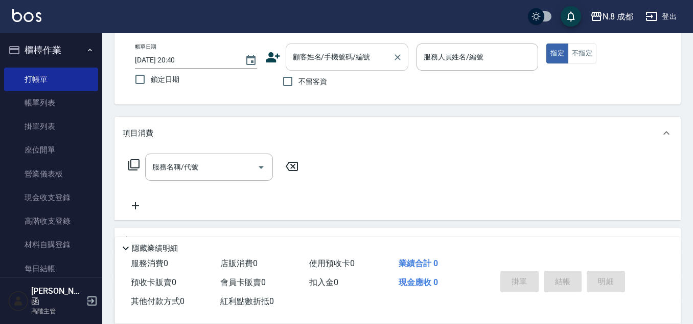
click at [305, 66] on div "顧客姓名/手機號碼/編號" at bounding box center [347, 56] width 123 height 27
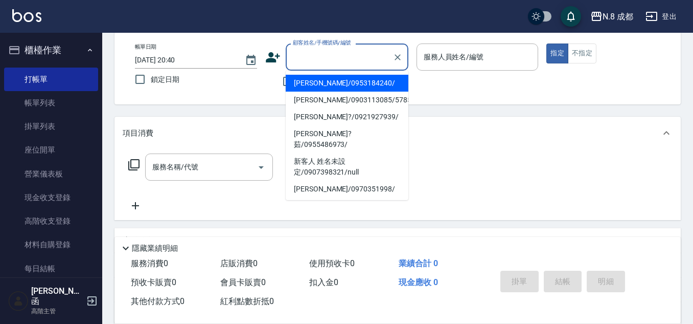
paste input "0987154121"
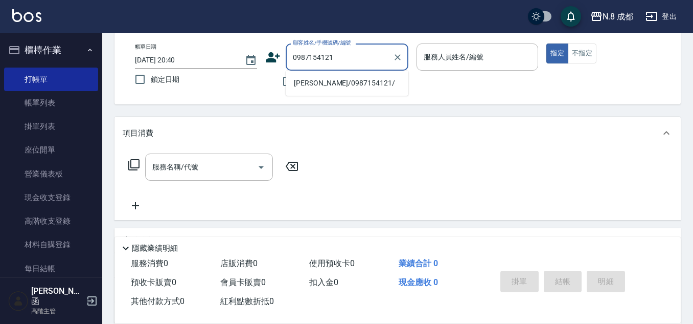
click at [327, 80] on li "[PERSON_NAME]/0987154121/" at bounding box center [347, 83] width 123 height 17
type input "[PERSON_NAME]/0987154121/"
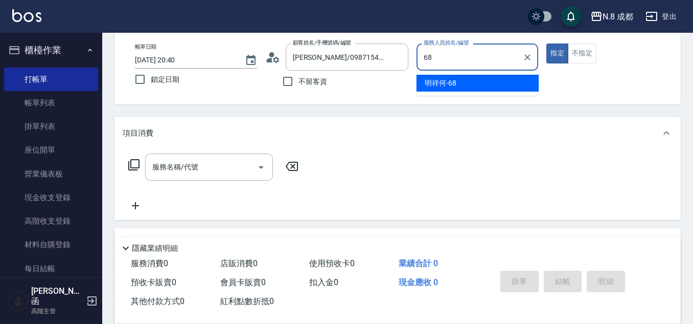
click at [445, 83] on span "明祥何 -68" at bounding box center [441, 83] width 32 height 11
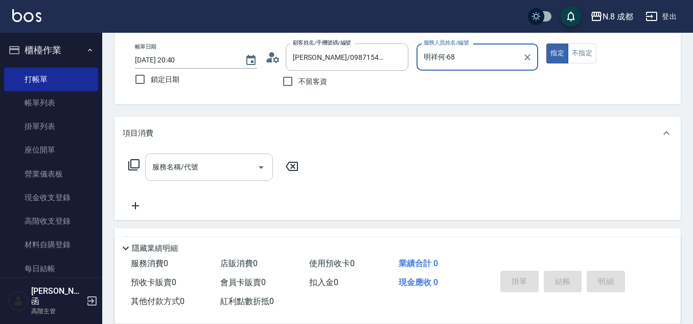
type input "明祥何-68"
click at [207, 170] on input "服務名稱/代號" at bounding box center [201, 167] width 103 height 18
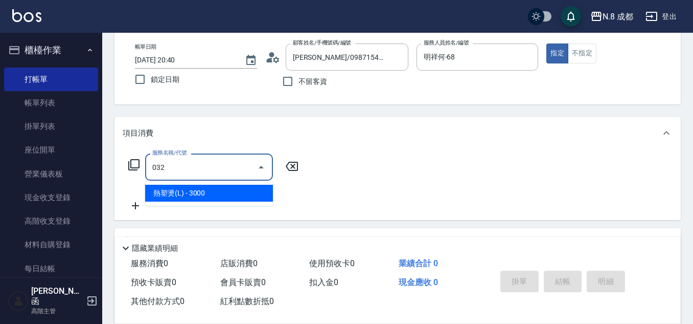
click at [217, 192] on span "熱塑燙(L) - 3000" at bounding box center [209, 192] width 128 height 17
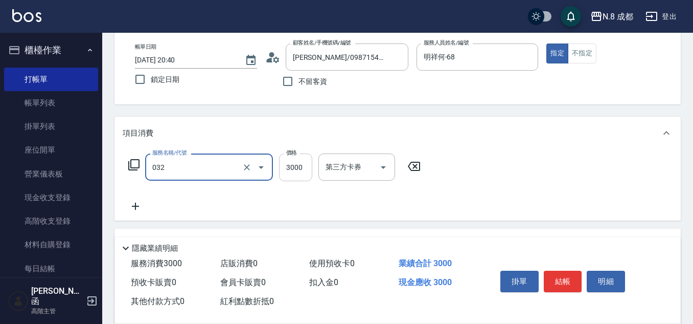
type input "熱塑燙(L)(032)"
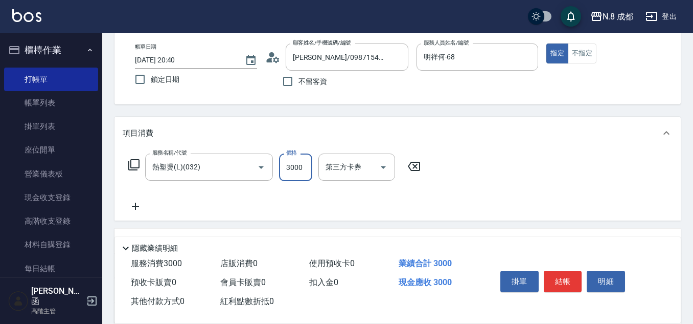
click at [297, 176] on input "3000" at bounding box center [295, 167] width 33 height 28
type input "3199"
click at [132, 206] on icon at bounding box center [135, 205] width 7 height 7
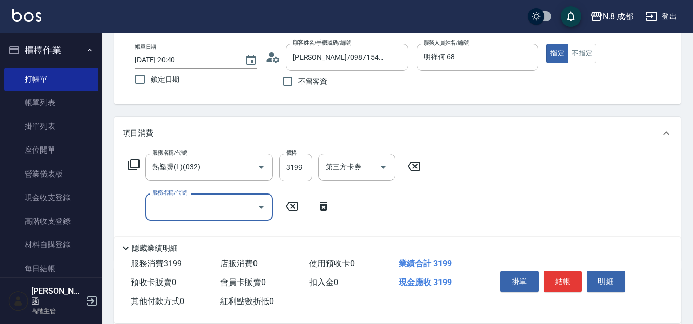
drag, startPoint x: 132, startPoint y: 206, endPoint x: 174, endPoint y: 206, distance: 41.9
click at [170, 206] on input "服務名稱/代號" at bounding box center [201, 207] width 103 height 18
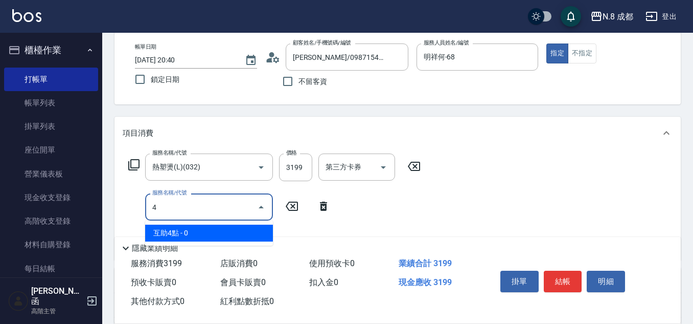
click at [193, 229] on span "互助4點 - 0" at bounding box center [209, 232] width 128 height 17
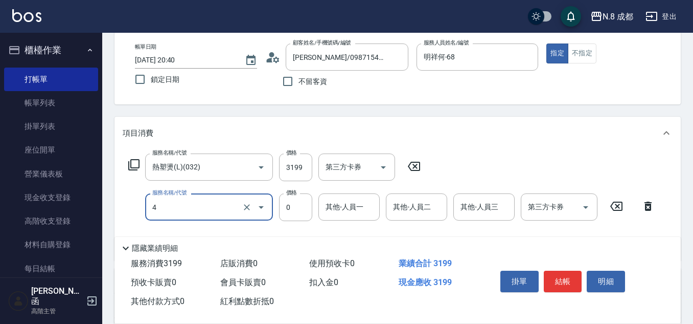
type input "互助4點(4)"
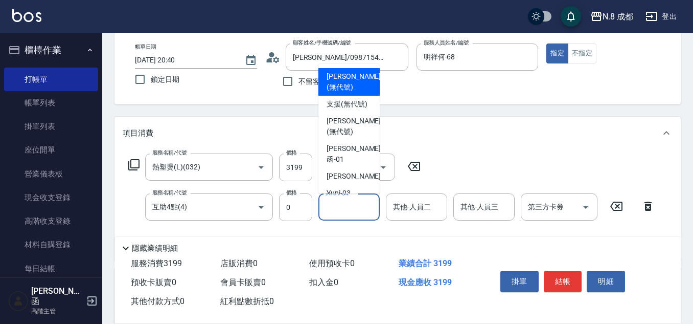
click at [335, 209] on input "其他-人員一" at bounding box center [349, 207] width 52 height 18
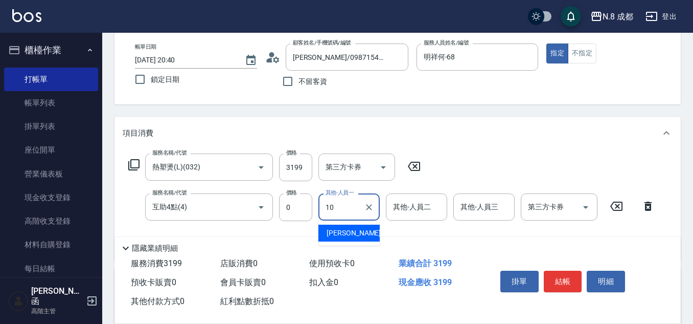
click at [344, 233] on span "[PERSON_NAME]-10" at bounding box center [359, 232] width 64 height 11
type input "[PERSON_NAME]-10"
click at [571, 274] on button "結帳" at bounding box center [563, 280] width 38 height 21
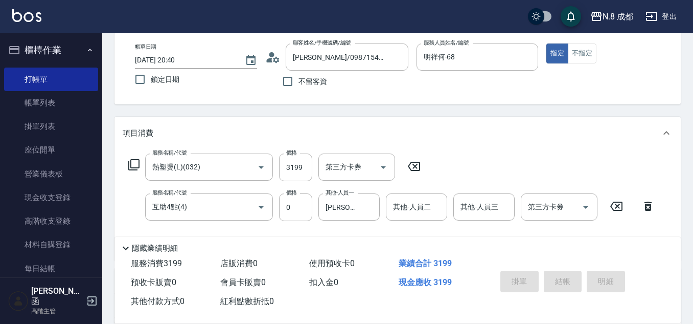
type input "[DATE] 20:41"
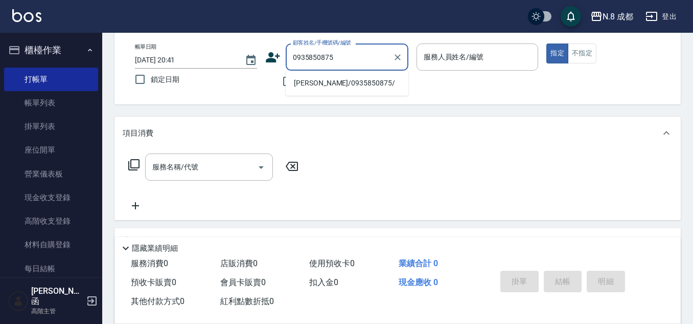
click at [334, 76] on li "[PERSON_NAME]/0935850875/" at bounding box center [347, 83] width 123 height 17
type input "[PERSON_NAME]/0935850875/"
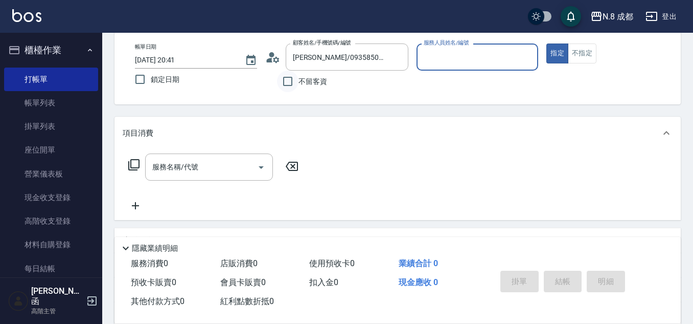
type input "[PERSON_NAME]程-13"
click at [199, 160] on input "服務名稱/代號" at bounding box center [201, 167] width 103 height 18
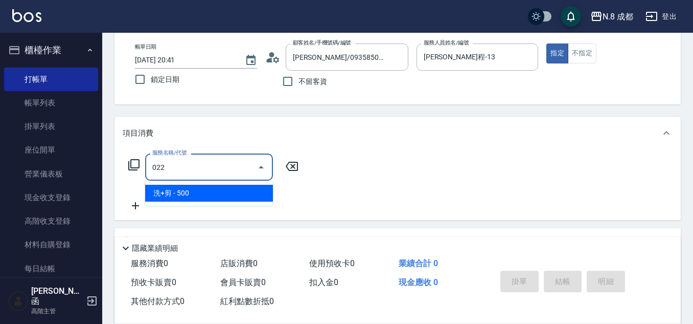
click at [197, 190] on span "洗+剪 - 500" at bounding box center [209, 192] width 128 height 17
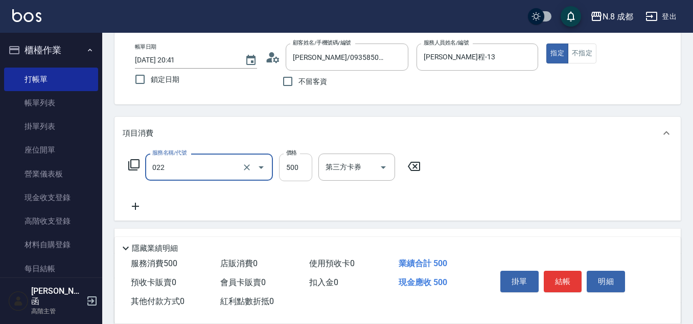
type input "洗+剪(022)"
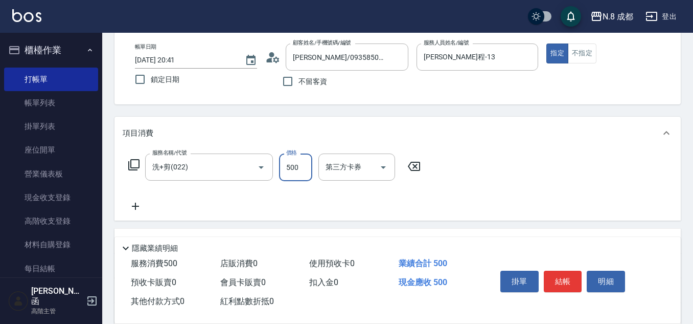
click at [294, 168] on input "500" at bounding box center [295, 167] width 33 height 28
type input "2200"
click at [141, 204] on icon at bounding box center [136, 206] width 26 height 12
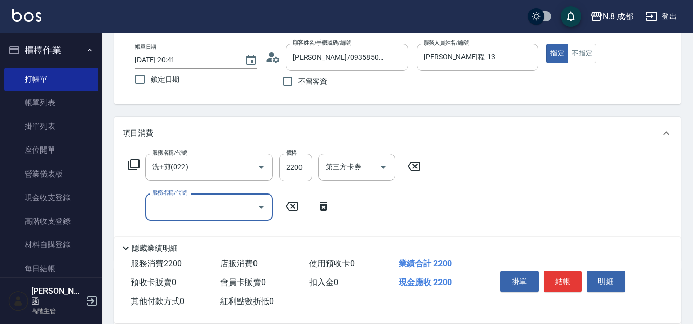
click at [180, 204] on input "服務名稱/代號" at bounding box center [201, 207] width 103 height 18
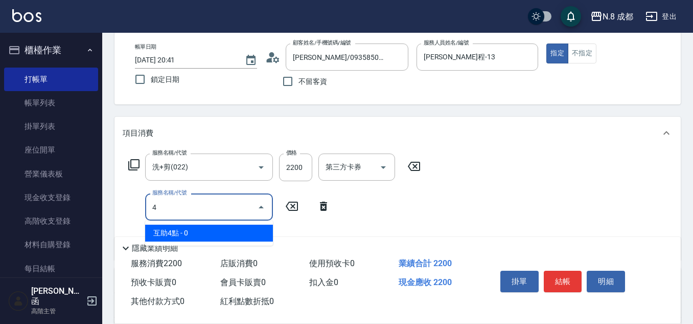
click at [189, 232] on span "互助4點 - 0" at bounding box center [209, 232] width 128 height 17
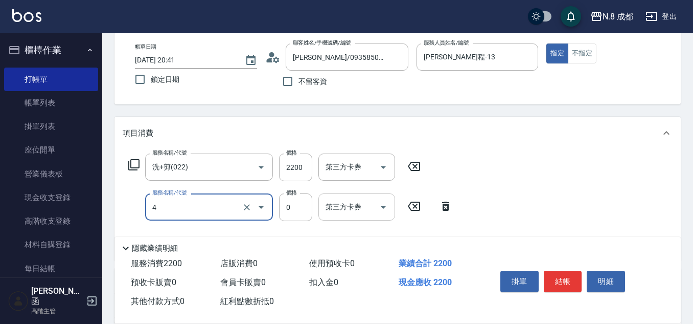
type input "互助4點(4)"
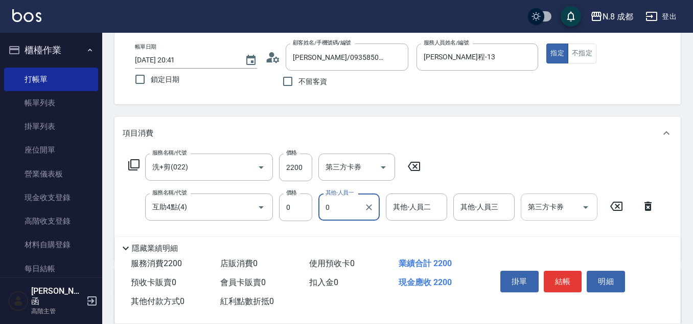
click at [351, 207] on input "0" at bounding box center [341, 207] width 37 height 18
click at [354, 225] on div "[PERSON_NAME] -06" at bounding box center [348, 232] width 61 height 17
type input "[PERSON_NAME]-06"
click at [566, 270] on button "結帳" at bounding box center [563, 280] width 38 height 21
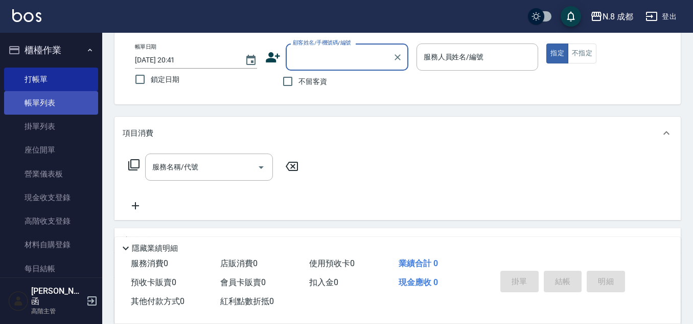
click at [36, 96] on link "帳單列表" at bounding box center [51, 103] width 94 height 24
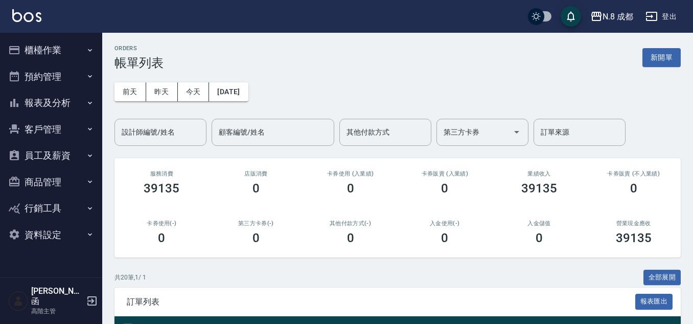
click at [49, 106] on button "報表及分析" at bounding box center [51, 102] width 94 height 27
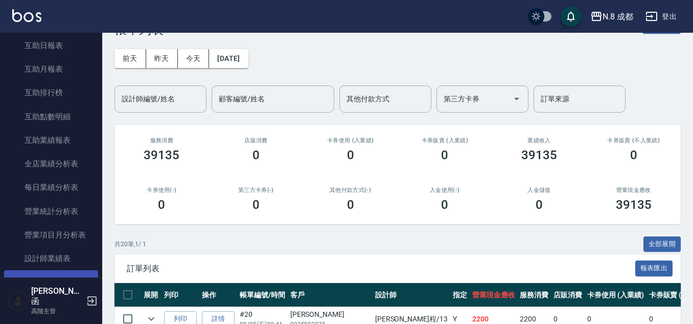
scroll to position [51, 0]
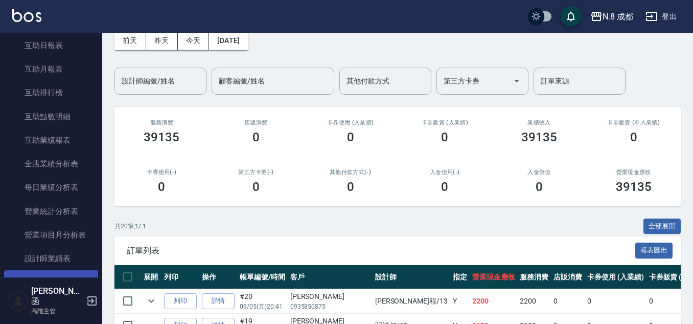
click at [40, 275] on link "設計師日報表" at bounding box center [51, 282] width 94 height 24
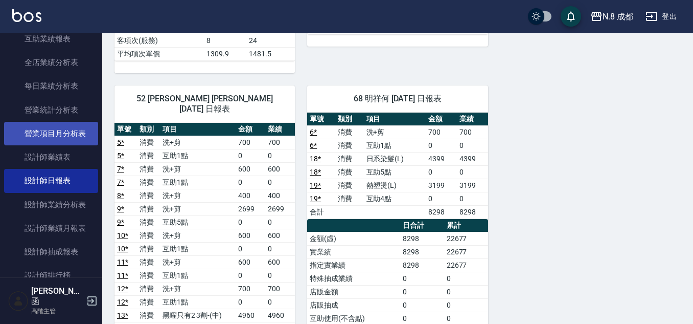
scroll to position [307, 0]
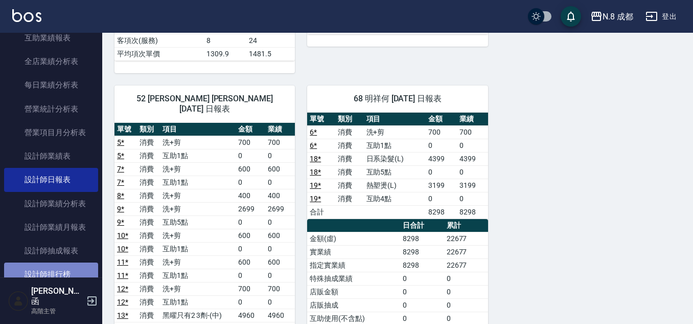
click at [61, 271] on link "設計師排行榜" at bounding box center [51, 274] width 94 height 24
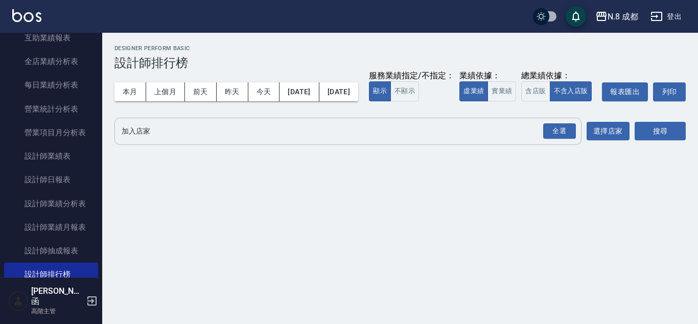
click at [167, 145] on div "全選 加入店家" at bounding box center [347, 131] width 467 height 27
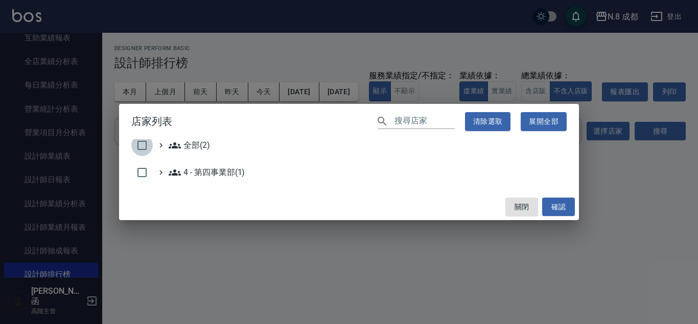
click at [146, 145] on input "checkbox" at bounding box center [141, 144] width 21 height 21
checkbox input "true"
click at [548, 201] on button "確認" at bounding box center [558, 206] width 33 height 19
checkbox input "false"
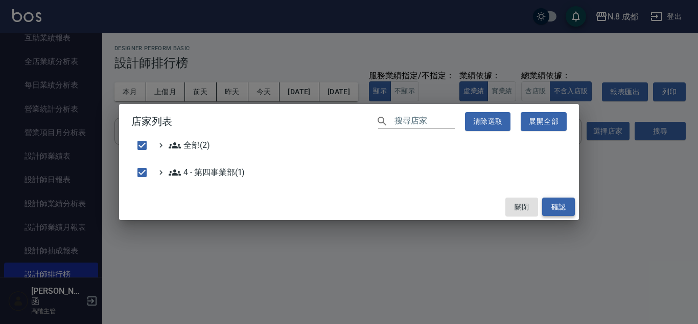
checkbox input "false"
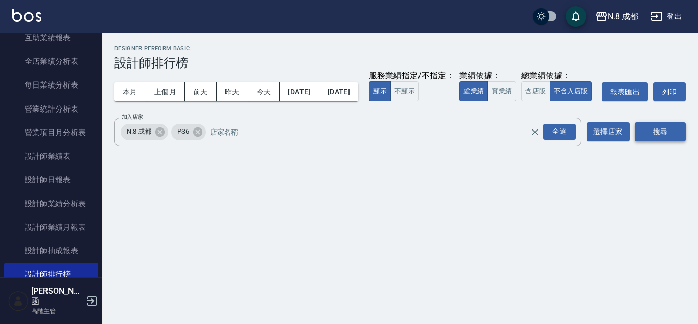
click at [663, 141] on button "搜尋" at bounding box center [660, 131] width 51 height 19
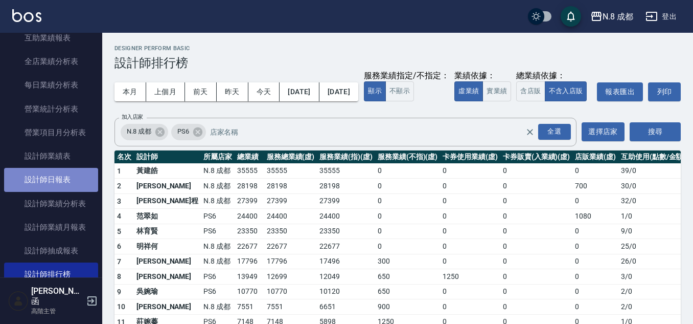
click at [60, 181] on link "設計師日報表" at bounding box center [51, 180] width 94 height 24
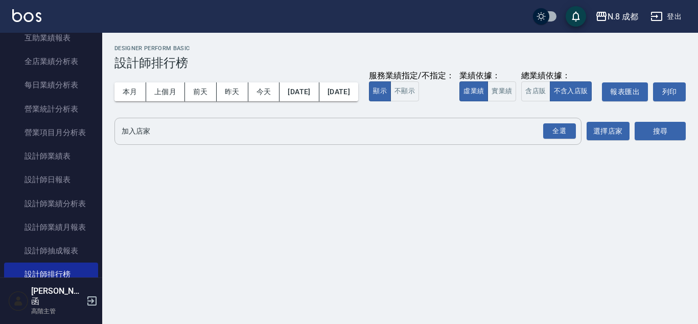
click at [152, 145] on div "全選 加入店家" at bounding box center [347, 131] width 467 height 27
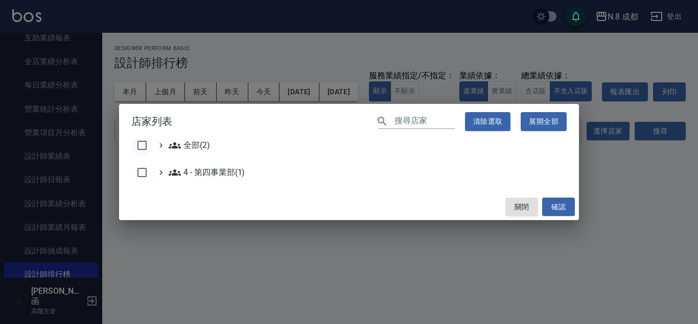
click at [149, 148] on input "checkbox" at bounding box center [141, 144] width 21 height 21
checkbox input "true"
click at [552, 213] on button "確認" at bounding box center [558, 206] width 33 height 19
checkbox input "false"
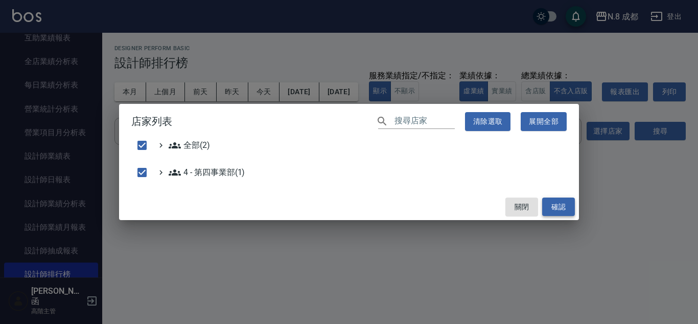
checkbox input "false"
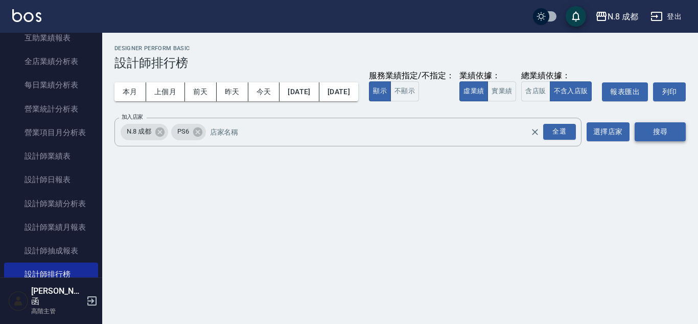
click at [661, 141] on button "搜尋" at bounding box center [660, 131] width 51 height 19
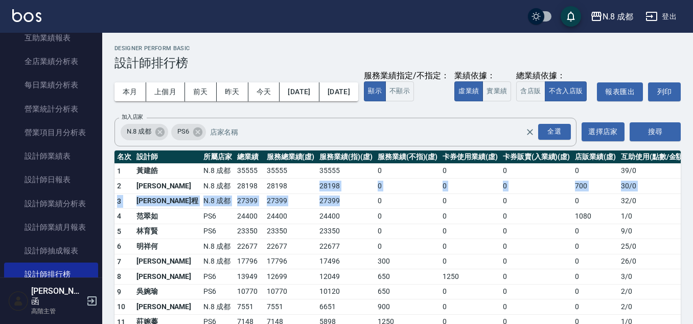
drag, startPoint x: 284, startPoint y: 205, endPoint x: 321, endPoint y: 215, distance: 38.9
click at [321, 215] on tbody "1 黃建皓 N.8 成都 35555 35555 35555 0 0 0 0 39 / 0 2 楊博舜 N.8 成都 28198 28198 28198 0 …" at bounding box center [400, 298] width 573 height 270
click at [321, 209] on td "27399" at bounding box center [346, 200] width 58 height 15
drag, startPoint x: 333, startPoint y: 228, endPoint x: 258, endPoint y: 199, distance: 81.2
click at [257, 200] on tbody "1 黃建皓 N.8 成都 35555 35555 35555 0 0 0 0 39 / 0 2 楊博舜 N.8 成都 28198 28198 28198 0 …" at bounding box center [400, 298] width 573 height 270
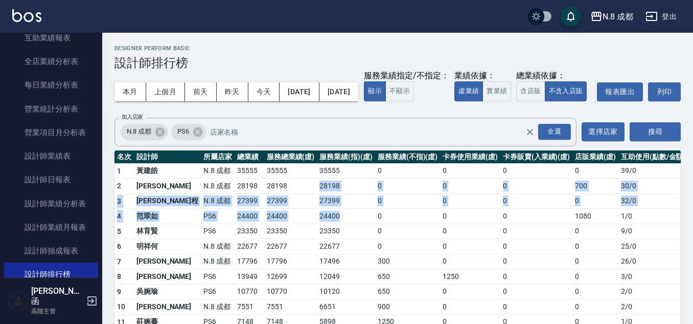
click at [264, 194] on td "28198" at bounding box center [290, 185] width 53 height 15
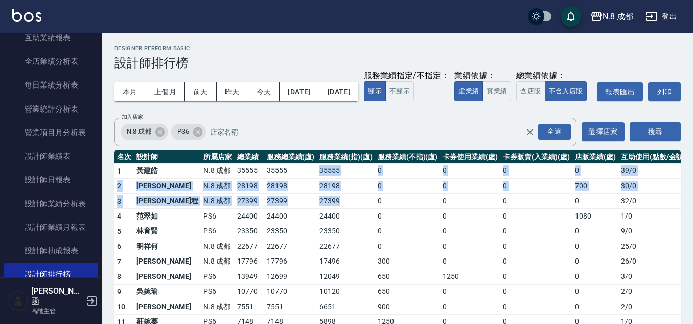
drag, startPoint x: 284, startPoint y: 193, endPoint x: 311, endPoint y: 222, distance: 40.2
click at [311, 222] on tbody "1 黃建皓 N.8 成都 35555 35555 35555 0 0 0 0 39 / 0 2 楊博舜 N.8 成都 28198 28198 28198 0 …" at bounding box center [400, 298] width 573 height 270
click at [317, 209] on td "27399" at bounding box center [346, 200] width 58 height 15
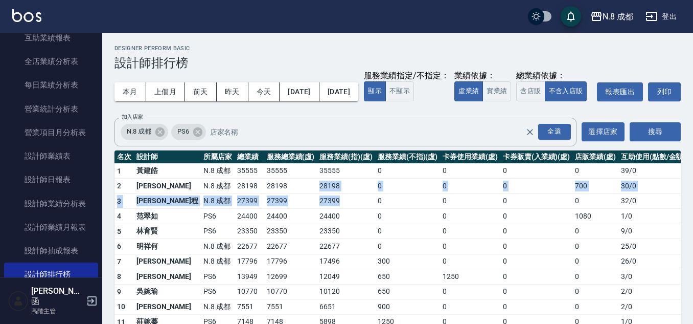
drag, startPoint x: 325, startPoint y: 221, endPoint x: 260, endPoint y: 194, distance: 70.3
click at [260, 195] on tbody "1 黃建皓 N.8 成都 35555 35555 35555 0 0 0 0 39 / 0 2 楊博舜 N.8 成都 28198 28198 28198 0 …" at bounding box center [400, 298] width 573 height 270
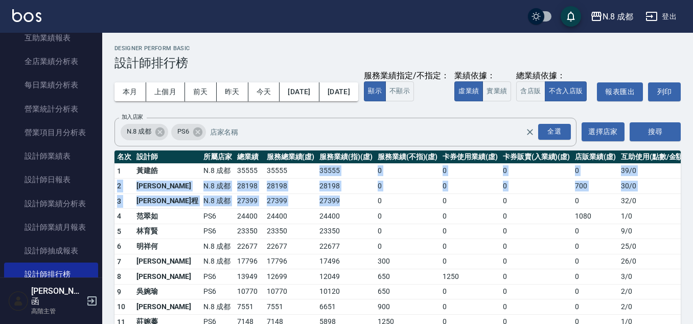
click at [264, 178] on td "35555" at bounding box center [290, 170] width 53 height 15
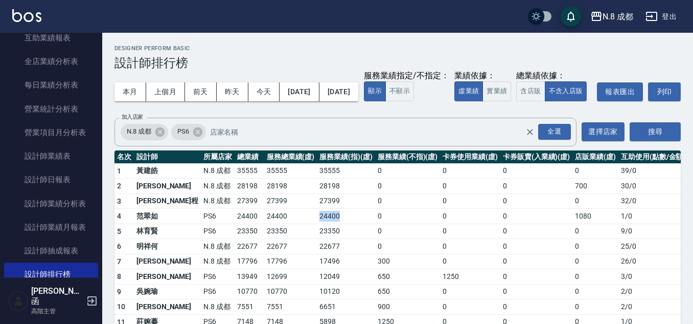
drag, startPoint x: 335, startPoint y: 243, endPoint x: 273, endPoint y: 226, distance: 63.6
click at [273, 226] on tbody "1 黃建皓 N.8 成都 35555 35555 35555 0 0 0 0 39 / 0 2 楊博舜 N.8 成都 28198 28198 28198 0 …" at bounding box center [400, 298] width 573 height 270
click at [273, 209] on td "27399" at bounding box center [290, 200] width 53 height 15
click at [317, 224] on td "24400" at bounding box center [346, 216] width 58 height 15
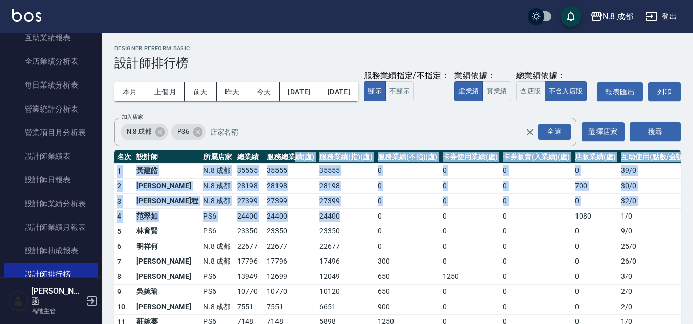
drag, startPoint x: 328, startPoint y: 234, endPoint x: 261, endPoint y: 179, distance: 86.8
click at [261, 179] on table "名次 設計師 所屬店家 總業績 服務總業績(虛) 服務業績(指)(虛) 服務業績(不指)(虛) 卡券使用業績(虛) 卡券販賣(入業績)(虛) 店販業績(虛) …" at bounding box center [400, 291] width 573 height 283
click at [264, 164] on th "服務總業績(虛)" at bounding box center [290, 156] width 53 height 13
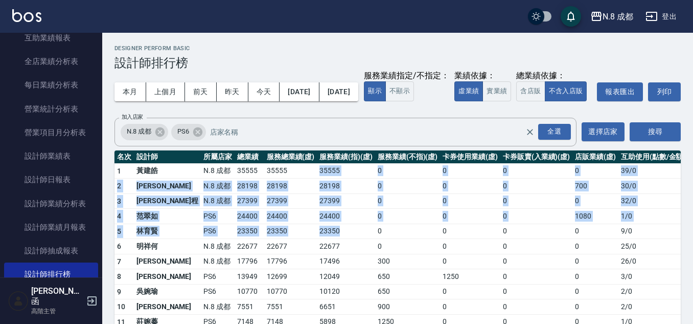
drag, startPoint x: 276, startPoint y: 192, endPoint x: 317, endPoint y: 250, distance: 70.5
click at [317, 250] on tbody "1 黃建皓 N.8 成都 35555 35555 35555 0 0 0 0 39 / 0 2 楊博舜 N.8 成都 28198 28198 28198 0 …" at bounding box center [400, 298] width 573 height 270
click at [284, 209] on td "27399" at bounding box center [290, 200] width 53 height 15
drag, startPoint x: 280, startPoint y: 185, endPoint x: 343, endPoint y: 257, distance: 95.9
click at [343, 257] on tbody "1 黃建皓 N.8 成都 35555 35555 35555 0 0 0 0 39 / 0 2 楊博舜 N.8 成都 28198 28198 28198 0 …" at bounding box center [400, 298] width 573 height 270
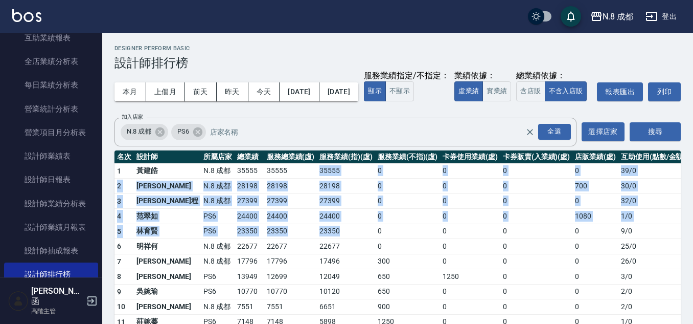
click at [343, 239] on td "23350" at bounding box center [346, 230] width 58 height 15
drag, startPoint x: 343, startPoint y: 251, endPoint x: 219, endPoint y: 200, distance: 134.5
click at [219, 200] on tbody "1 黃建皓 N.8 成都 35555 35555 35555 0 0 0 0 39 / 0 2 楊博舜 N.8 成都 28198 28198 28198 0 …" at bounding box center [400, 298] width 573 height 270
click at [235, 194] on td "28198" at bounding box center [250, 185] width 30 height 15
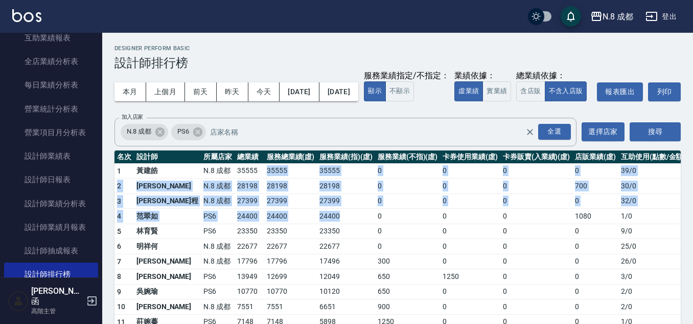
drag, startPoint x: 228, startPoint y: 191, endPoint x: 337, endPoint y: 240, distance: 119.6
click at [337, 240] on tbody "1 黃建皓 N.8 成都 35555 35555 35555 0 0 0 0 39 / 0 2 楊博舜 N.8 成都 28198 28198 28198 0 …" at bounding box center [400, 298] width 573 height 270
click at [337, 224] on td "24400" at bounding box center [346, 216] width 58 height 15
drag, startPoint x: 306, startPoint y: 236, endPoint x: 243, endPoint y: 182, distance: 83.0
click at [243, 182] on table "名次 設計師 所屬店家 總業績 服務總業績(虛) 服務業績(指)(虛) 服務業績(不指)(虛) 卡券使用業績(虛) 卡券販賣(入業績)(虛) 店販業績(虛) …" at bounding box center [400, 291] width 573 height 283
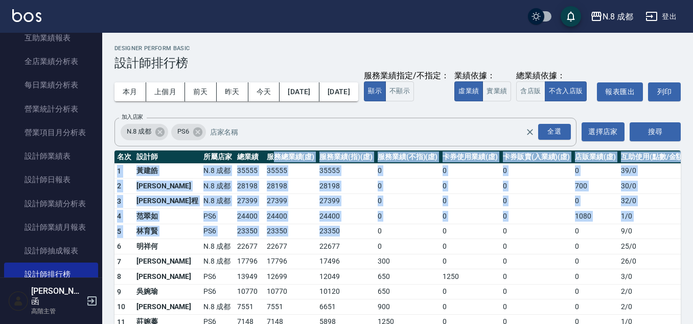
click at [264, 164] on th "服務總業績(虛)" at bounding box center [290, 156] width 53 height 13
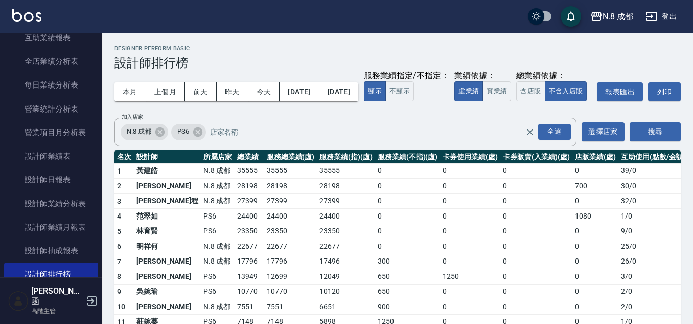
click at [284, 209] on td "27399" at bounding box center [290, 200] width 53 height 15
